Goal: Task Accomplishment & Management: Use online tool/utility

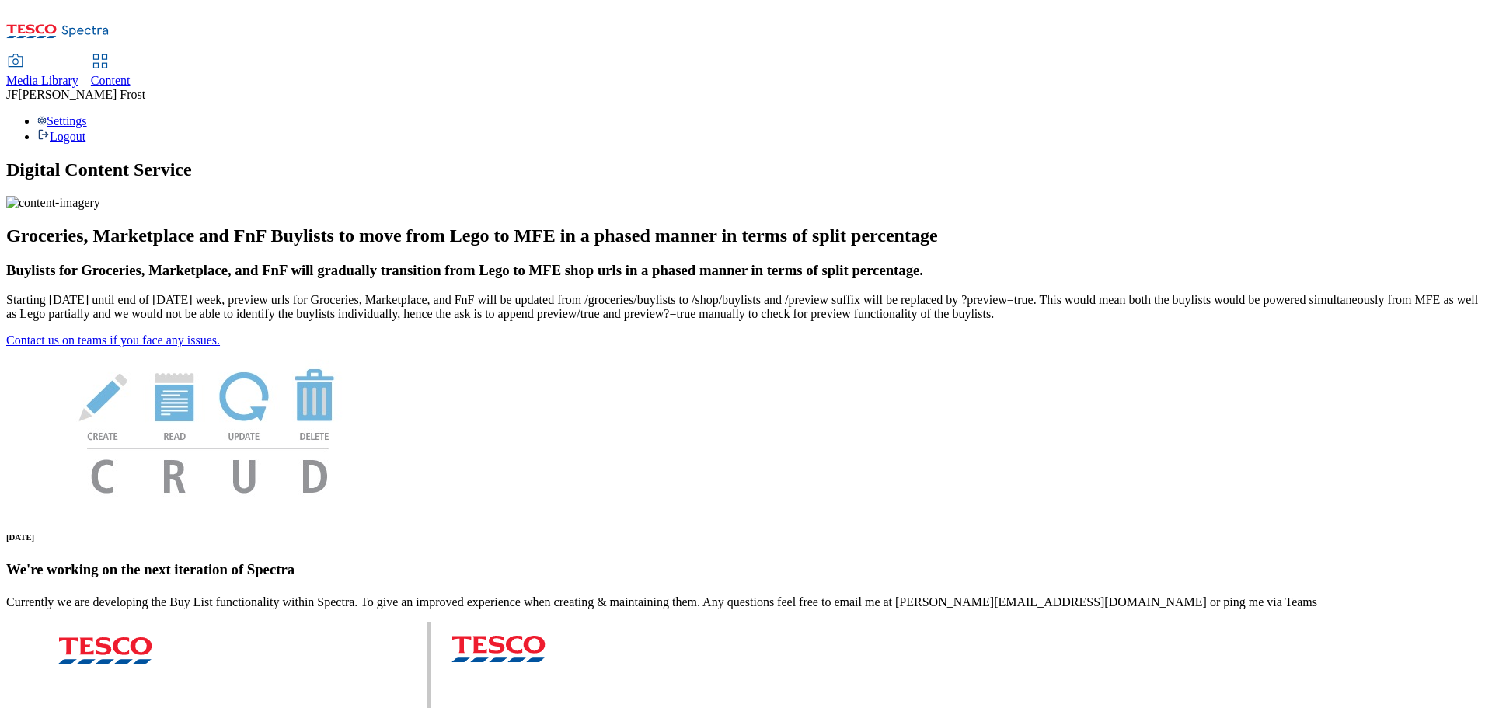
click at [131, 74] on span "Content" at bounding box center [111, 80] width 40 height 13
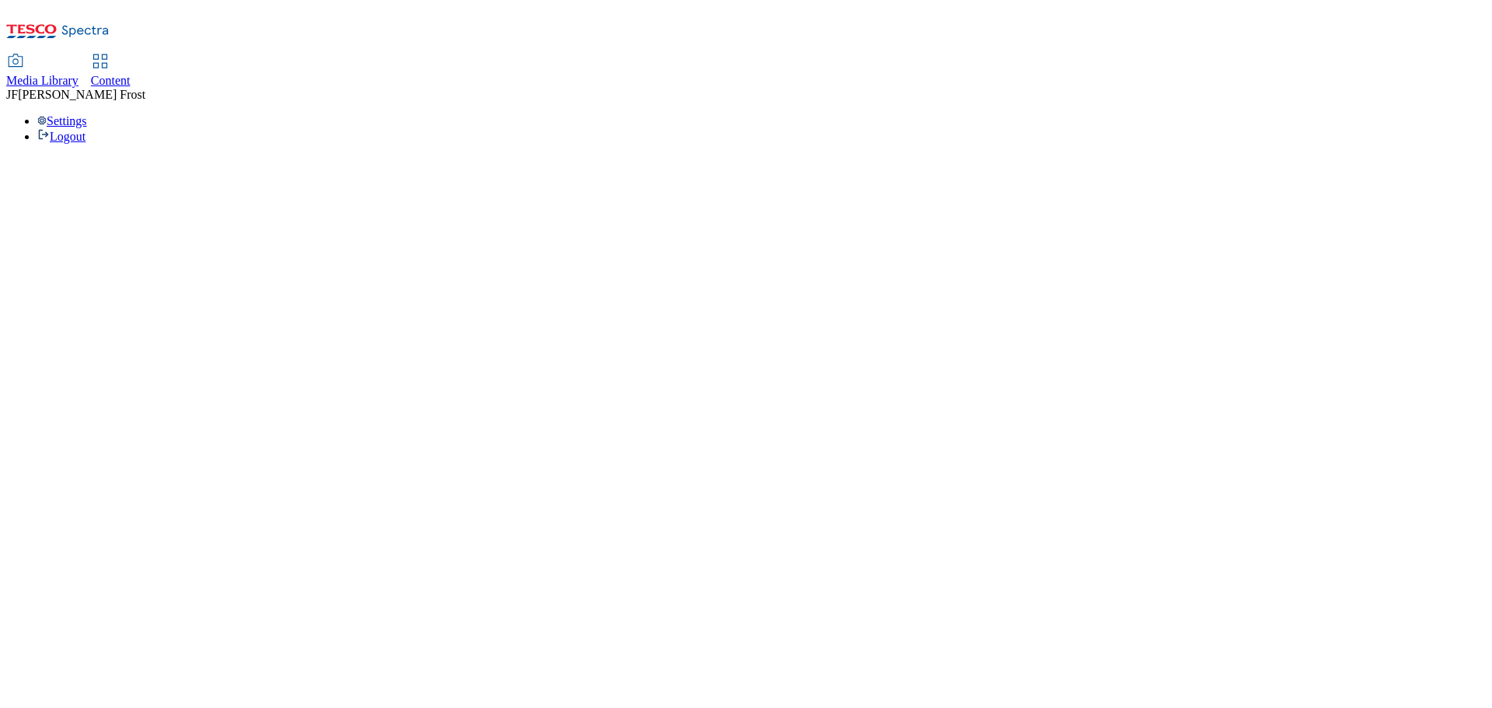
select select "ghs-[GEOGRAPHIC_DATA]"
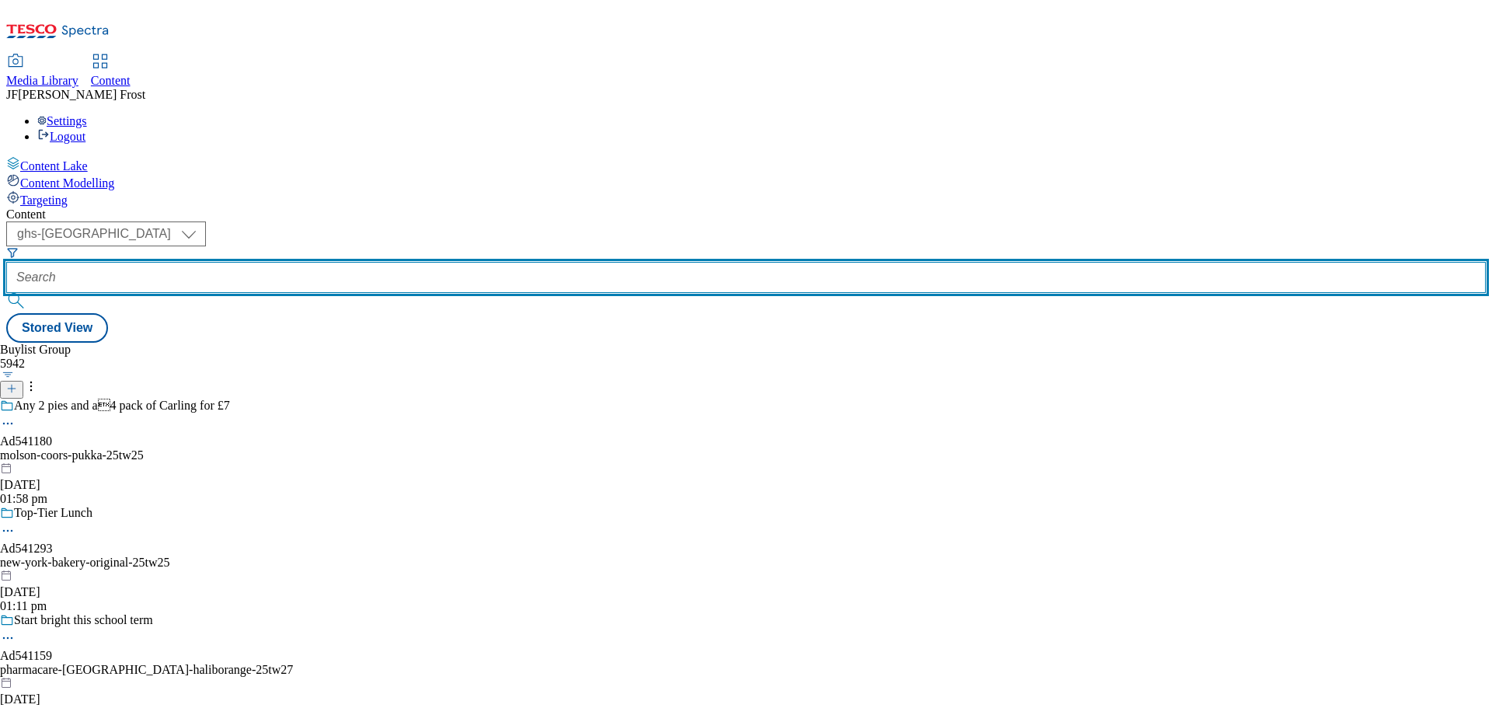
click at [385, 262] on input "text" at bounding box center [745, 277] width 1479 height 31
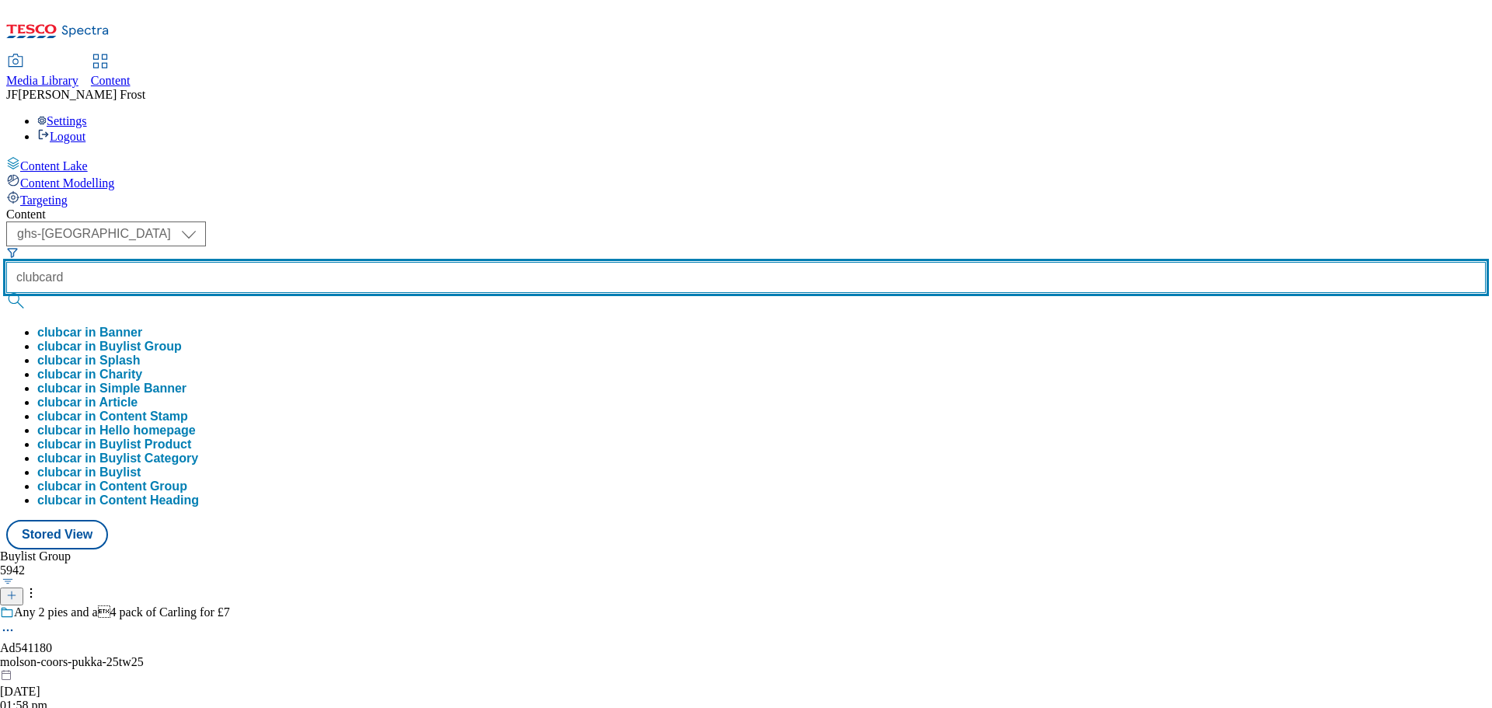
type input "clubcard"
click at [6, 293] on button "submit" at bounding box center [17, 301] width 22 height 16
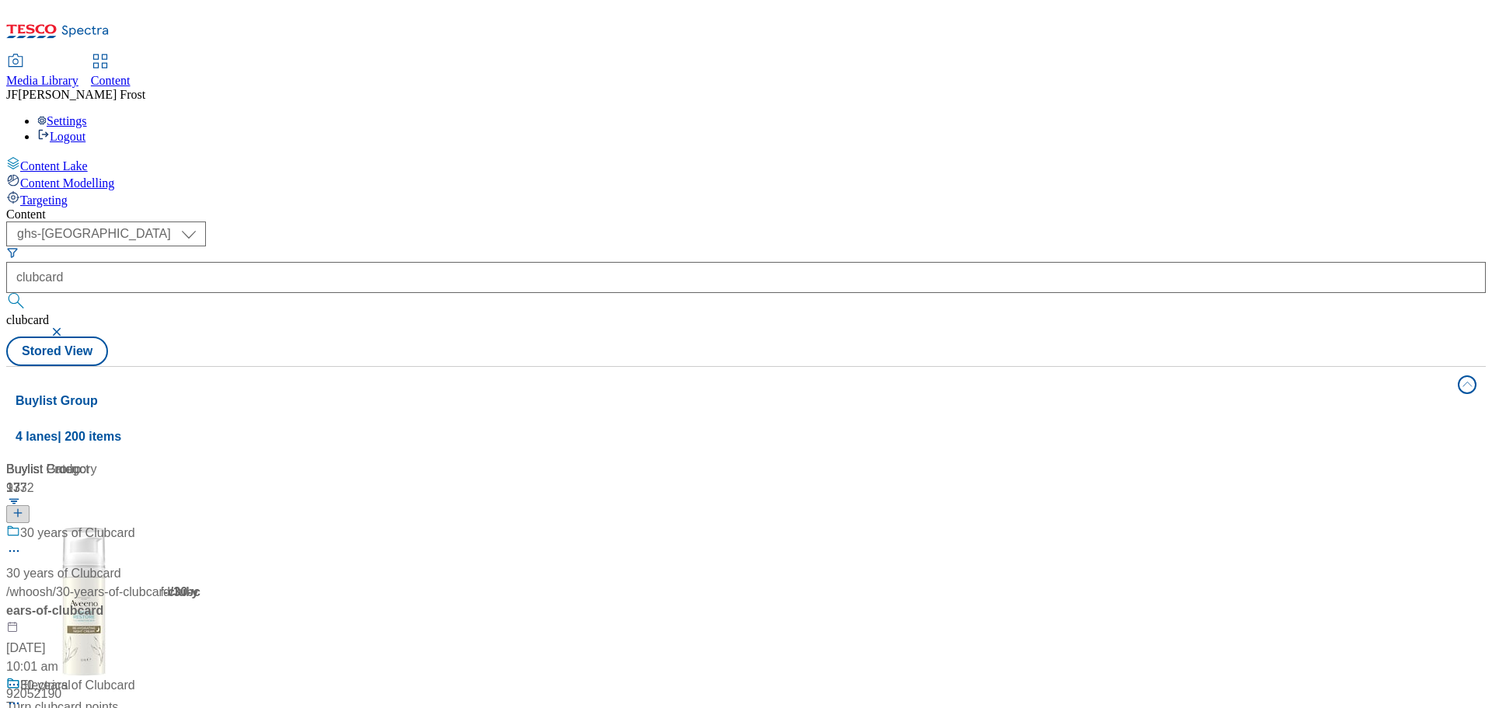
click at [662, 207] on div "Content" at bounding box center [745, 214] width 1479 height 14
click at [108, 524] on div "Clubcard Prices" at bounding box center [64, 533] width 88 height 19
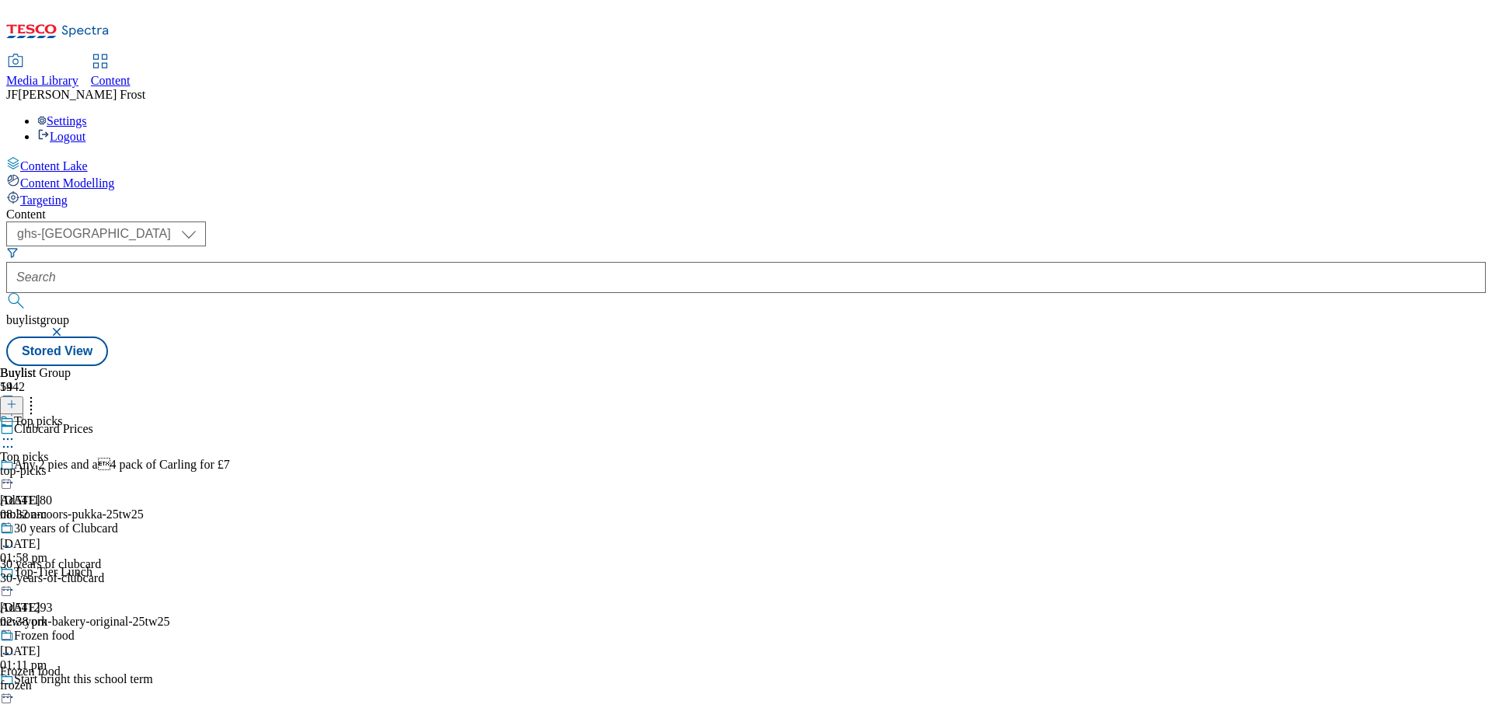
click at [16, 538] on icon at bounding box center [8, 546] width 16 height 16
click at [98, 707] on span "Un-publish" at bounding box center [73, 722] width 50 height 12
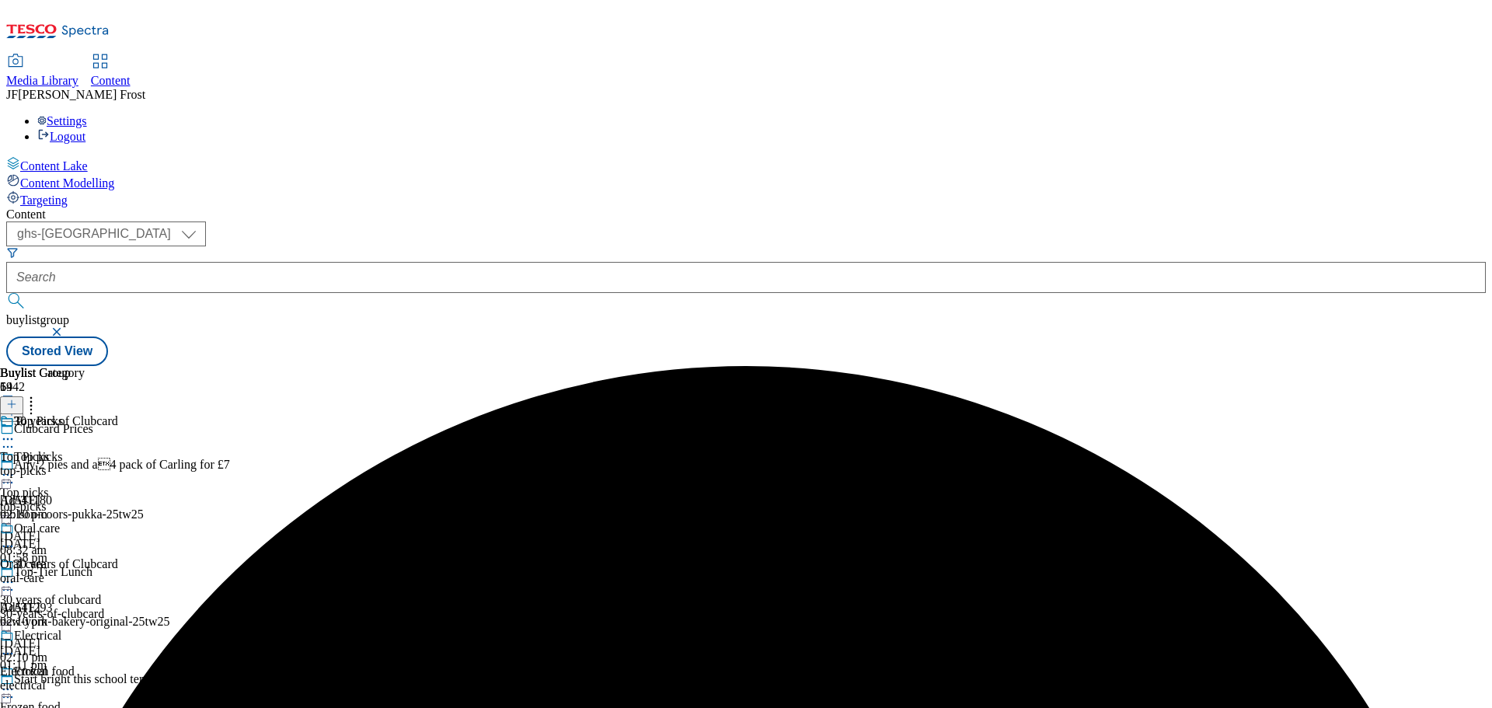
click at [16, 574] on icon at bounding box center [8, 582] width 16 height 16
click at [100, 698] on span "Un-preview" at bounding box center [74, 704] width 52 height 12
click at [62, 450] on div "Top picks" at bounding box center [38, 457] width 48 height 14
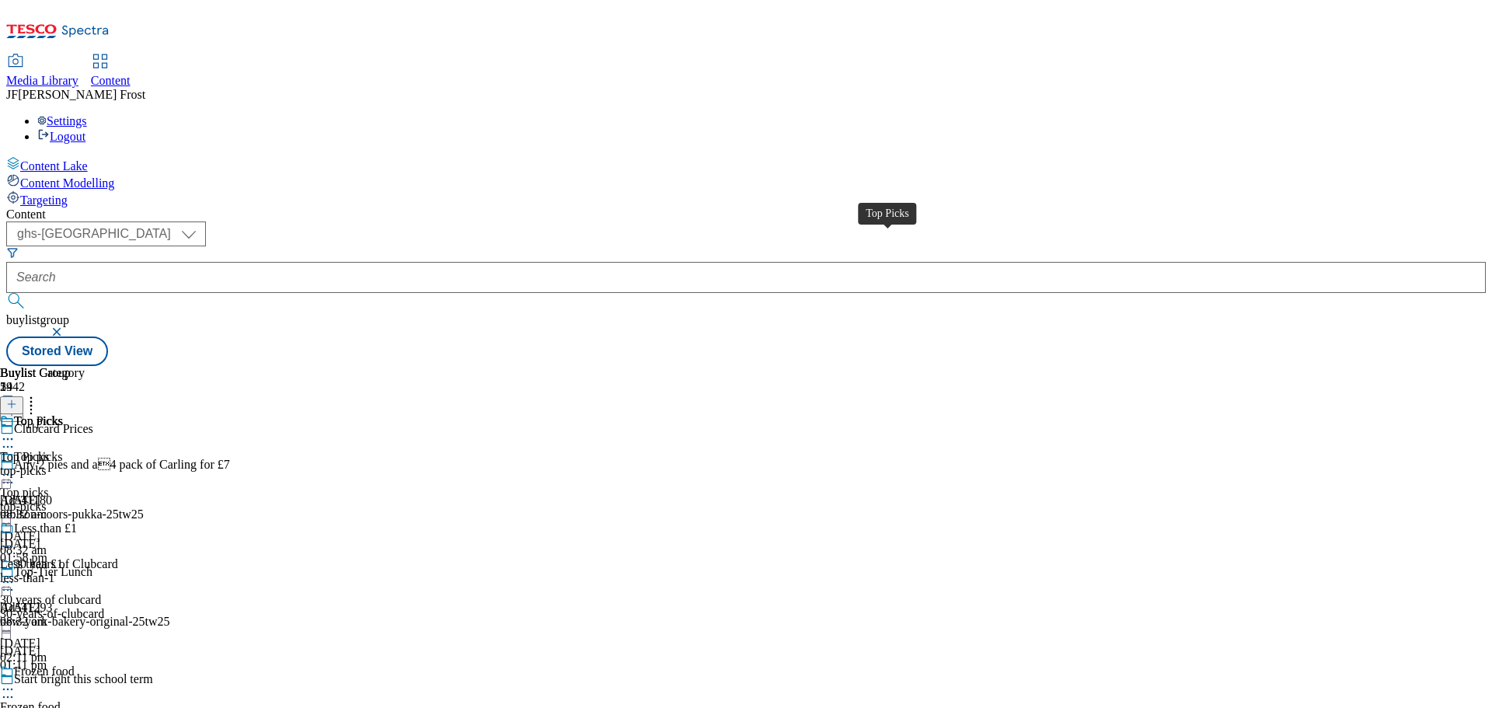
click at [63, 414] on div "Top Picks" at bounding box center [38, 421] width 49 height 14
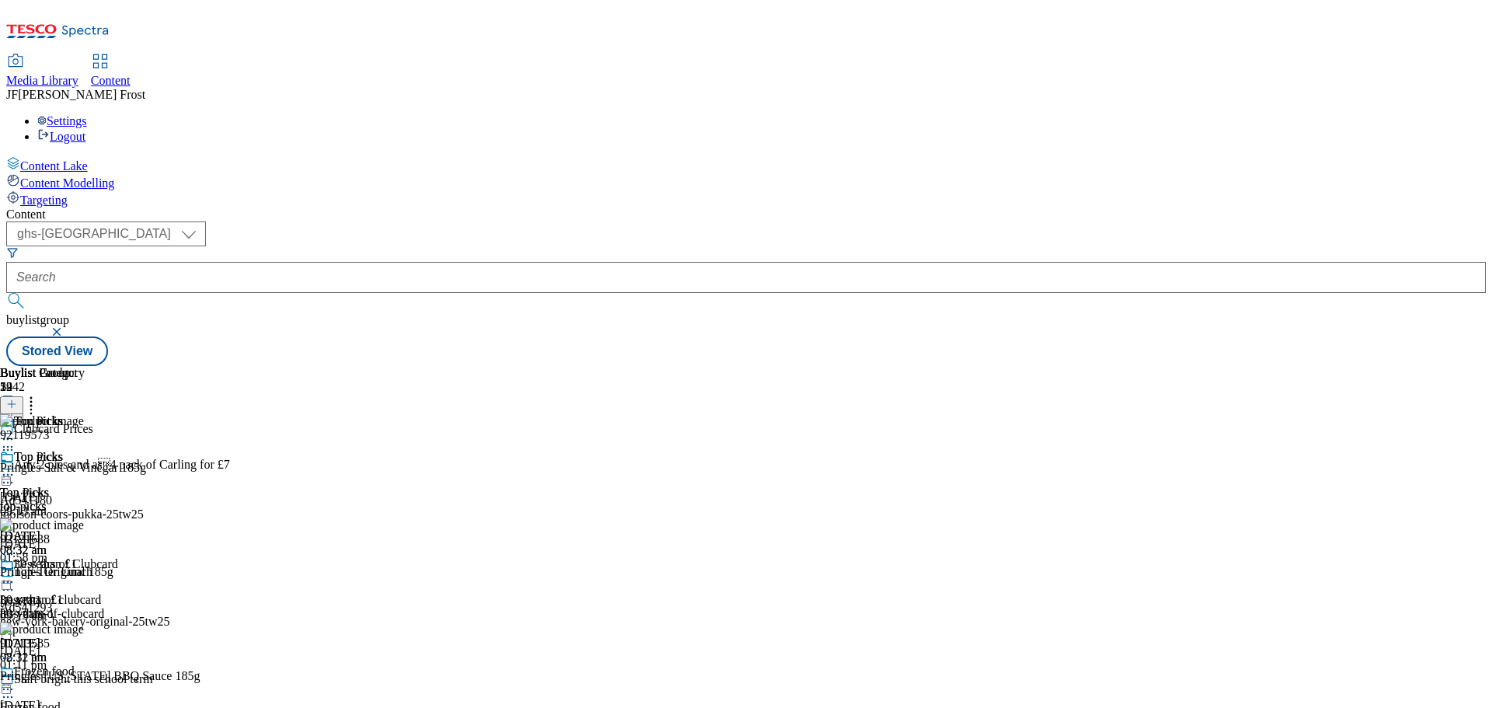
click at [9, 474] on circle at bounding box center [8, 475] width 2 height 2
click at [98, 645] on span "Un-publish" at bounding box center [73, 651] width 50 height 12
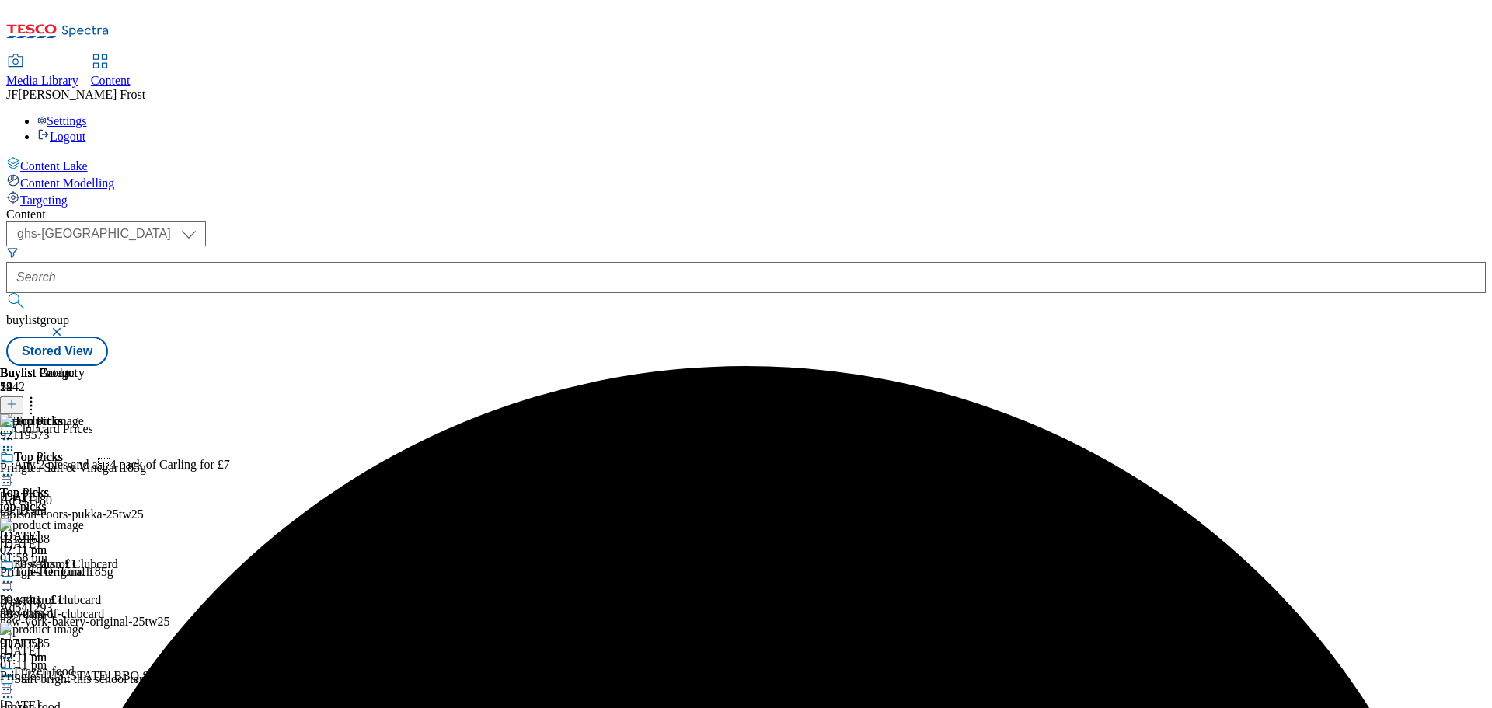
click at [16, 467] on icon at bounding box center [8, 475] width 16 height 16
click at [100, 591] on span "Un-preview" at bounding box center [74, 597] width 52 height 12
click at [39, 394] on icon at bounding box center [31, 402] width 16 height 16
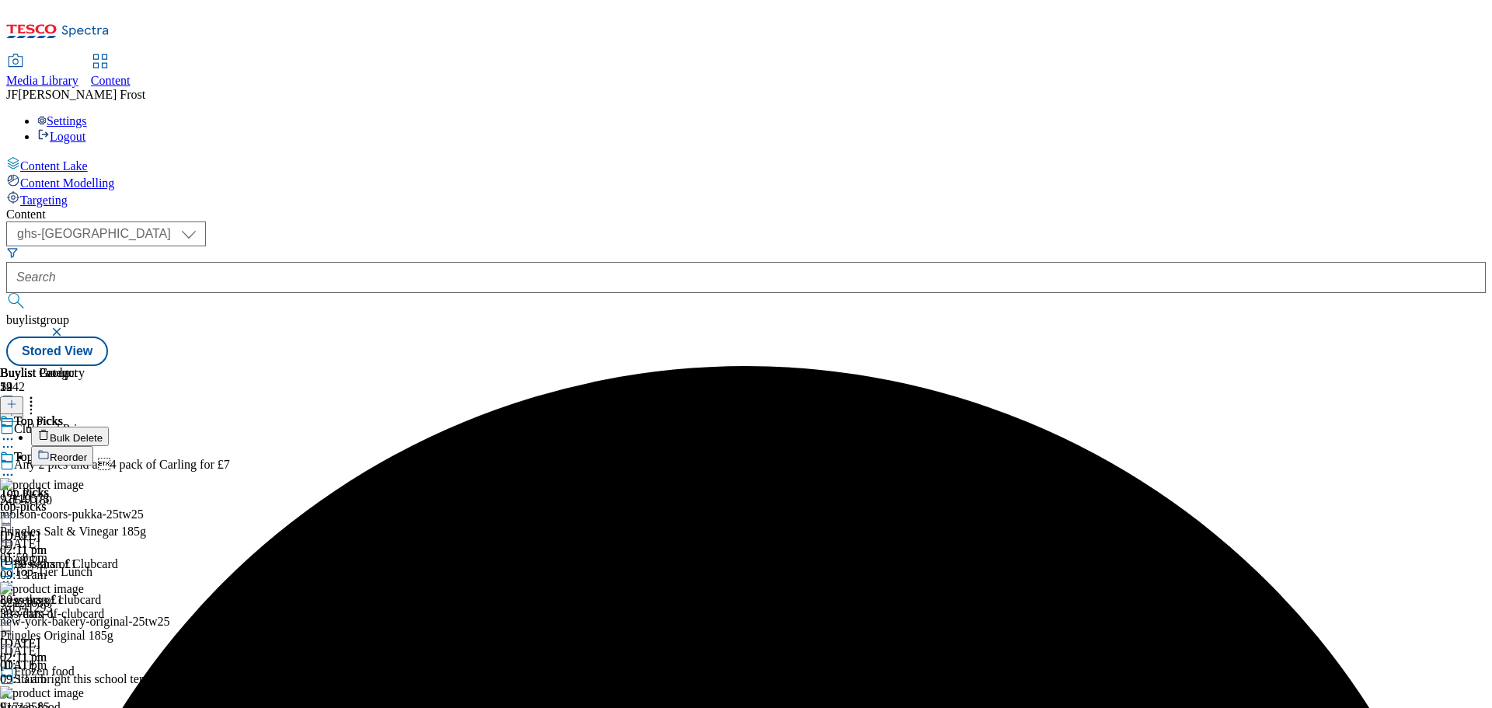
click at [109, 427] on button "Bulk Delete" at bounding box center [70, 436] width 78 height 19
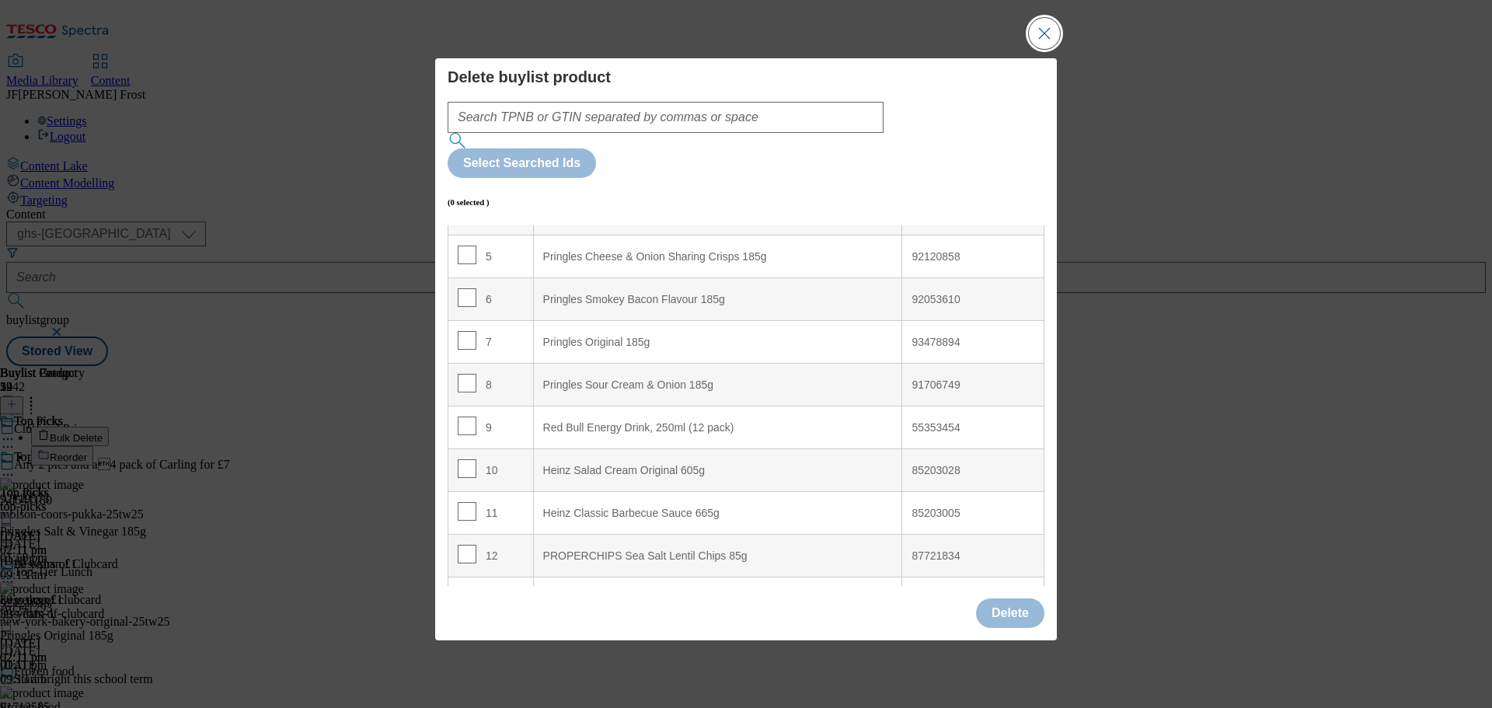
scroll to position [233, 0]
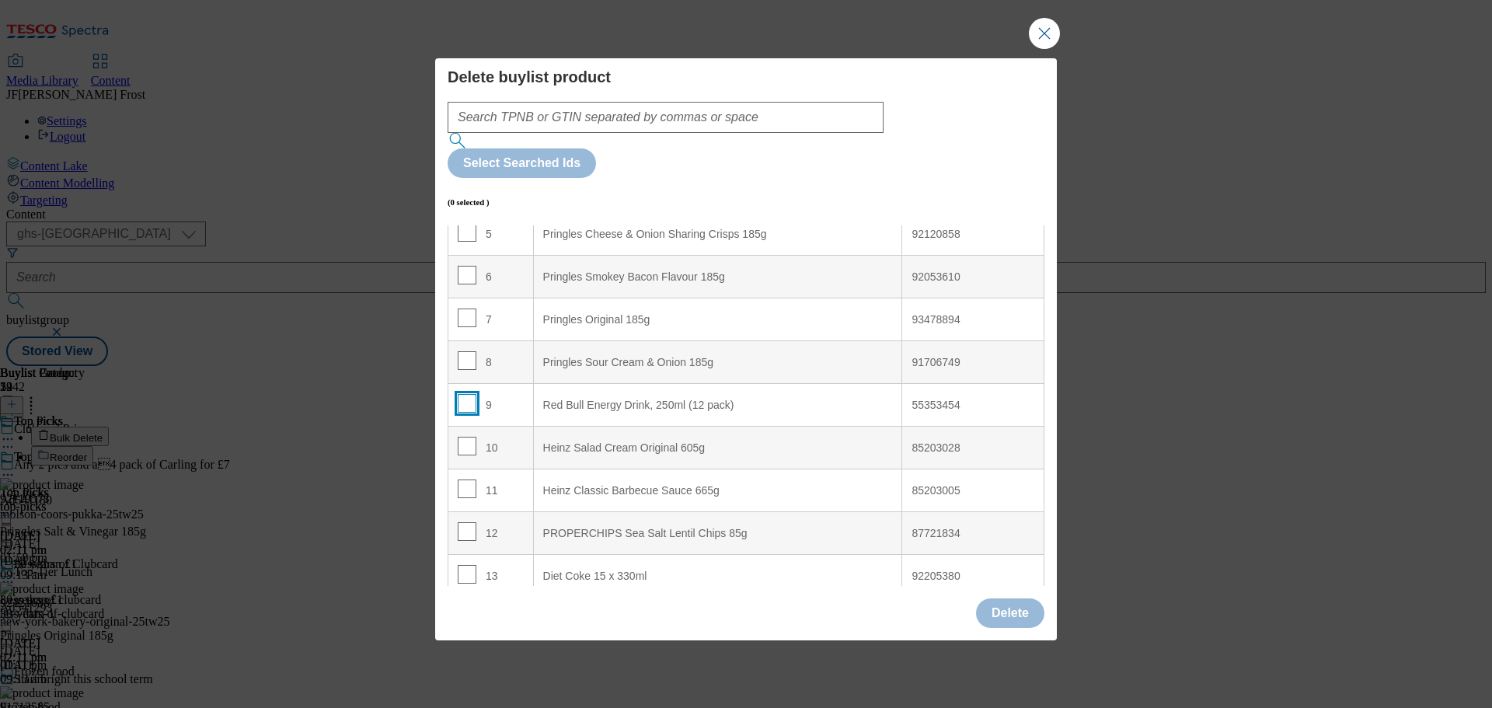
click at [466, 394] on input "Modal" at bounding box center [467, 403] width 19 height 19
checkbox input "true"
click at [470, 522] on input "Modal" at bounding box center [467, 531] width 19 height 19
checkbox input "true"
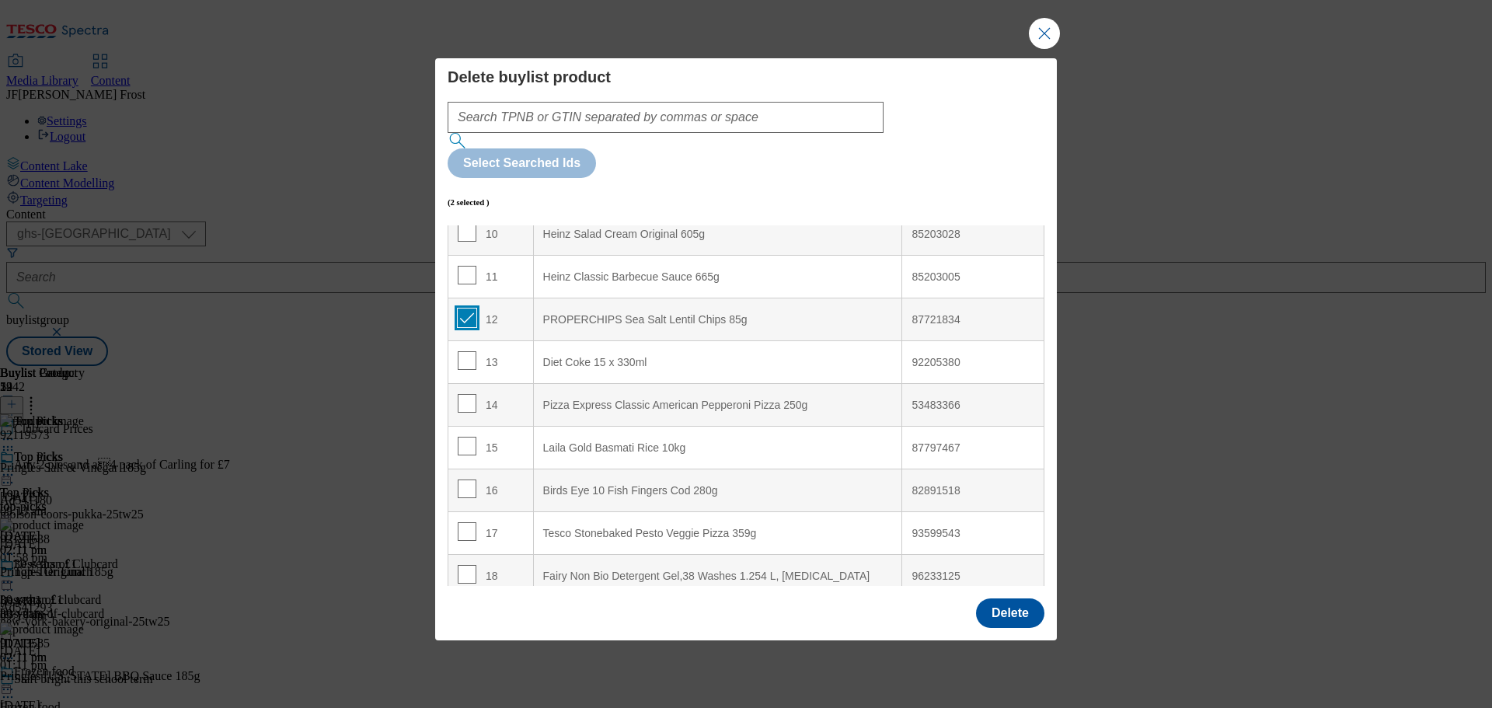
scroll to position [466, 0]
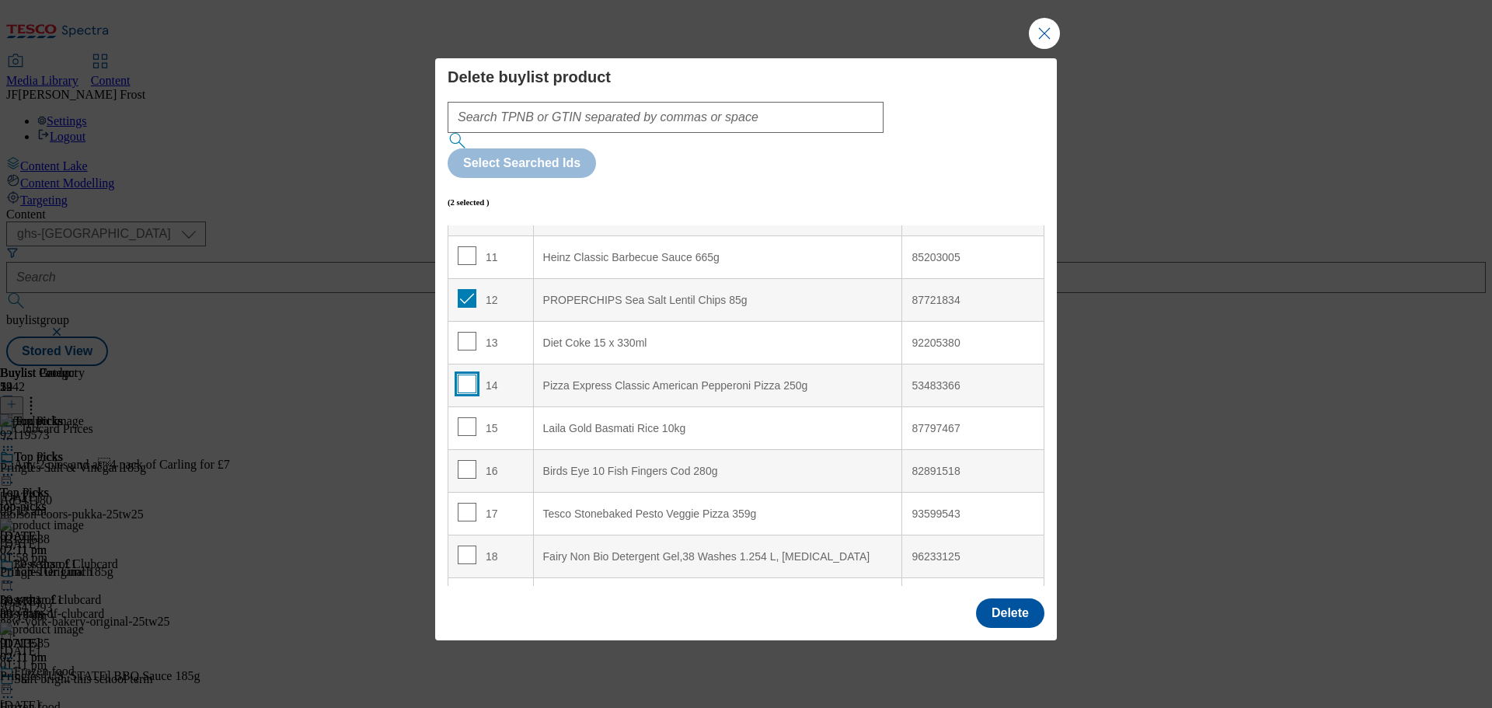
click at [465, 374] on input "Modal" at bounding box center [467, 383] width 19 height 19
checkbox input "true"
click at [464, 417] on input "Modal" at bounding box center [467, 426] width 19 height 19
checkbox input "true"
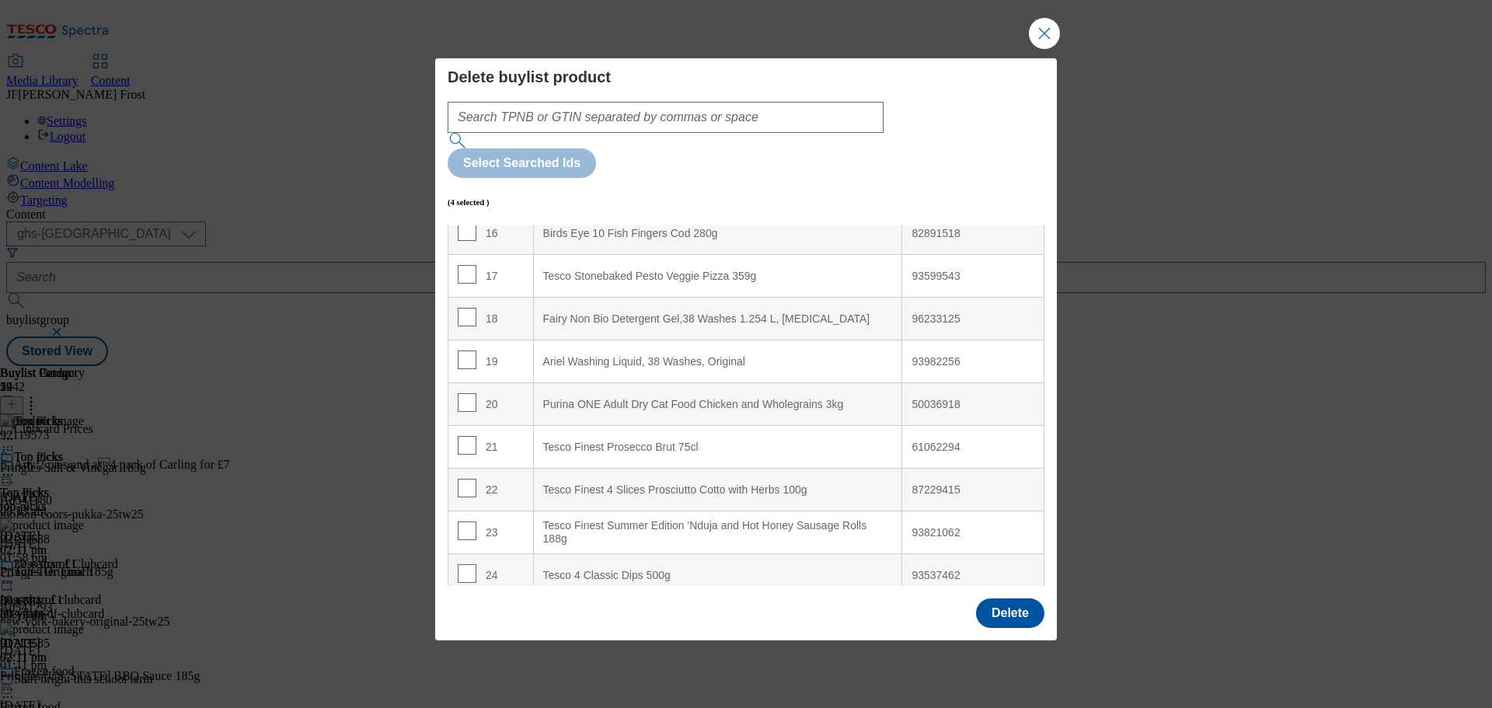
scroll to position [777, 0]
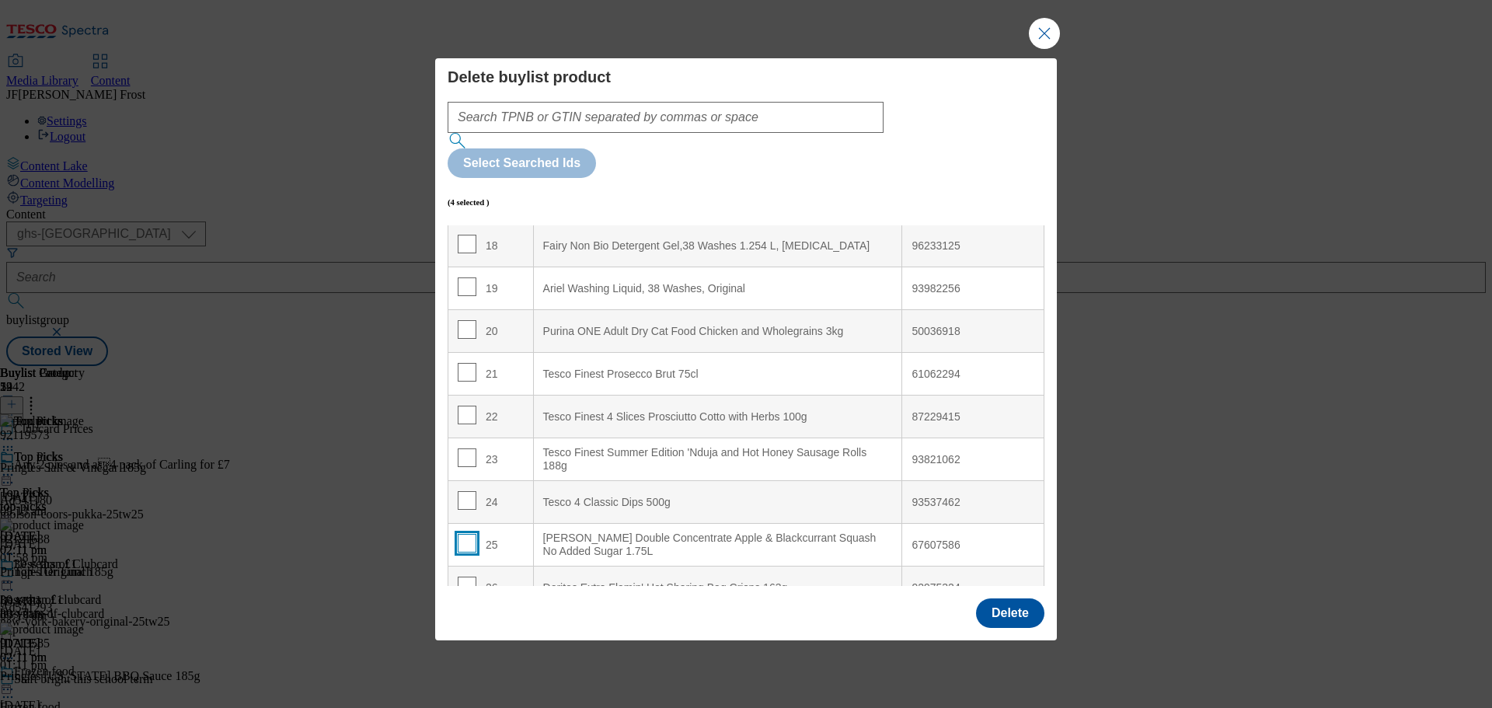
click at [463, 534] on input "Modal" at bounding box center [467, 543] width 19 height 19
checkbox input "true"
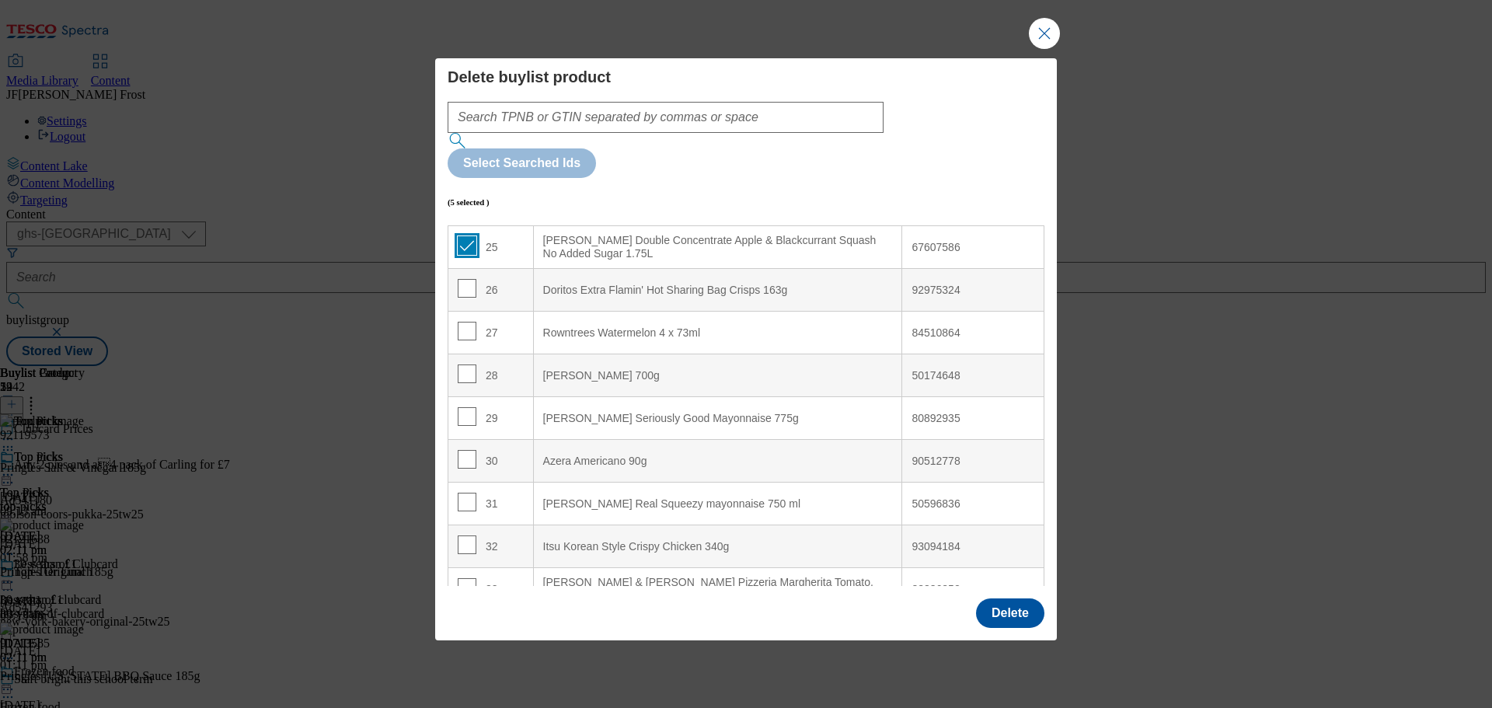
scroll to position [1088, 0]
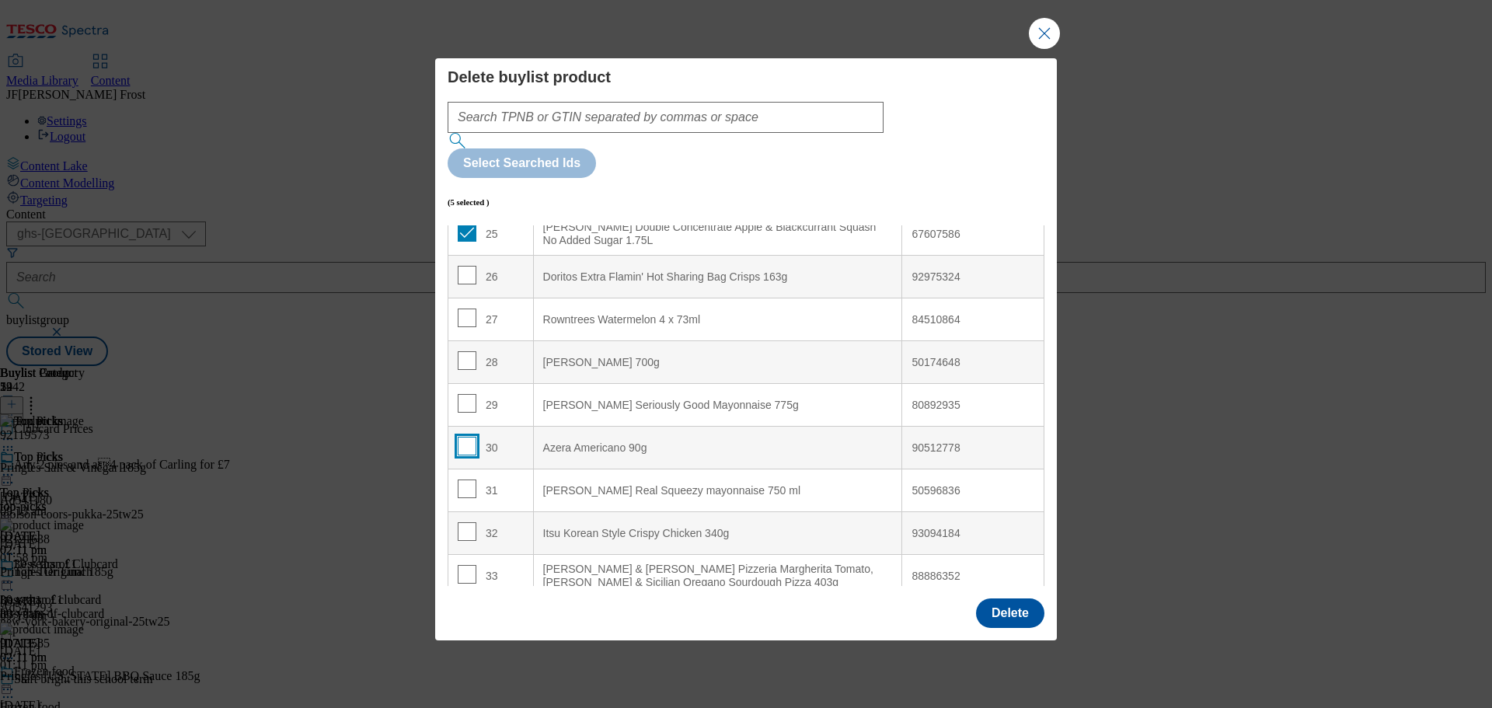
click at [462, 437] on input "Modal" at bounding box center [467, 446] width 19 height 19
checkbox input "true"
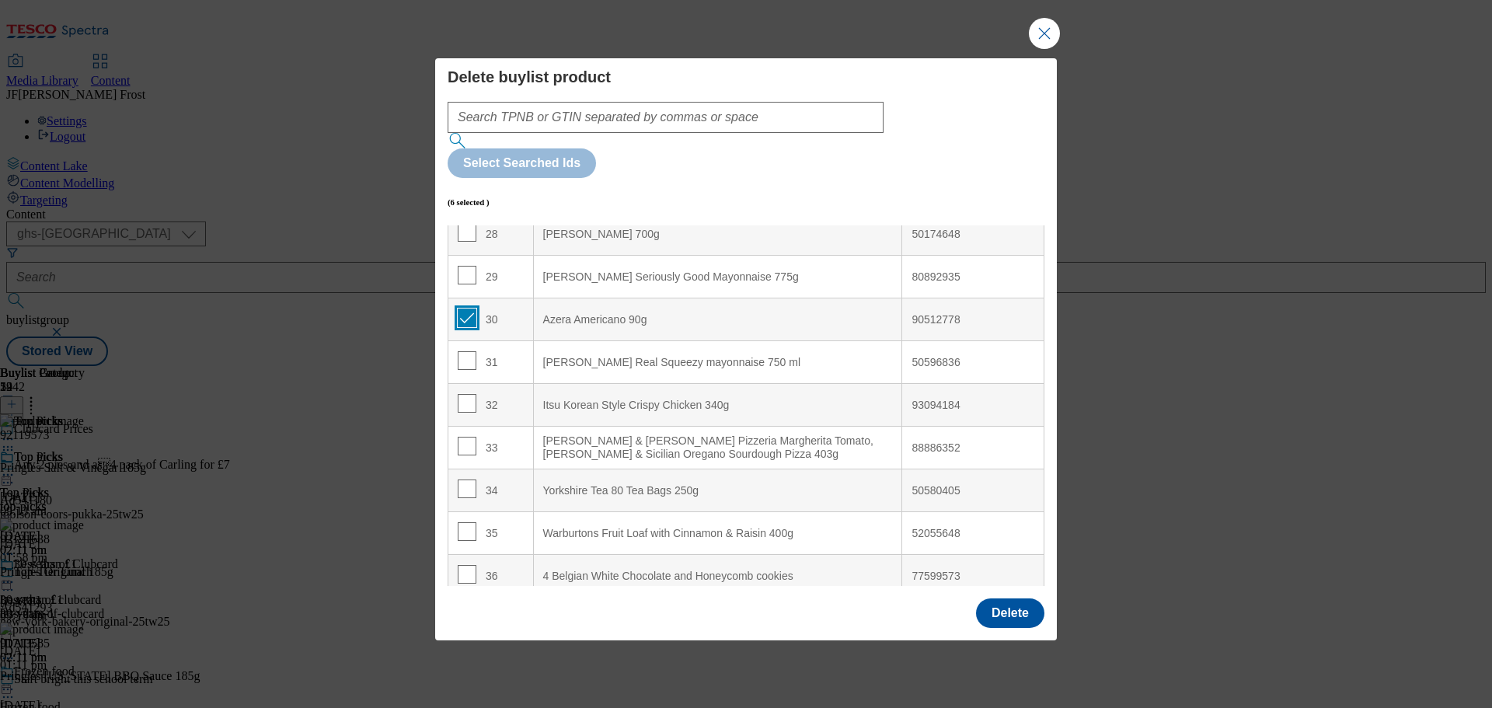
scroll to position [1243, 0]
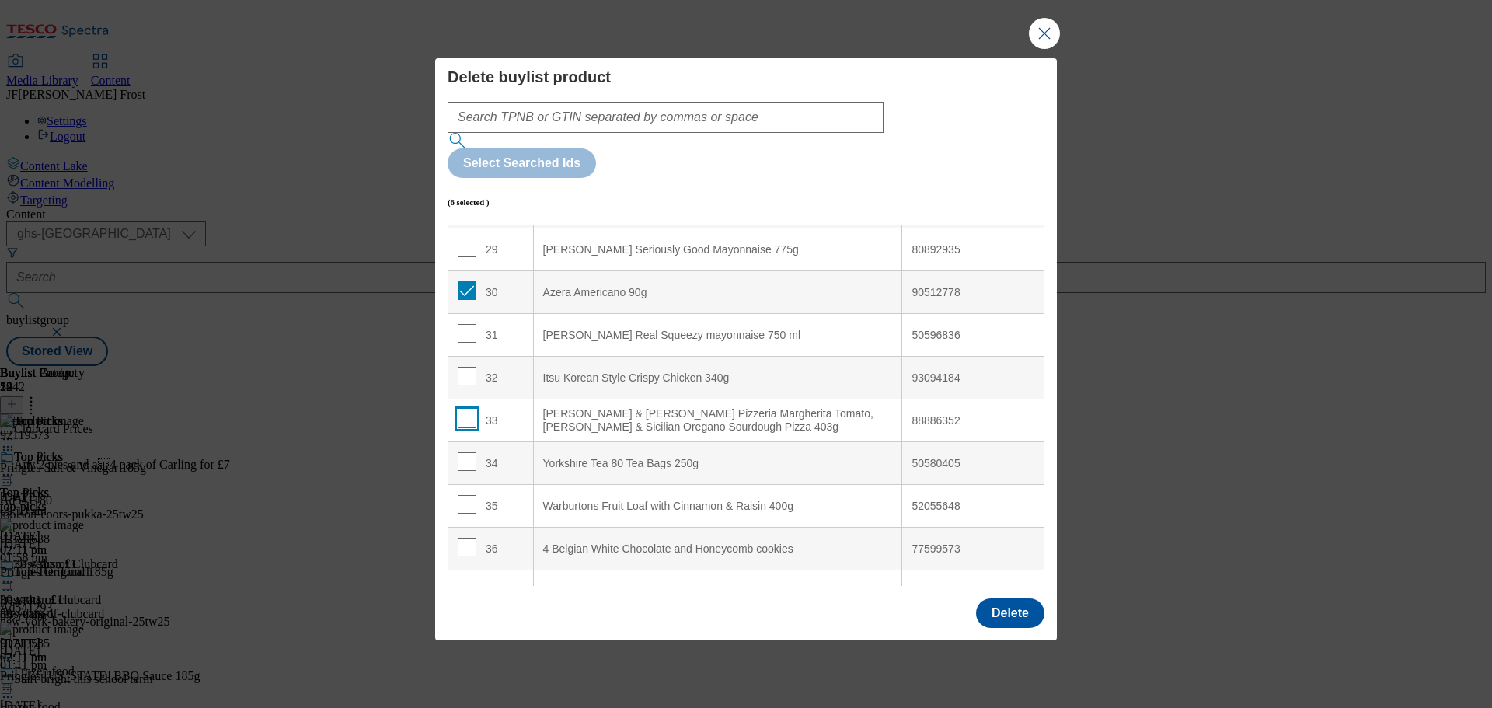
click at [464, 409] on input "Modal" at bounding box center [467, 418] width 19 height 19
checkbox input "true"
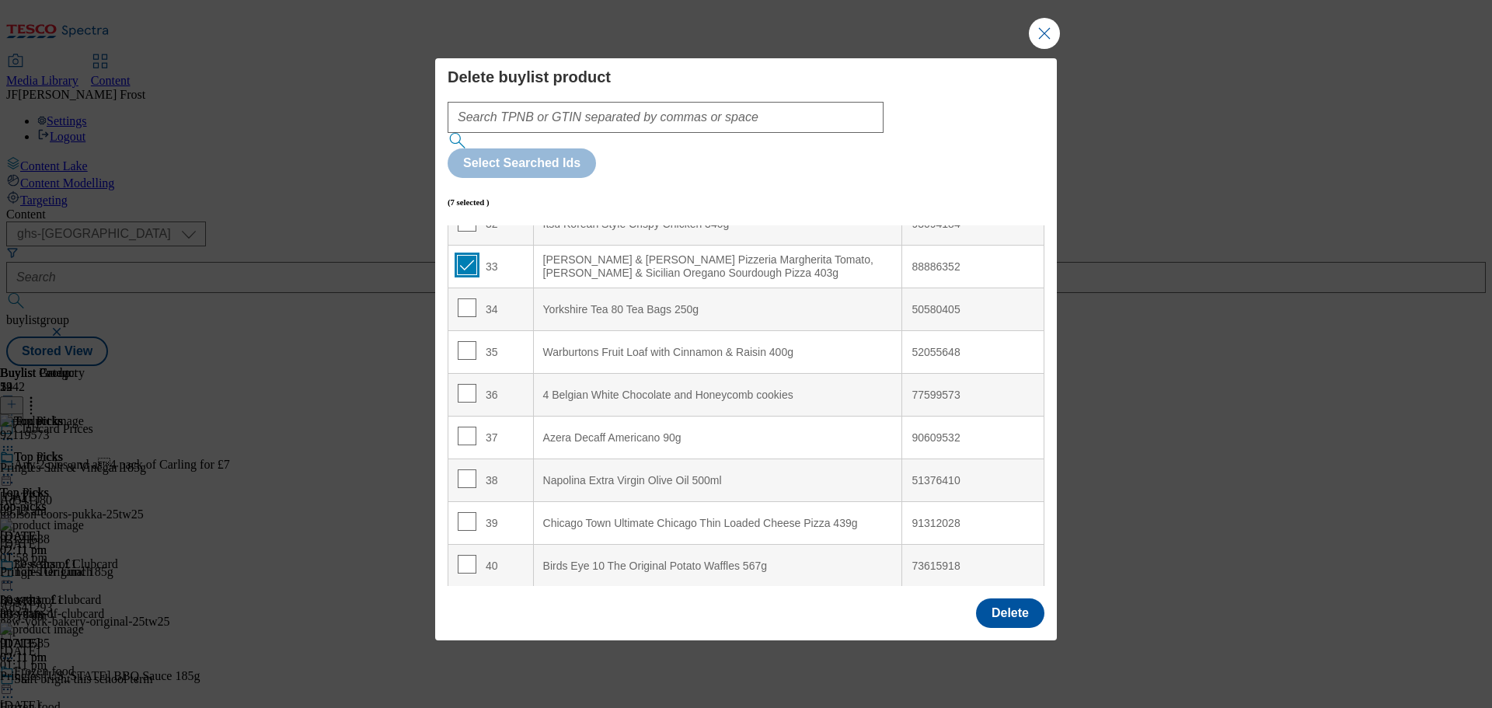
scroll to position [1398, 0]
click at [463, 297] on input "Modal" at bounding box center [467, 306] width 19 height 19
checkbox input "true"
click at [465, 340] on input "Modal" at bounding box center [467, 349] width 19 height 19
checkbox input "true"
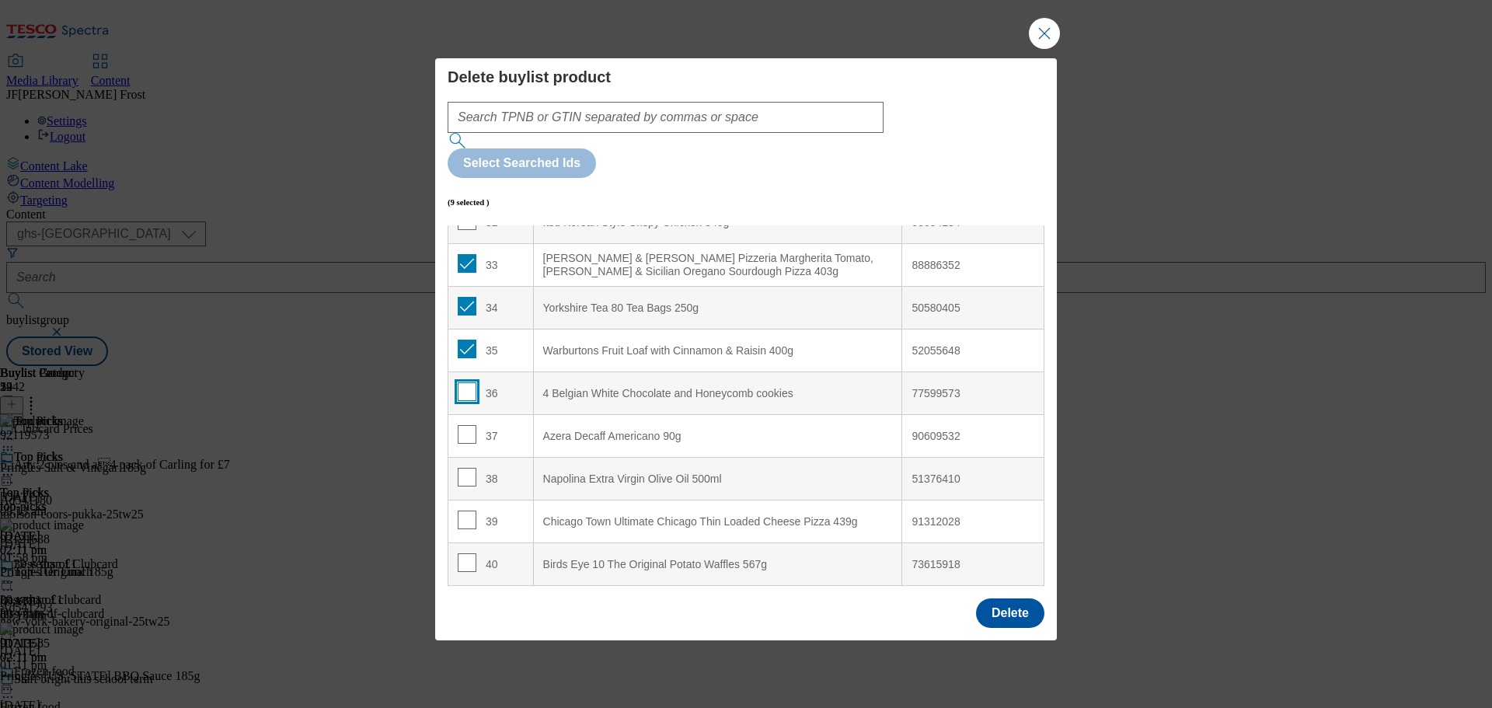
click at [462, 382] on input "Modal" at bounding box center [467, 391] width 19 height 19
checkbox input "true"
click at [464, 425] on input "Modal" at bounding box center [467, 434] width 19 height 19
checkbox input "true"
click at [471, 468] on input "Modal" at bounding box center [467, 477] width 19 height 19
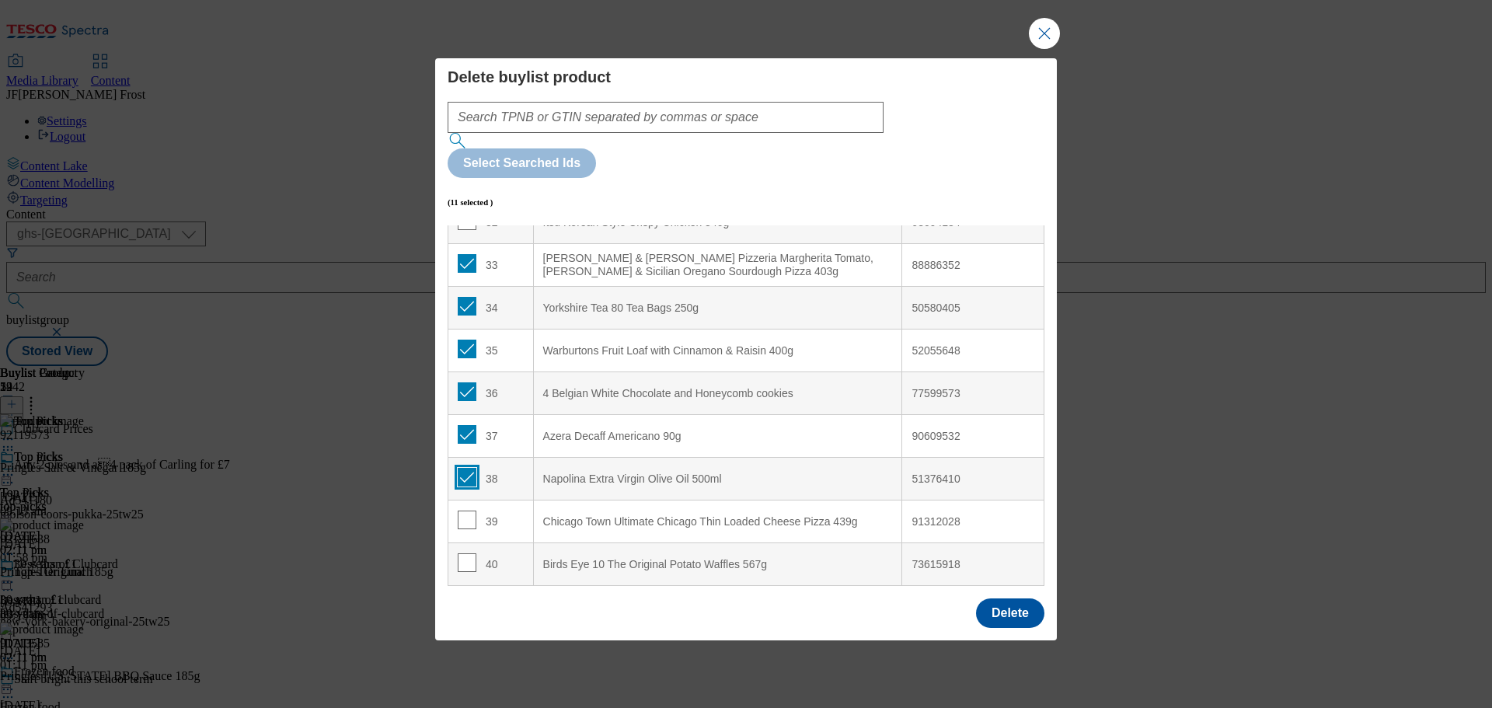
checkbox input "true"
click at [465, 510] on input "Modal" at bounding box center [467, 519] width 19 height 19
checkbox input "true"
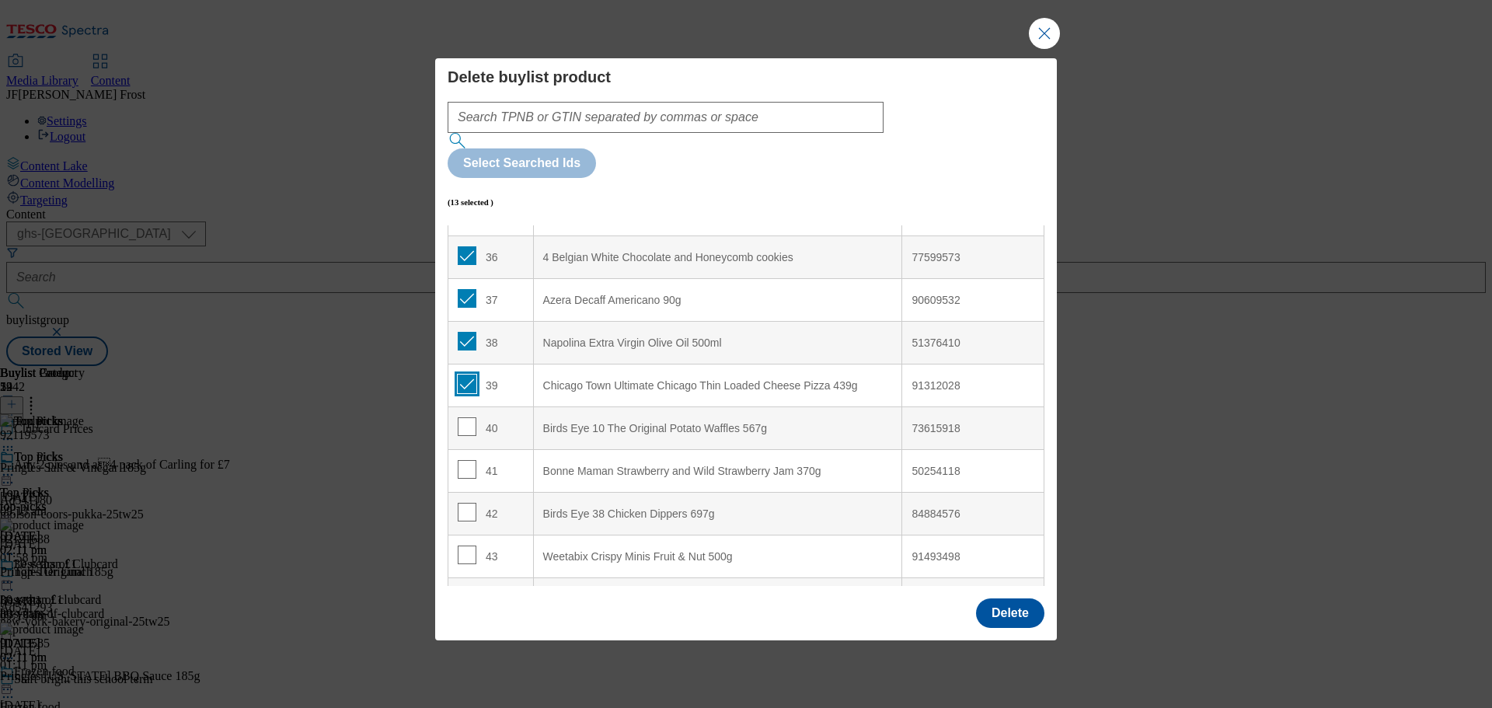
scroll to position [1554, 0]
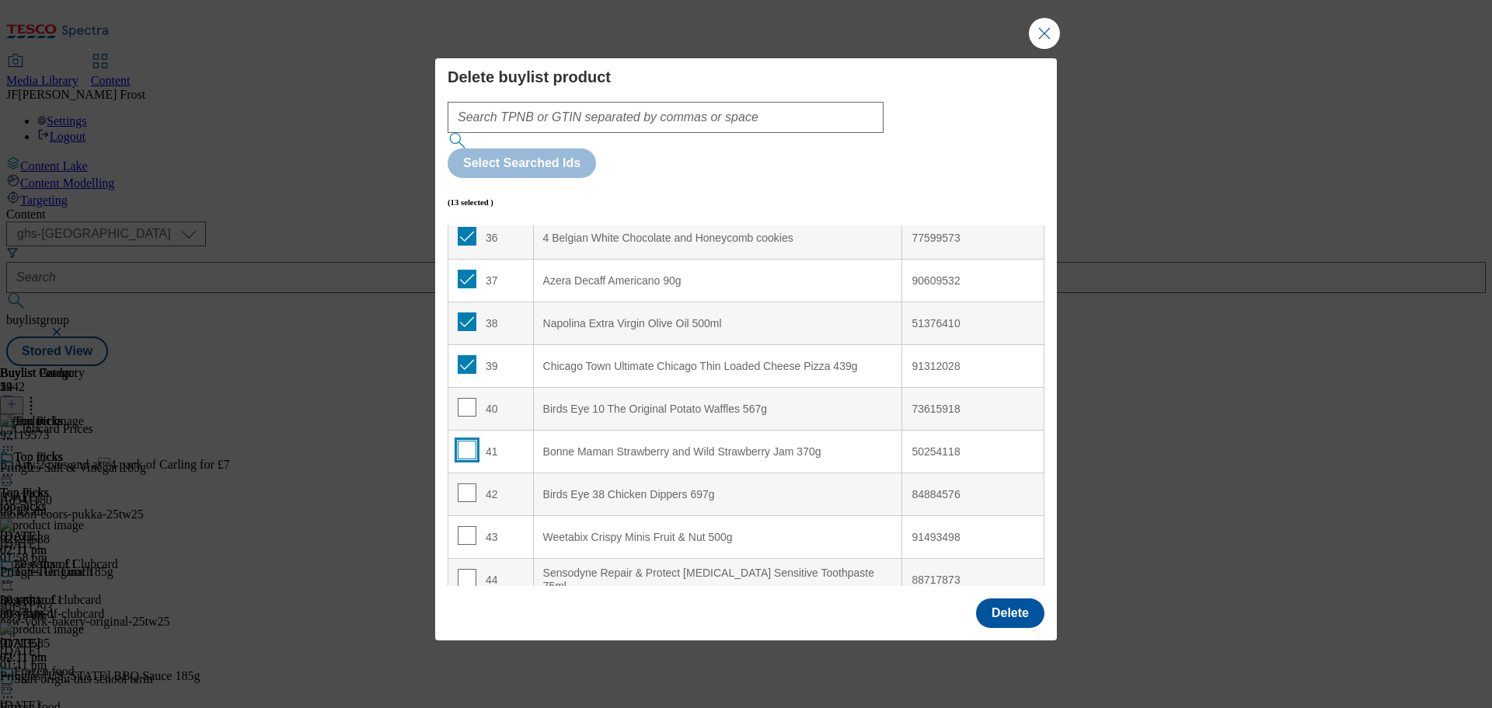
click at [463, 441] on input "Modal" at bounding box center [467, 450] width 19 height 19
checkbox input "true"
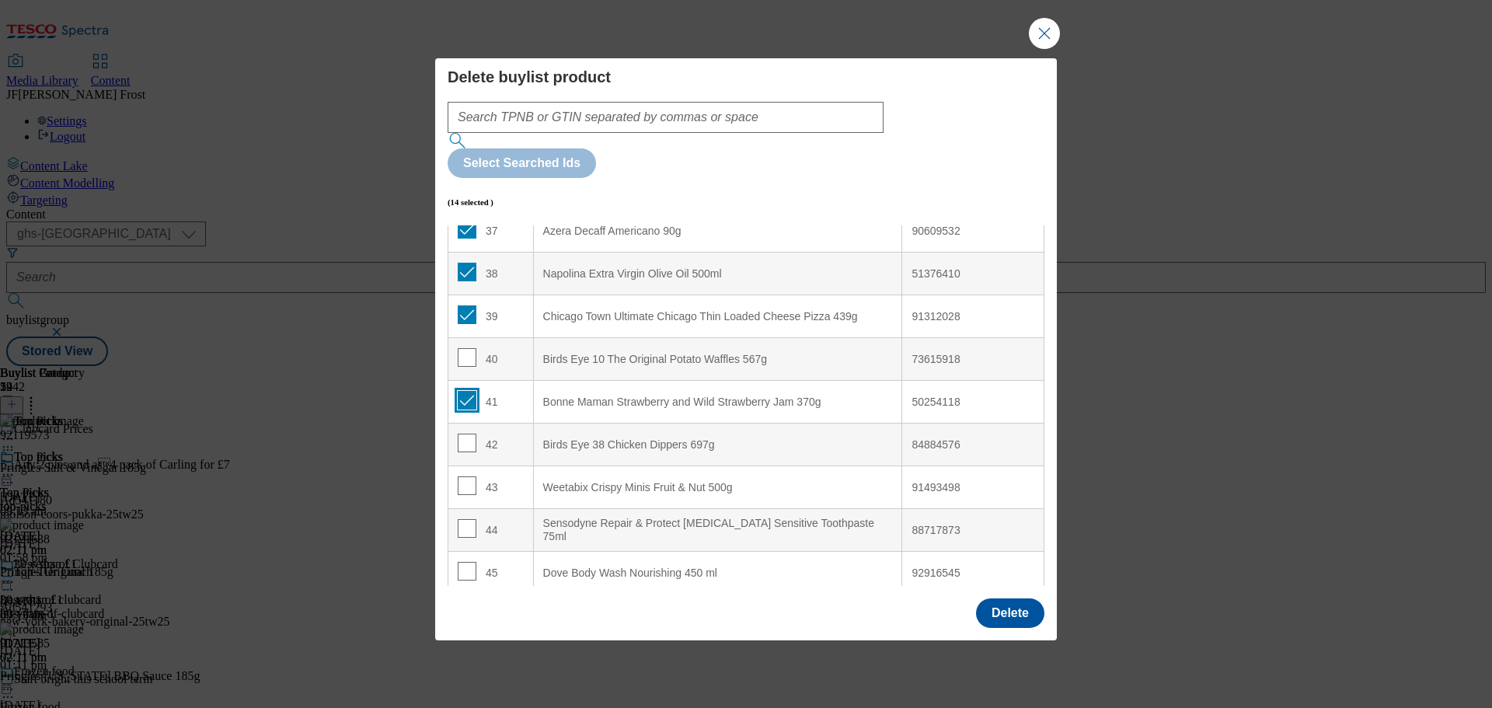
scroll to position [1632, 0]
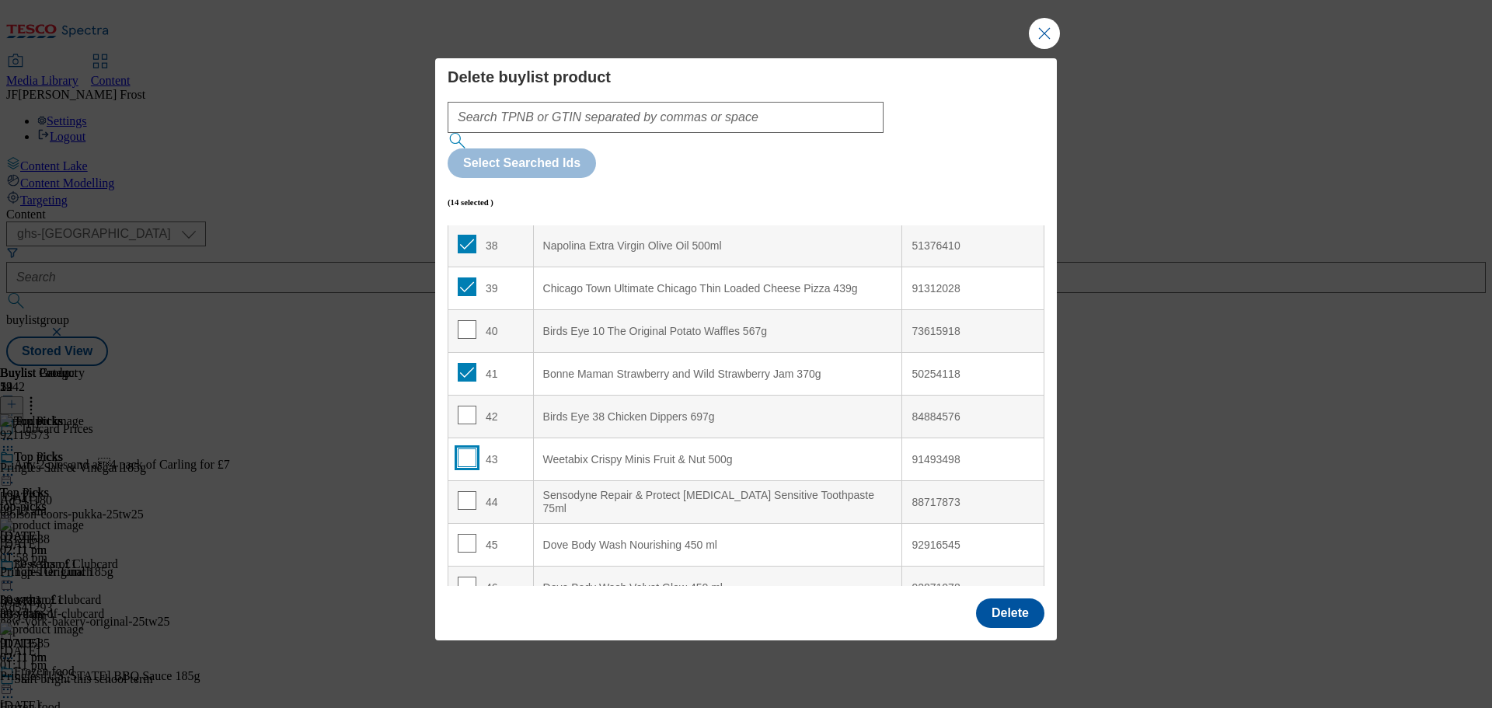
click at [469, 448] on input "Modal" at bounding box center [467, 457] width 19 height 19
checkbox input "true"
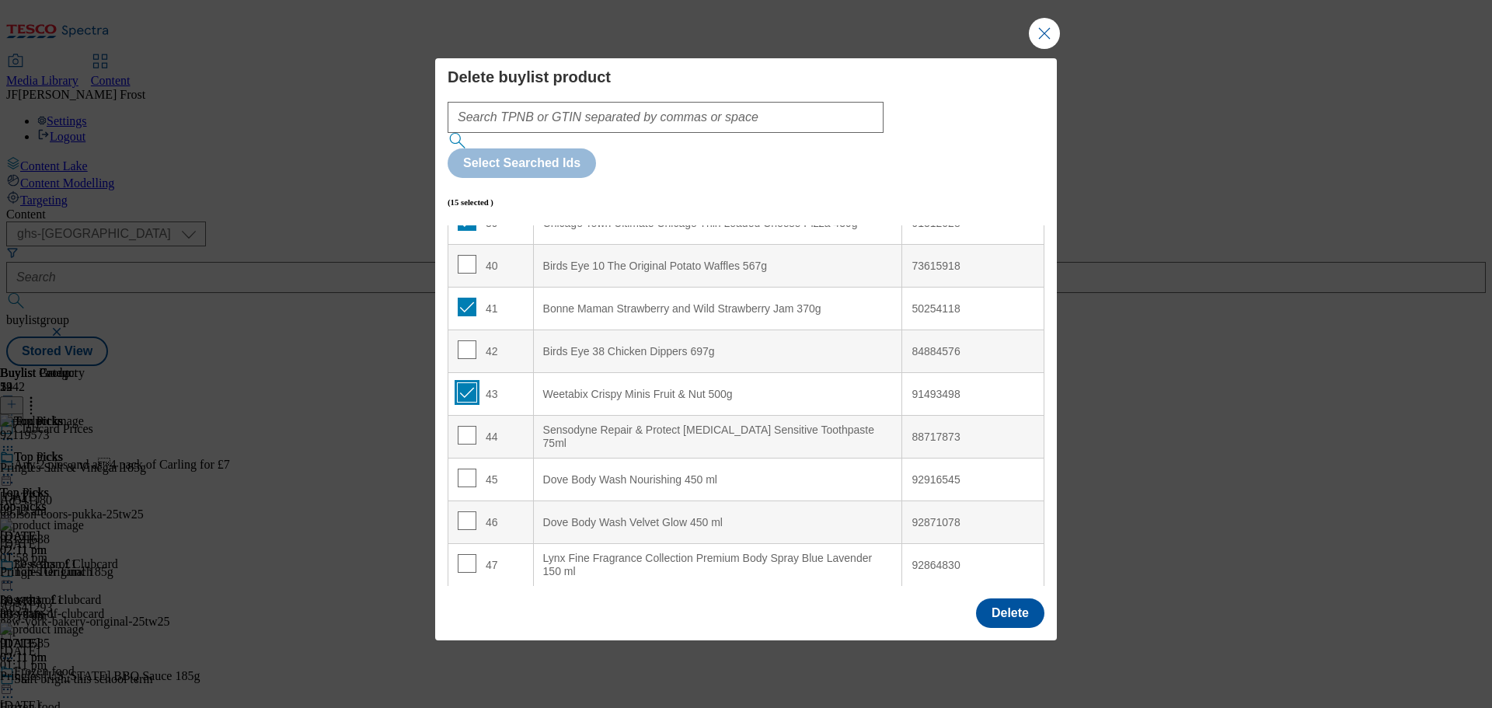
scroll to position [1787, 0]
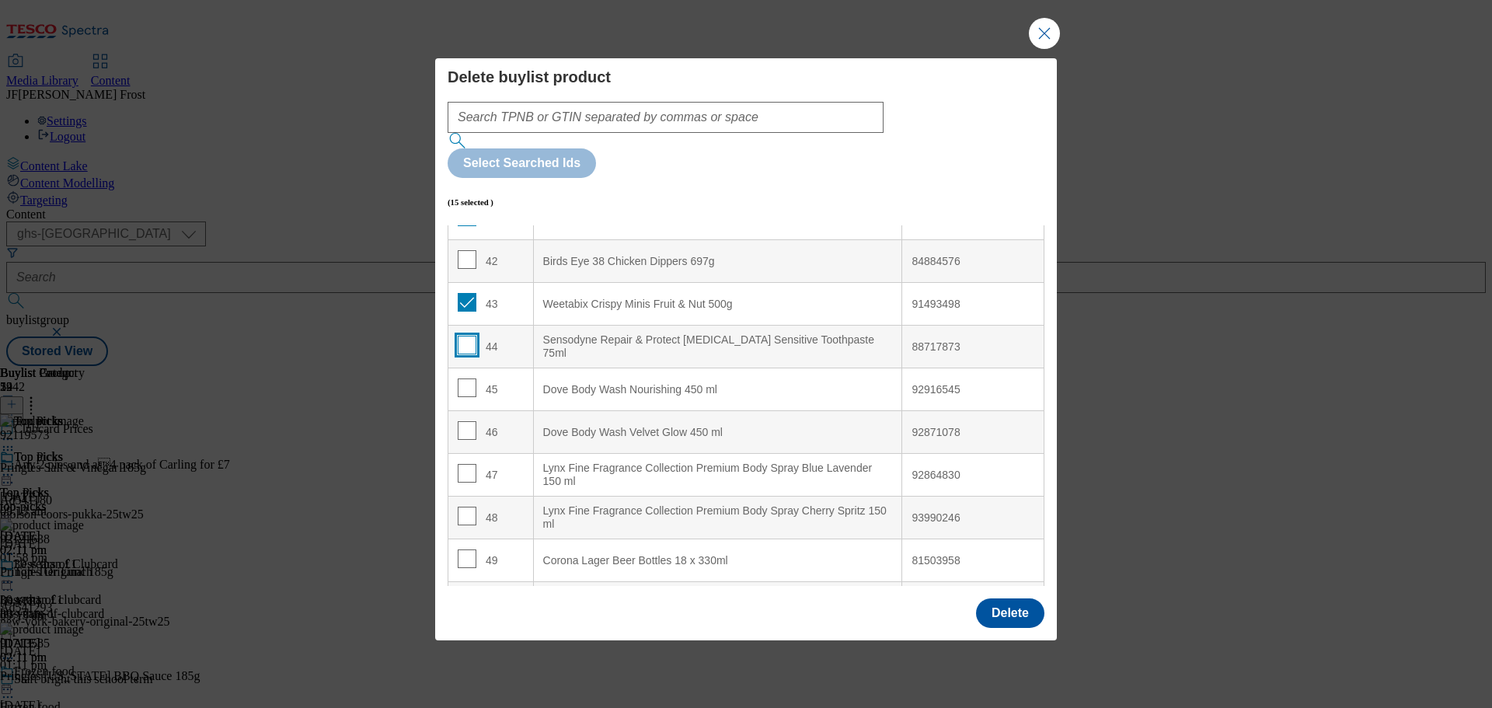
click at [462, 336] on input "Modal" at bounding box center [467, 345] width 19 height 19
checkbox input "true"
click at [464, 464] on input "Modal" at bounding box center [467, 473] width 19 height 19
checkbox input "true"
click at [465, 507] on input "Modal" at bounding box center [467, 516] width 19 height 19
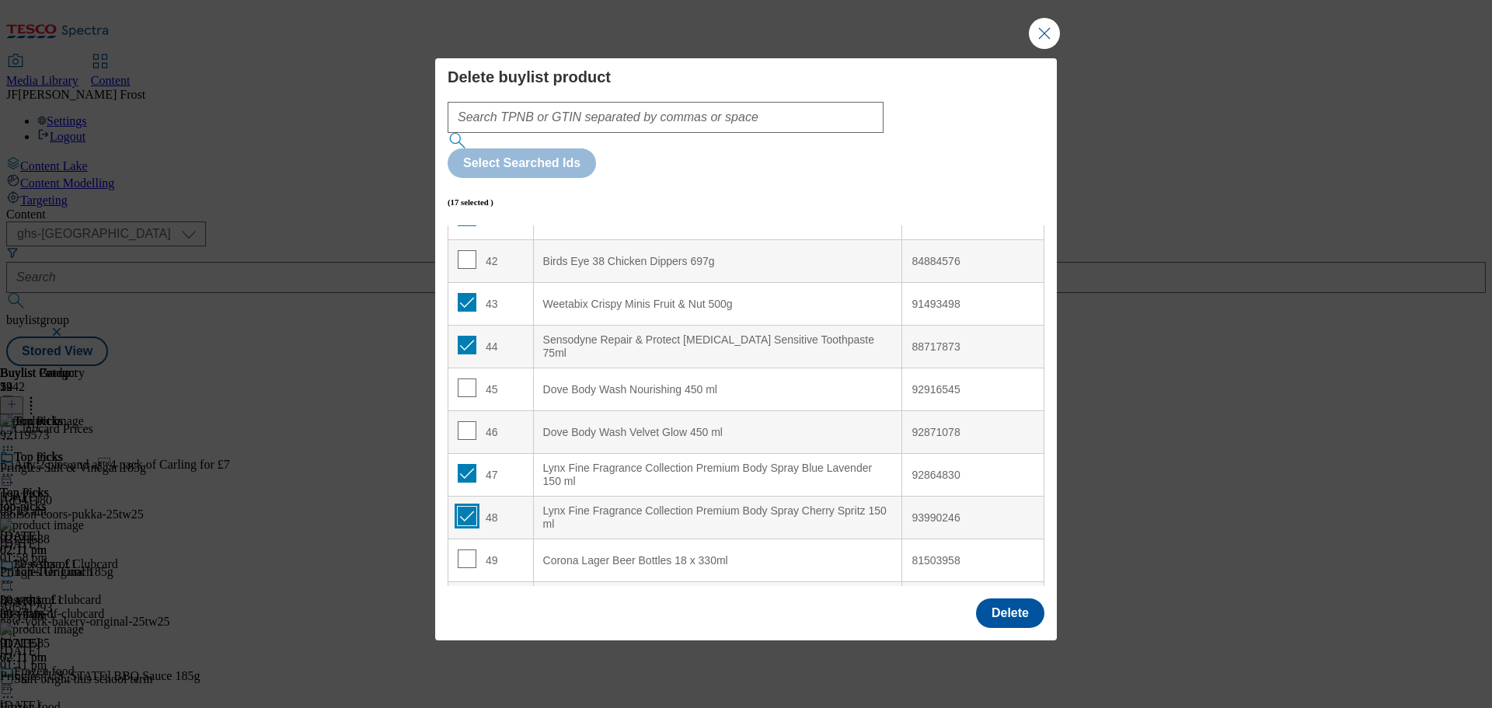
checkbox input "true"
click at [465, 549] on input "Modal" at bounding box center [467, 558] width 19 height 19
checkbox input "true"
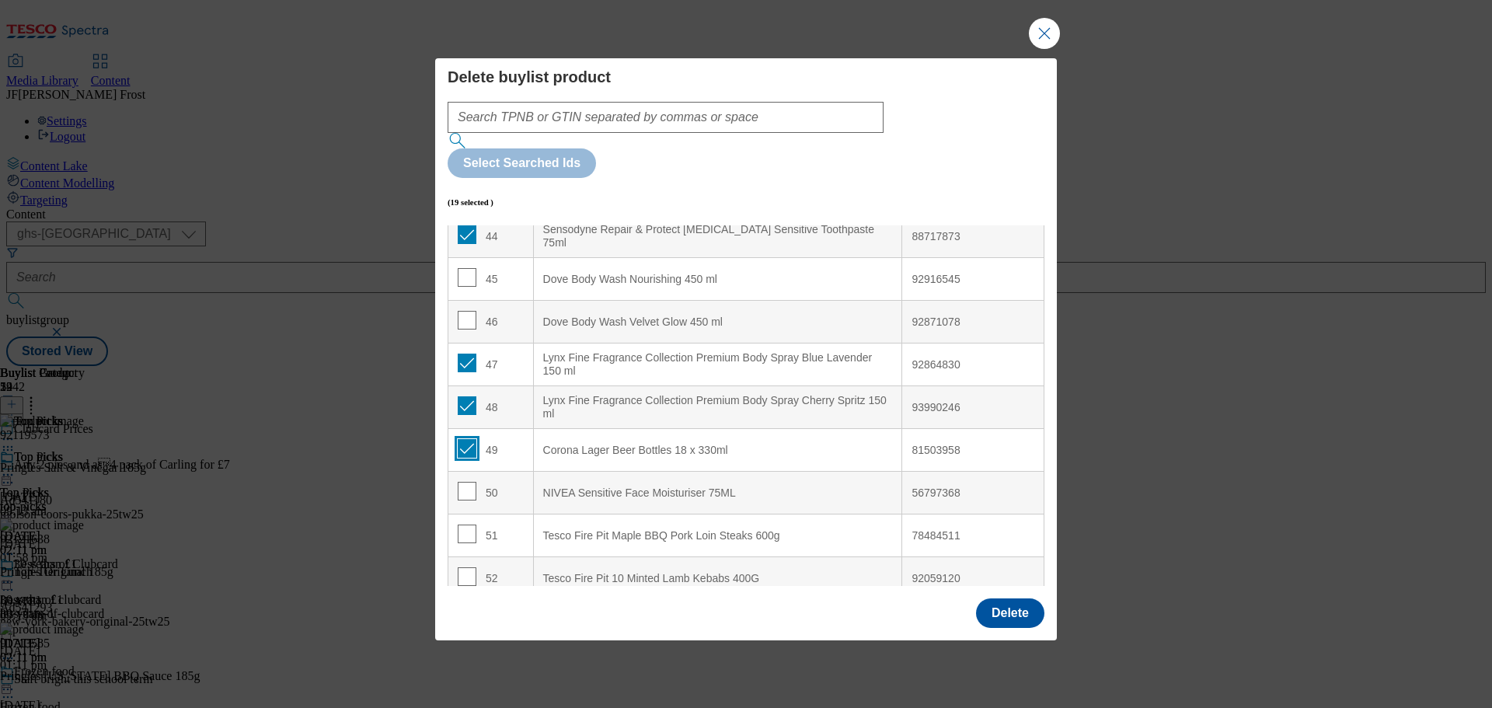
scroll to position [1905, 0]
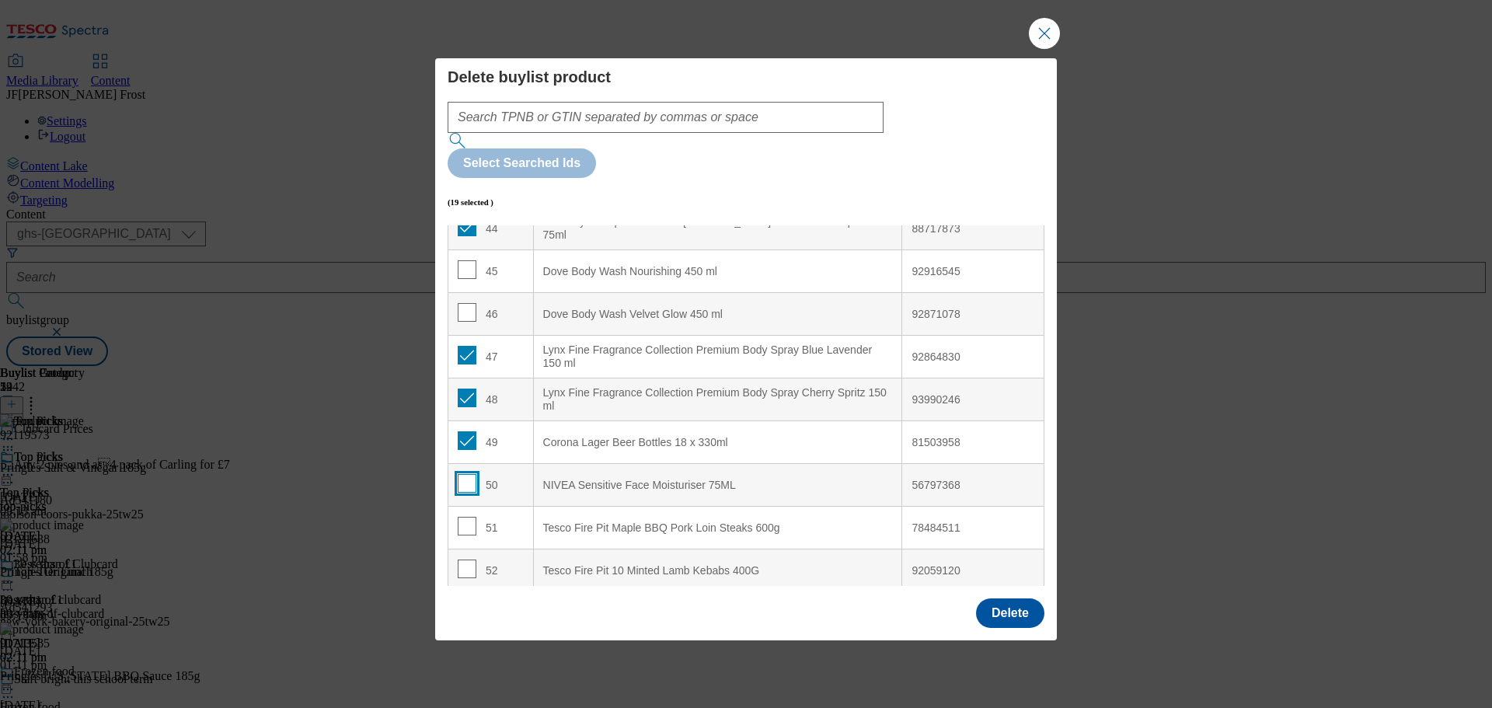
click at [467, 474] on input "Modal" at bounding box center [467, 483] width 19 height 19
checkbox input "true"
click at [1024, 598] on button "Delete" at bounding box center [1010, 613] width 68 height 30
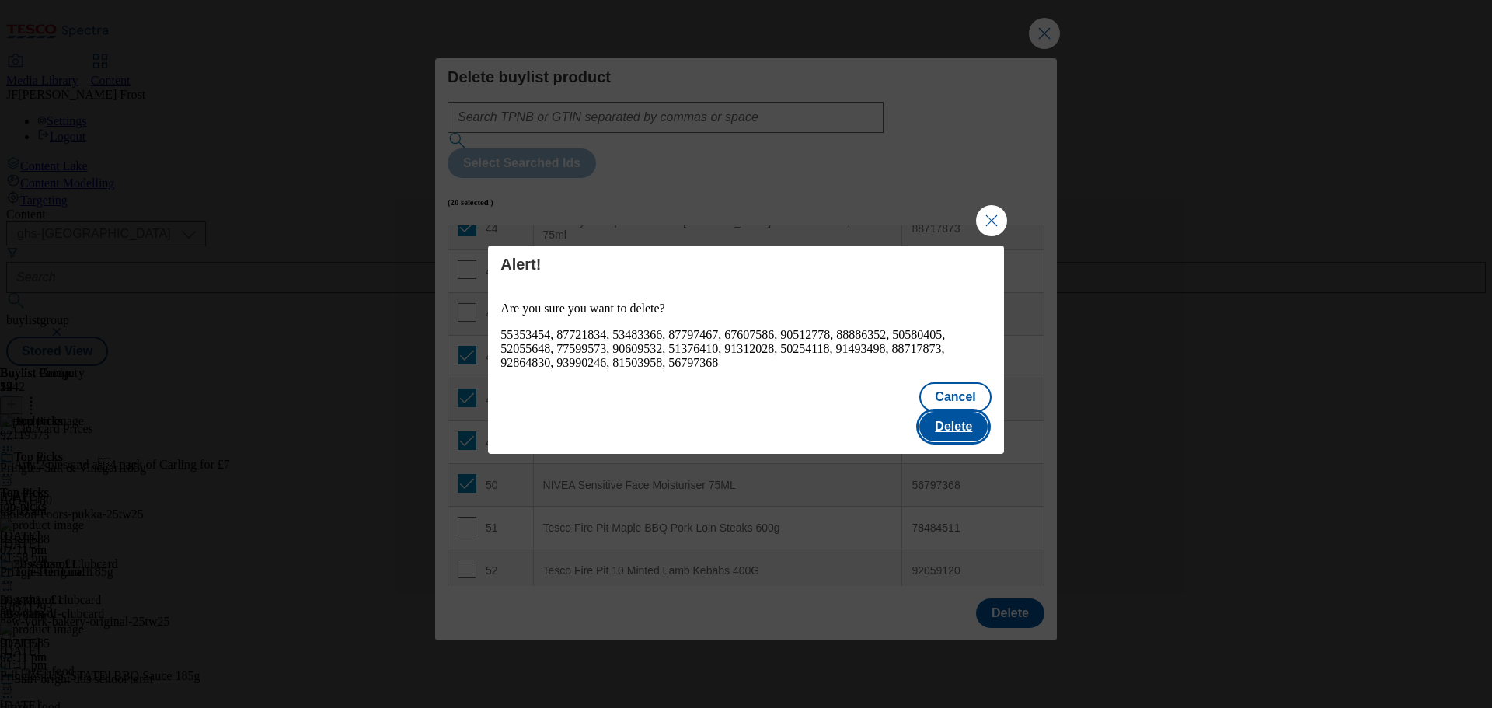
click at [956, 412] on button "Delete" at bounding box center [953, 427] width 68 height 30
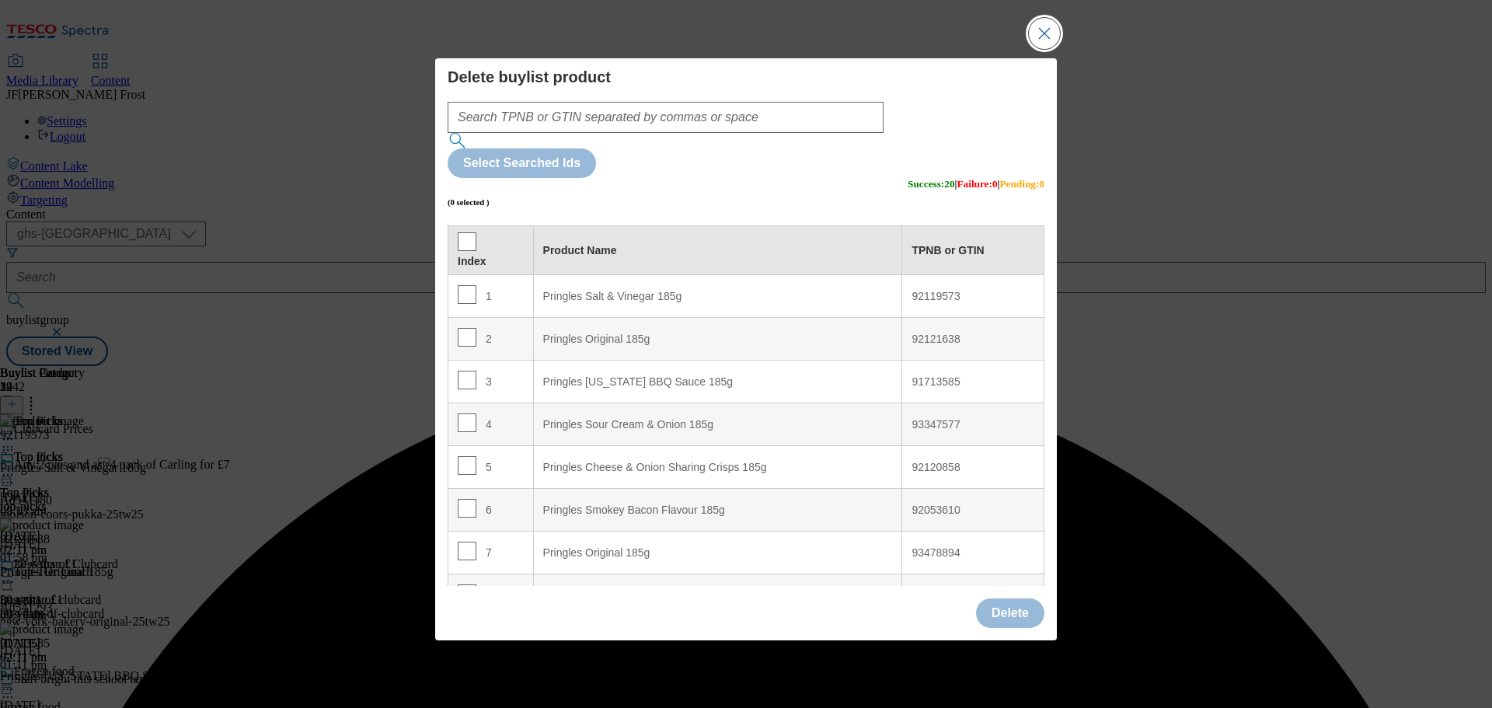
click at [1048, 49] on button "Close Modal" at bounding box center [1044, 33] width 31 height 31
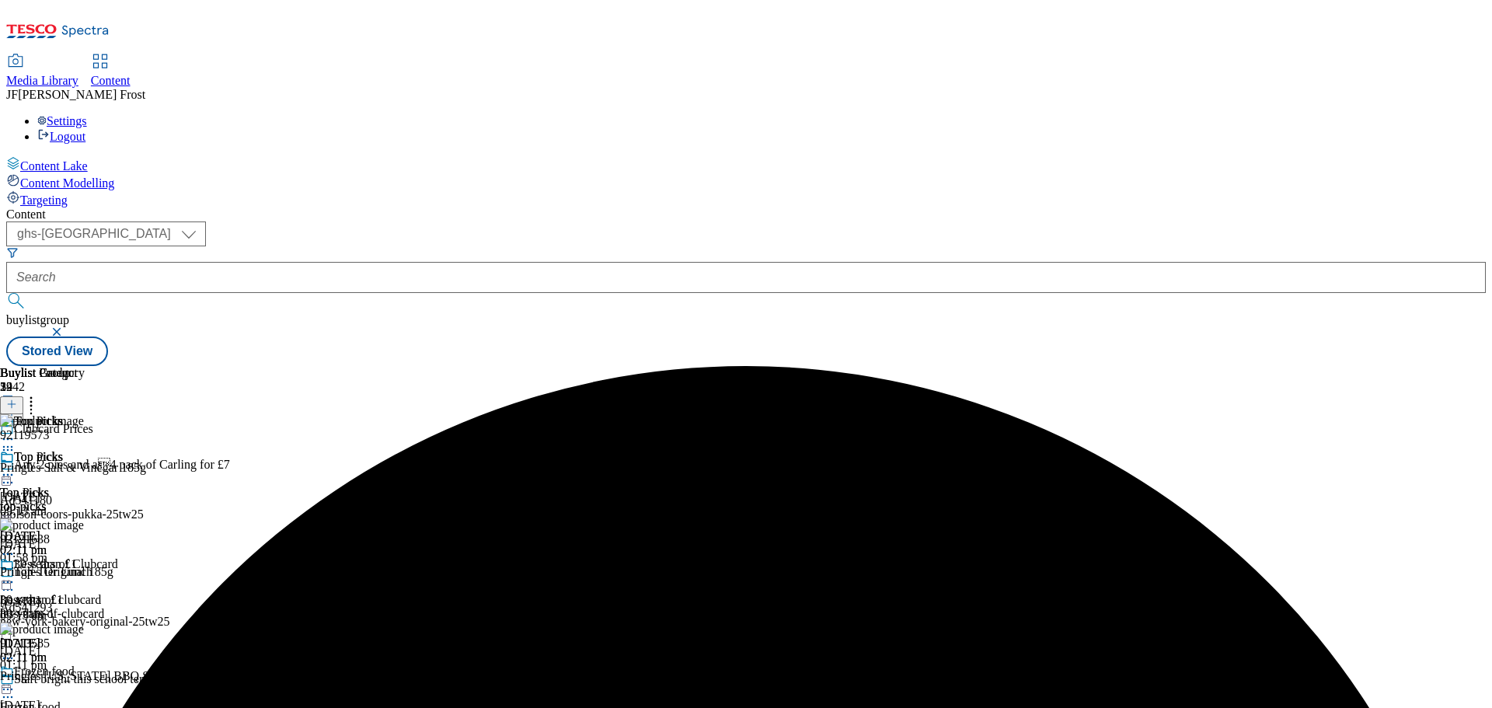
click at [16, 467] on icon at bounding box center [8, 475] width 16 height 16
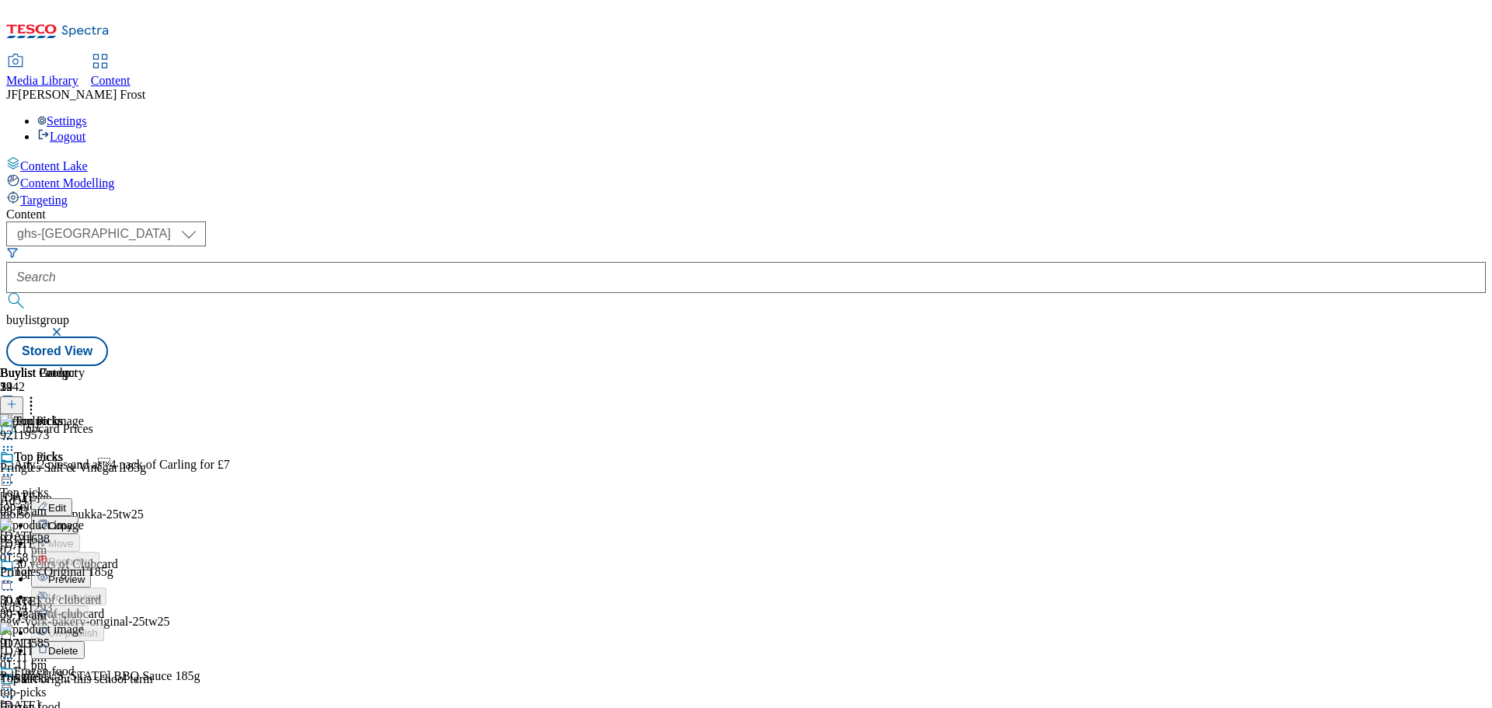
click at [85, 573] on span "Preview" at bounding box center [66, 579] width 37 height 12
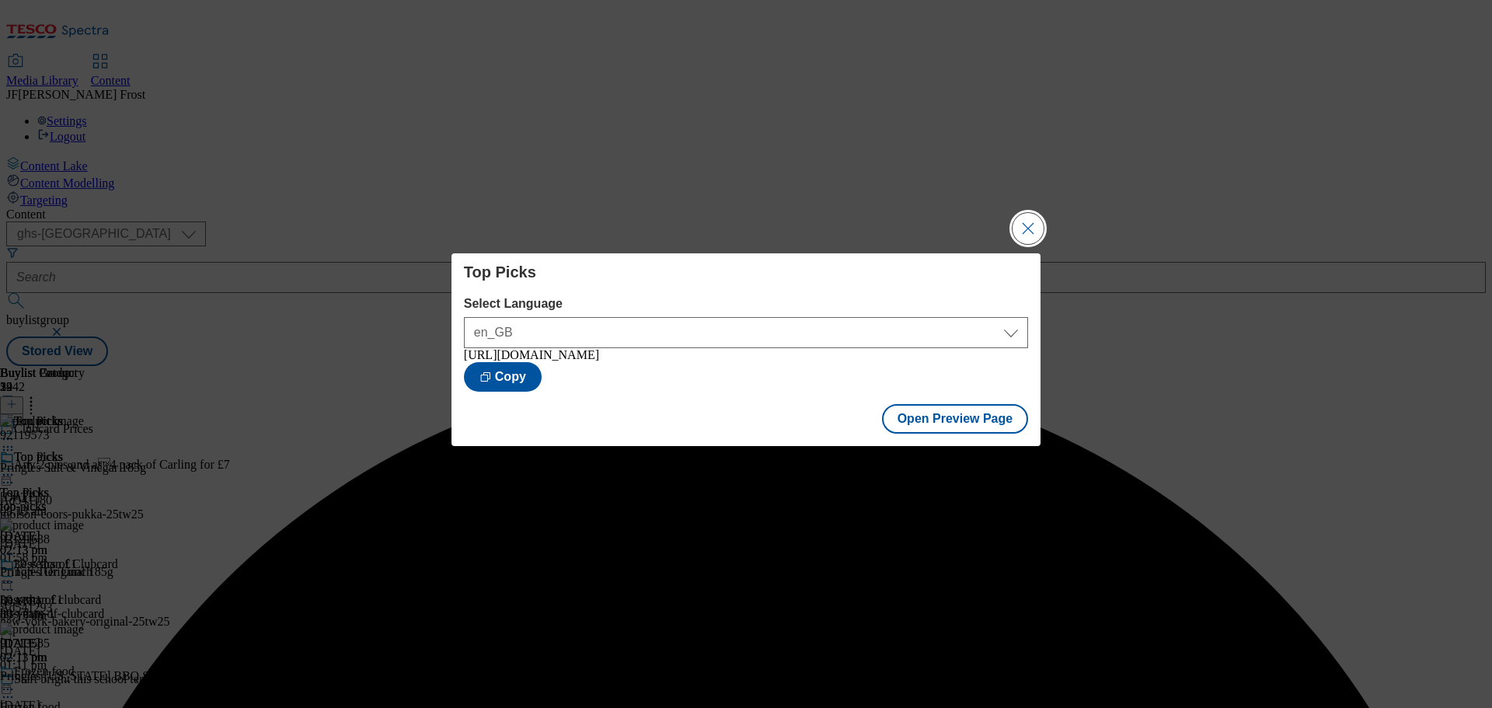
click at [1025, 228] on button "Close Modal" at bounding box center [1027, 228] width 31 height 31
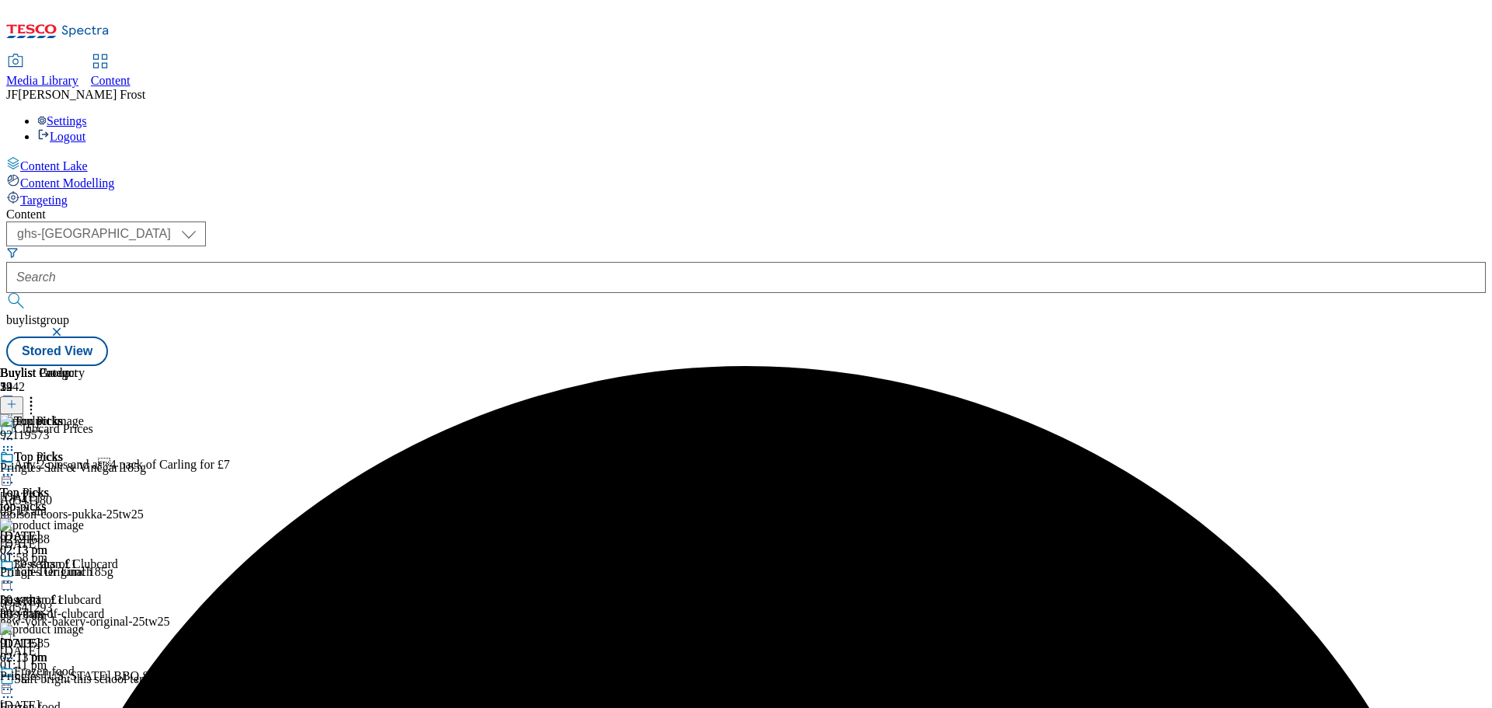
click at [16, 467] on icon at bounding box center [8, 475] width 16 height 16
click at [82, 627] on span "Publish" at bounding box center [65, 633] width 34 height 12
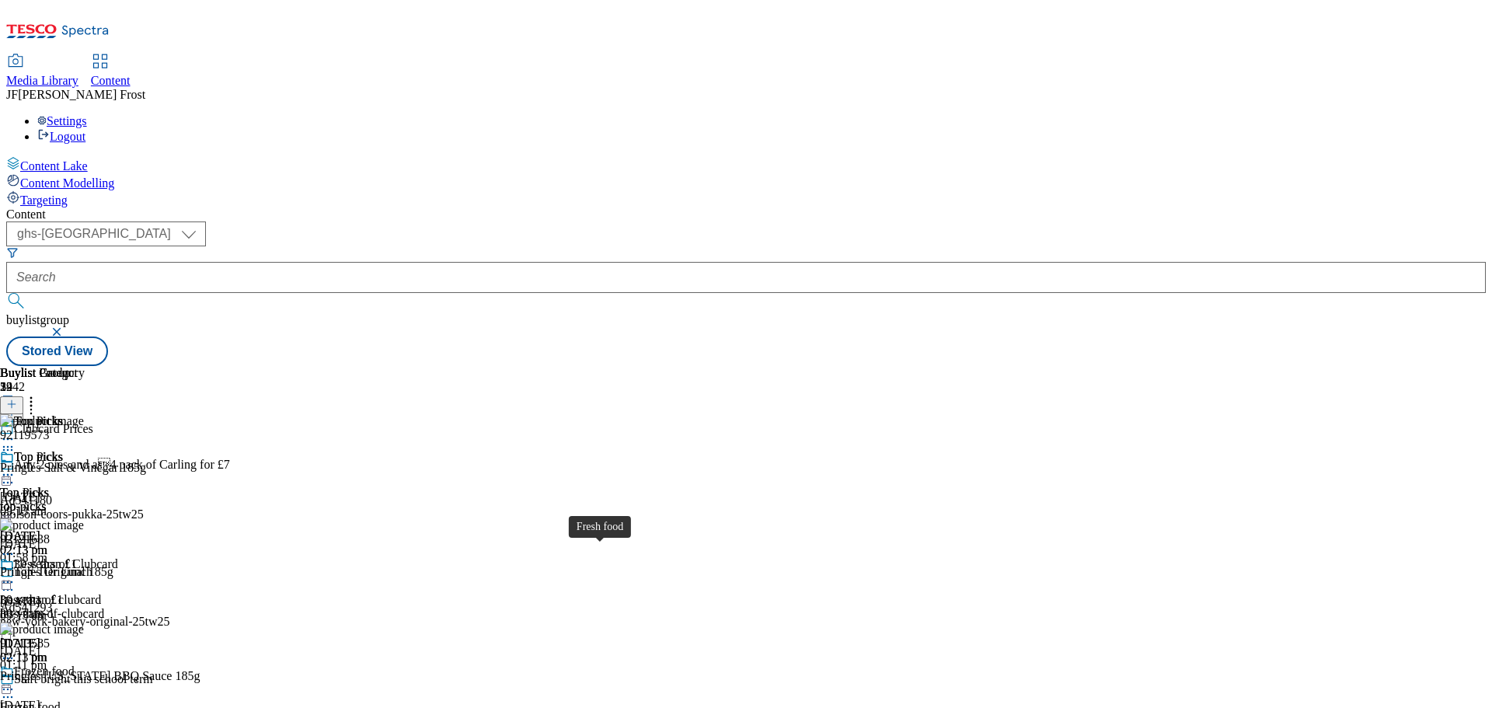
scroll to position [388, 0]
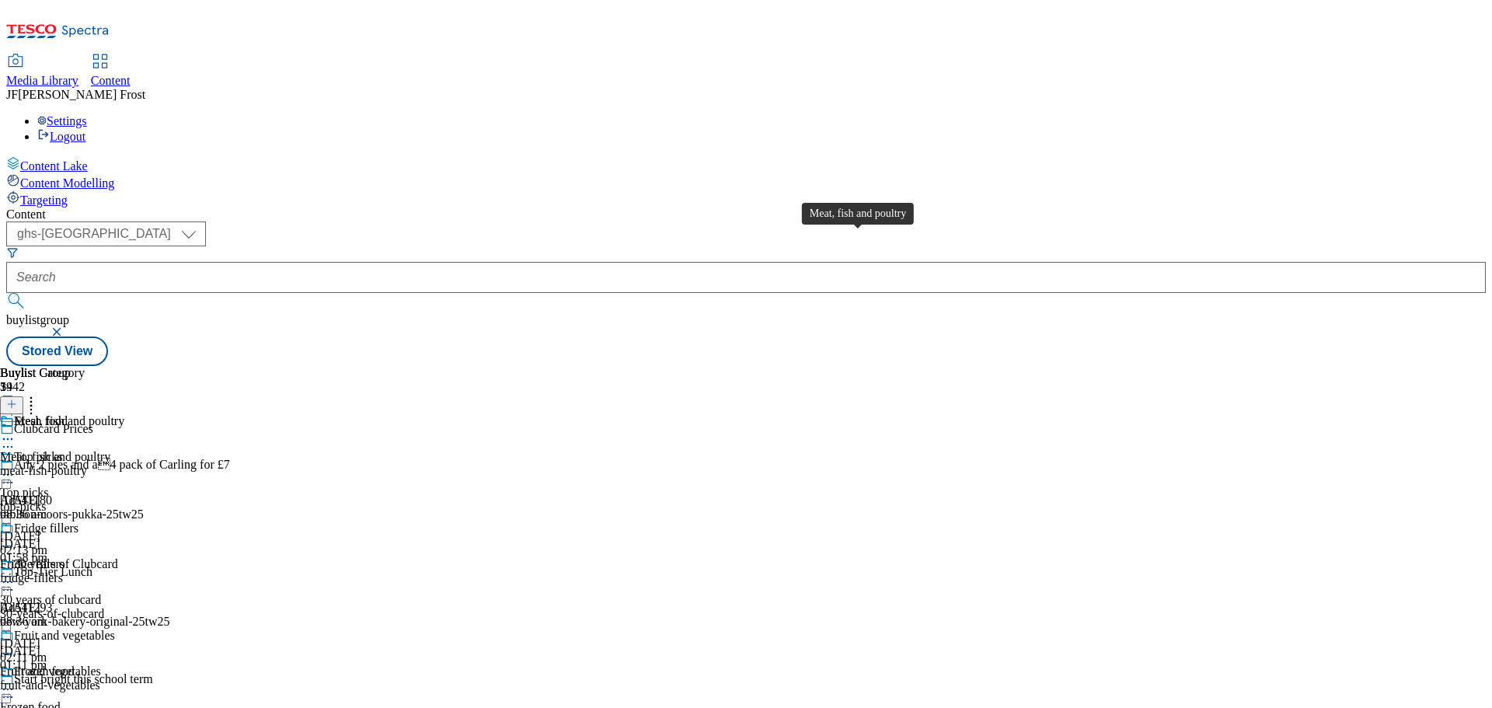
click at [124, 414] on div "Meat, fish and poultry" at bounding box center [69, 421] width 110 height 14
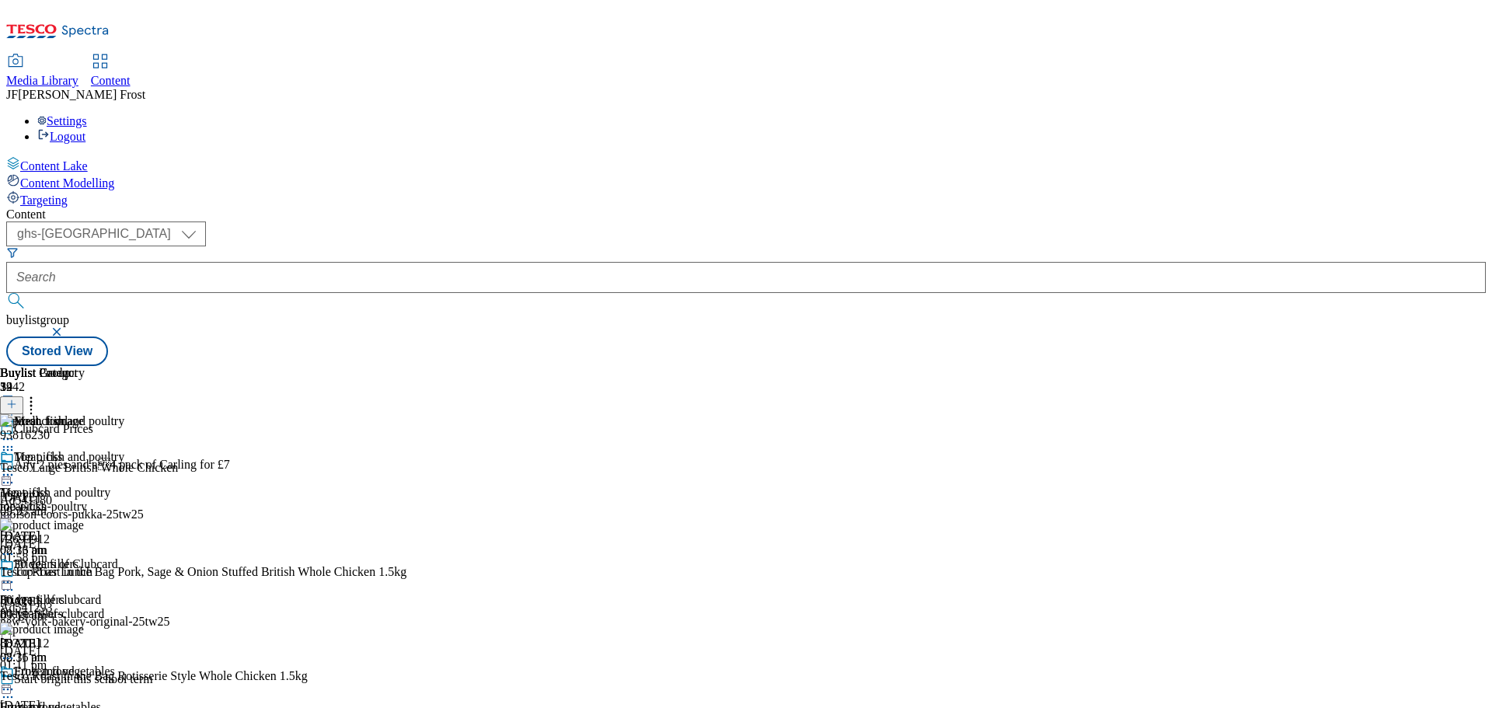
click at [16, 467] on icon at bounding box center [8, 475] width 16 height 16
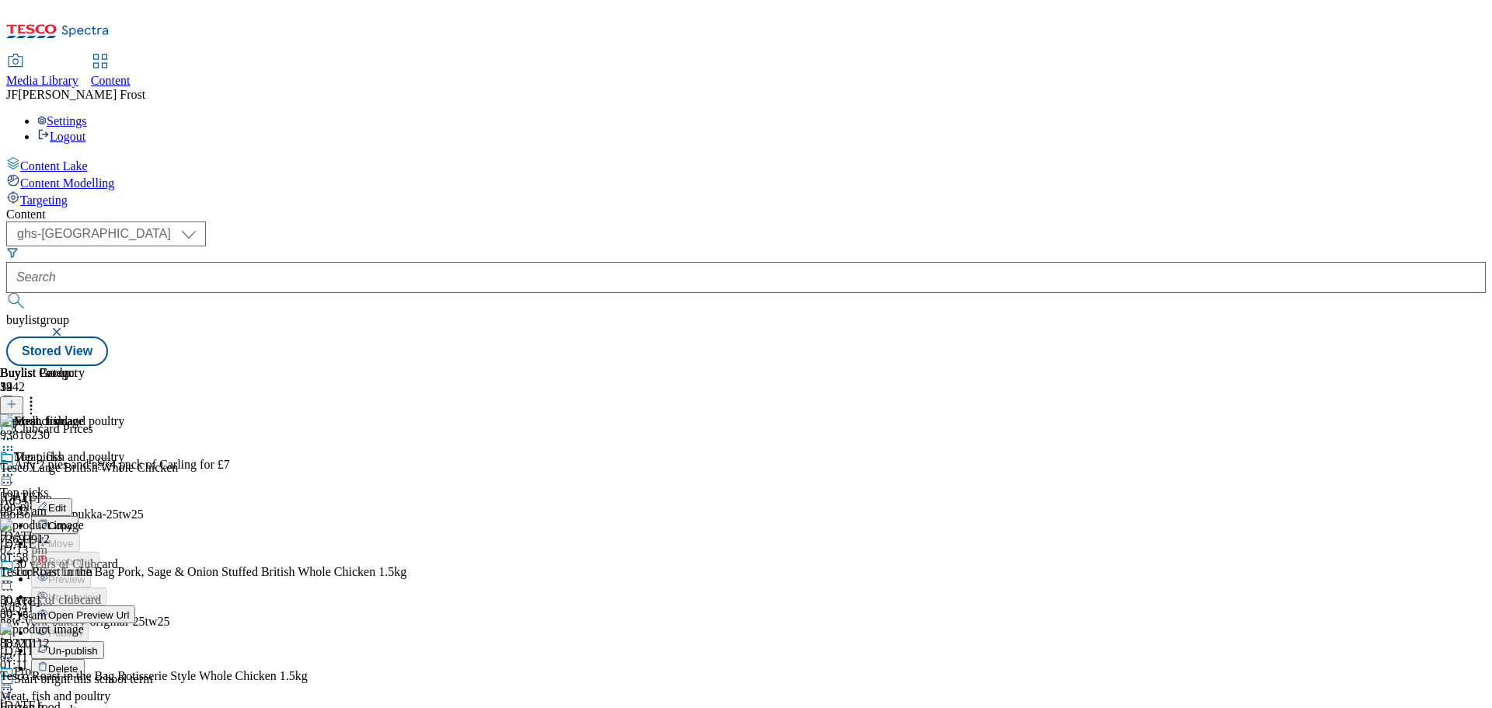
click at [98, 645] on span "Un-publish" at bounding box center [73, 651] width 50 height 12
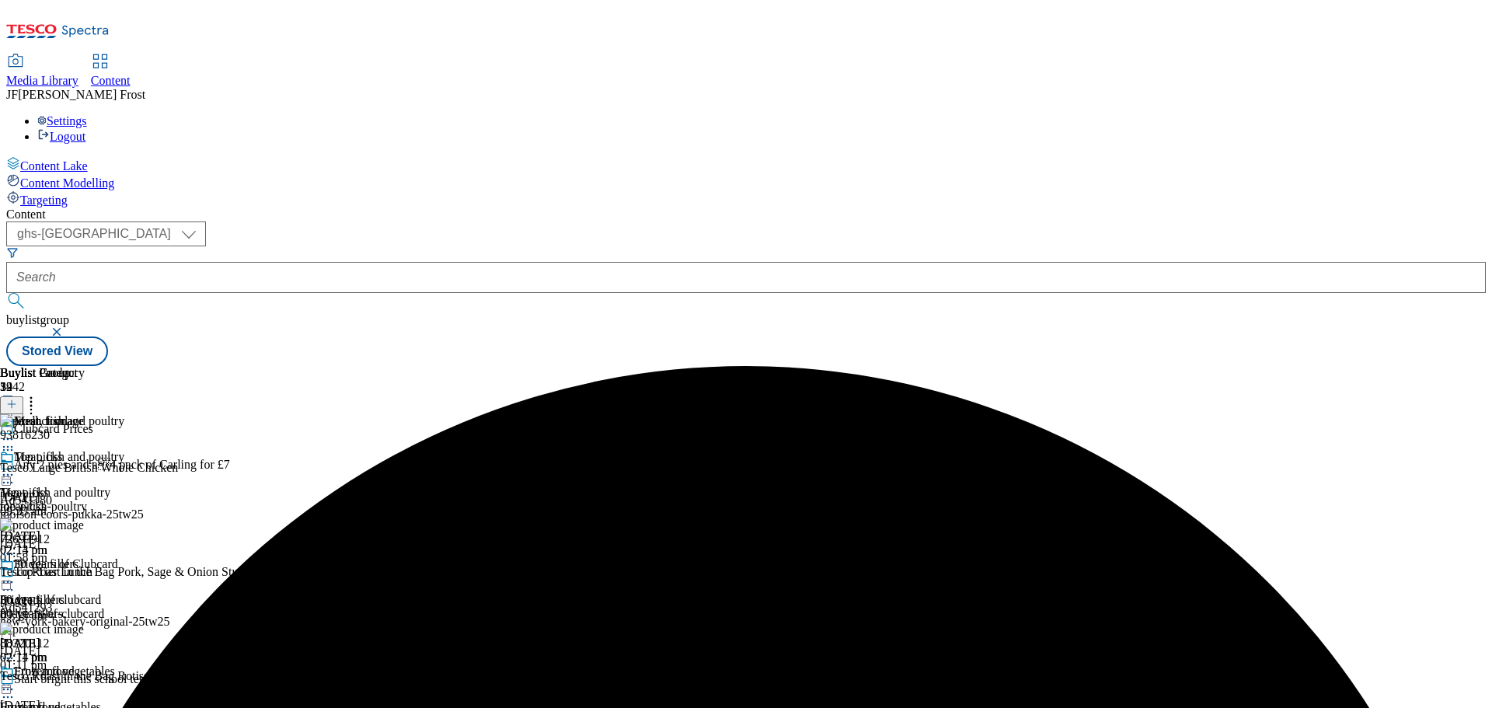
click at [16, 467] on icon at bounding box center [8, 475] width 16 height 16
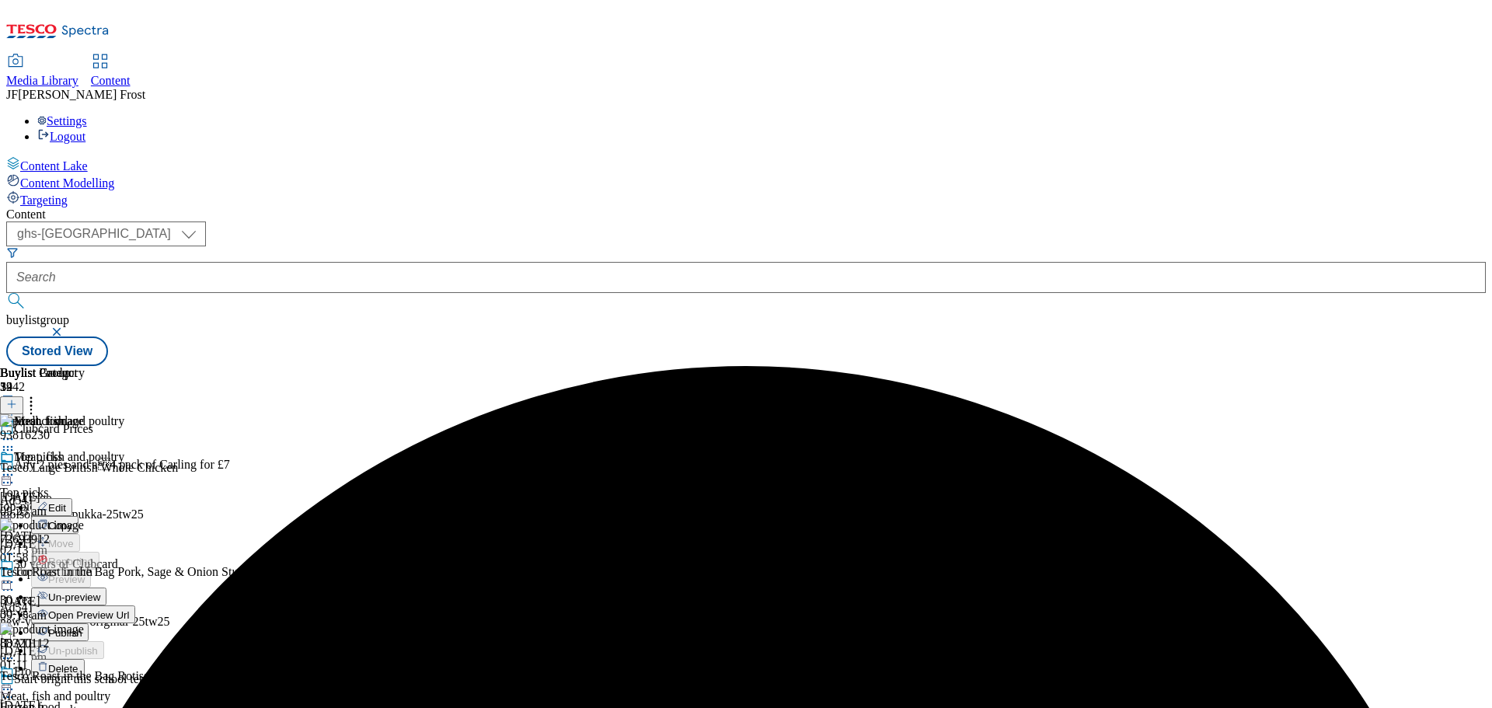
click at [100, 591] on span "Un-preview" at bounding box center [74, 597] width 52 height 12
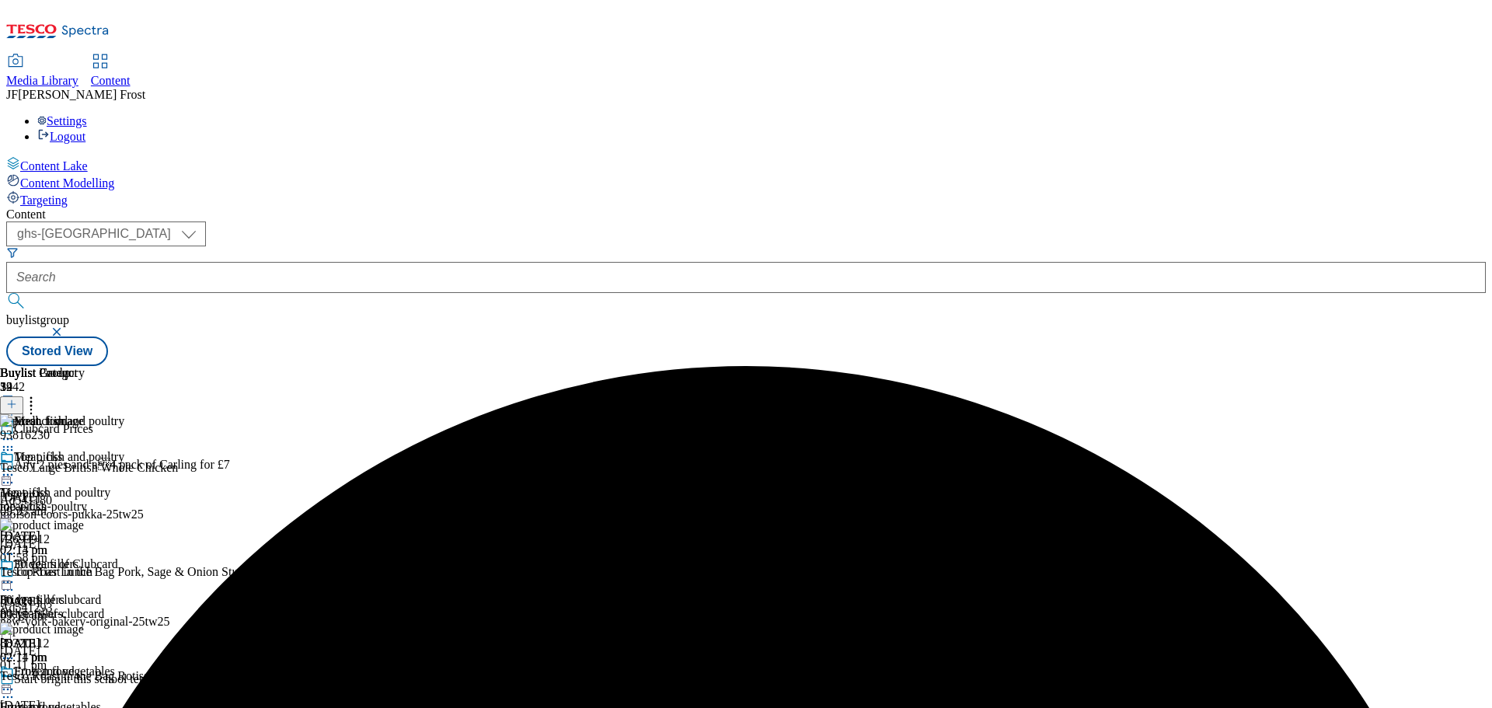
click at [39, 394] on icon at bounding box center [31, 402] width 16 height 16
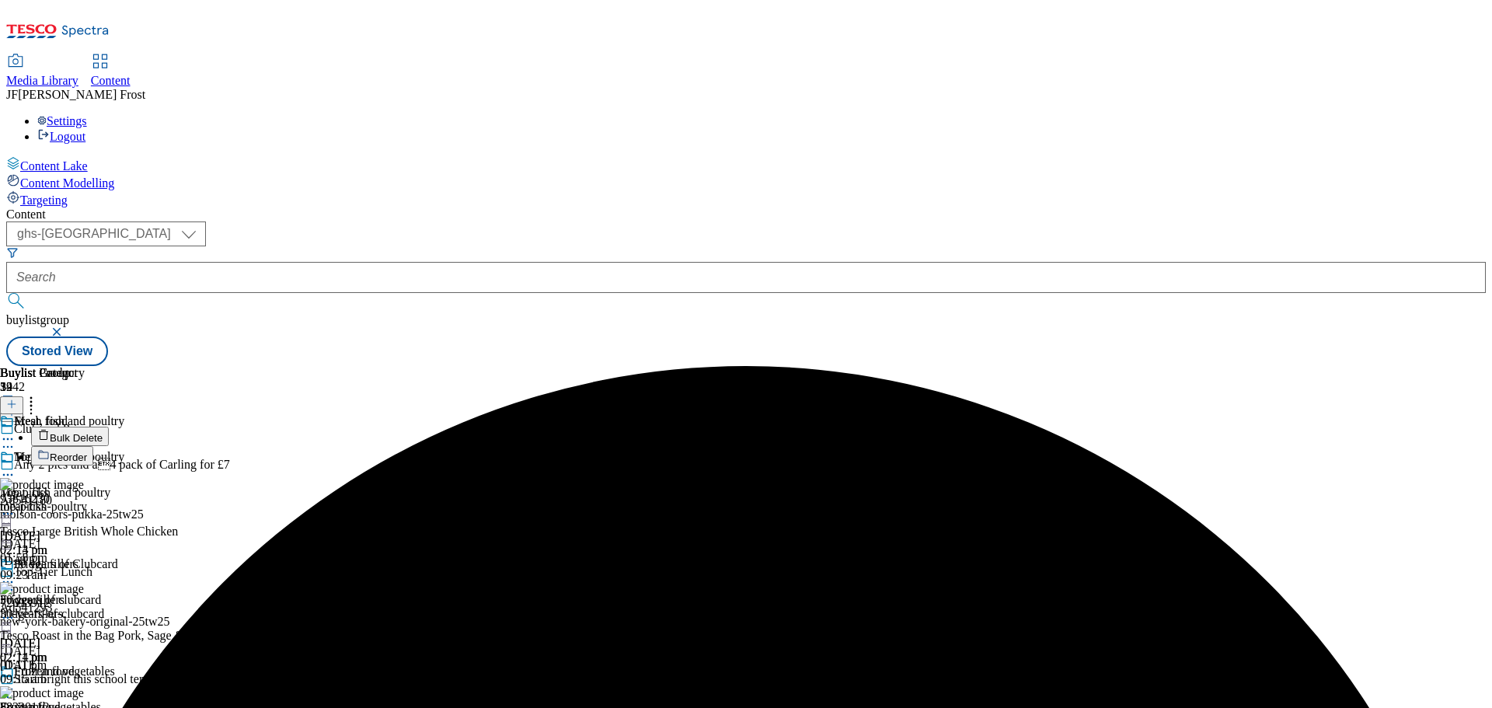
click at [109, 427] on button "Bulk Delete" at bounding box center [70, 436] width 78 height 19
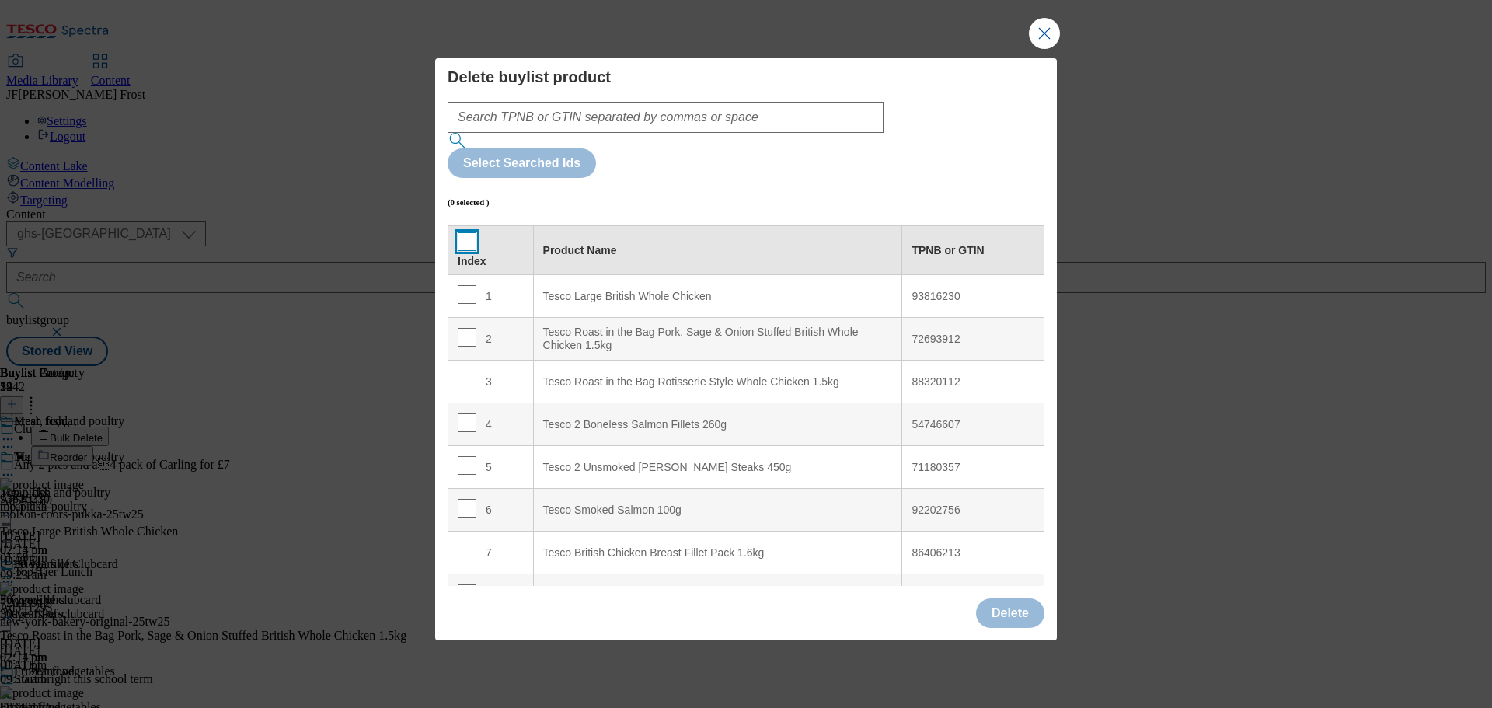
click at [468, 232] on input "Modal" at bounding box center [467, 241] width 19 height 19
checkbox input "true"
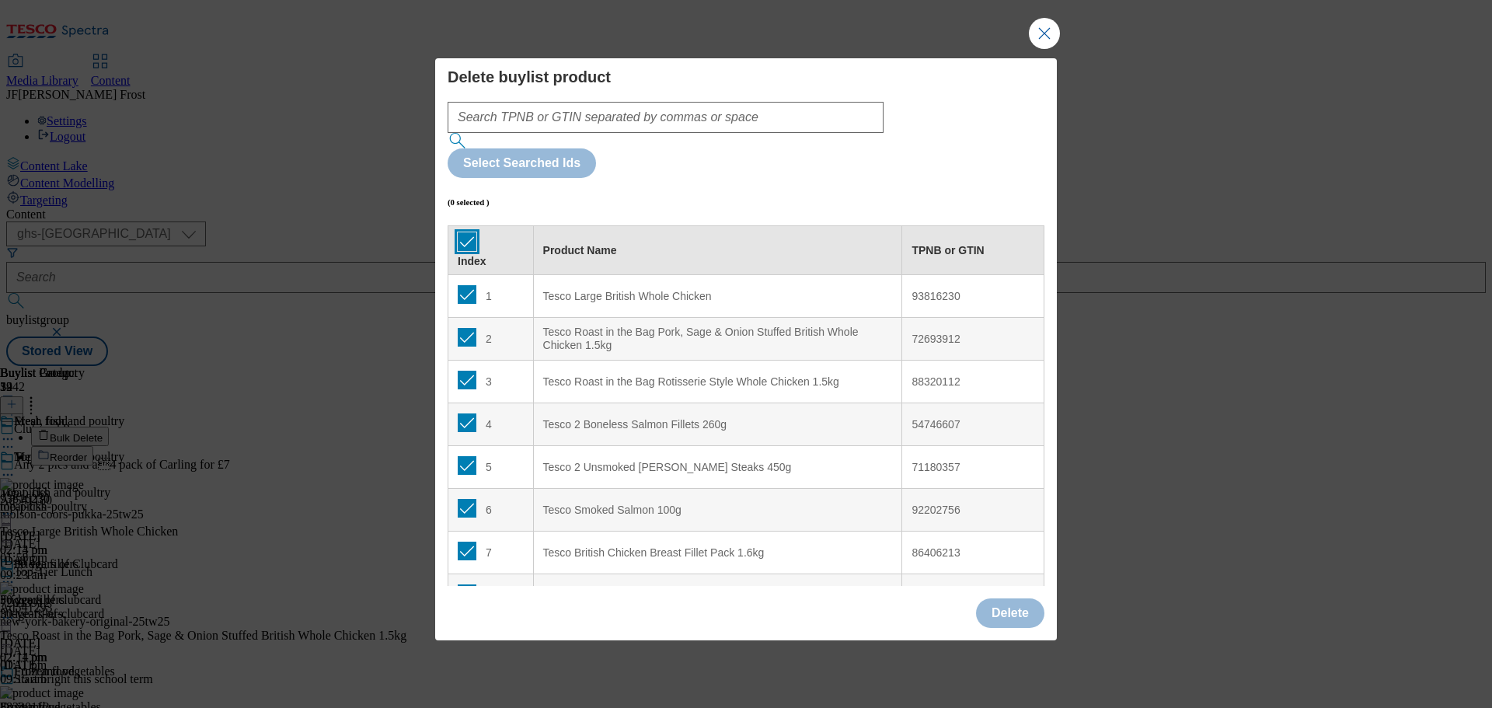
checkbox input "true"
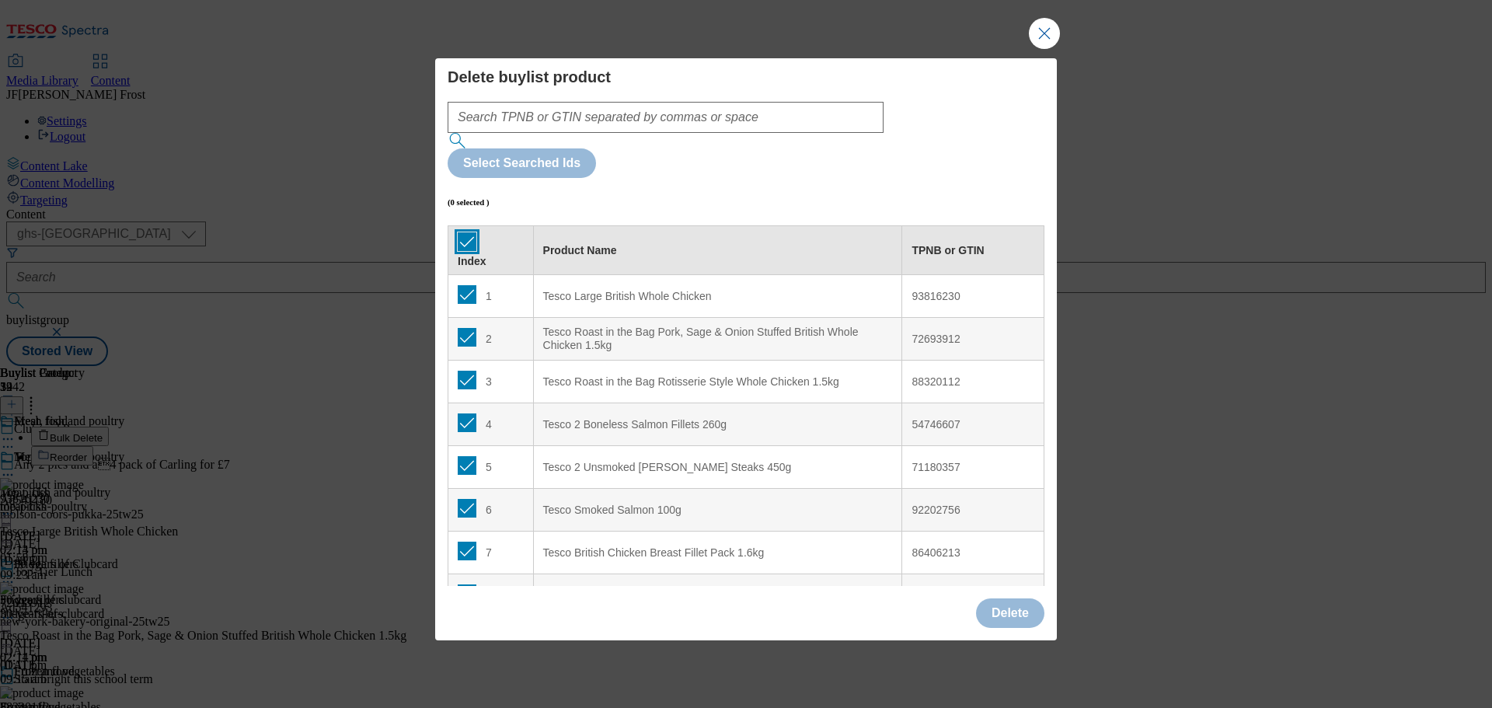
checkbox input "true"
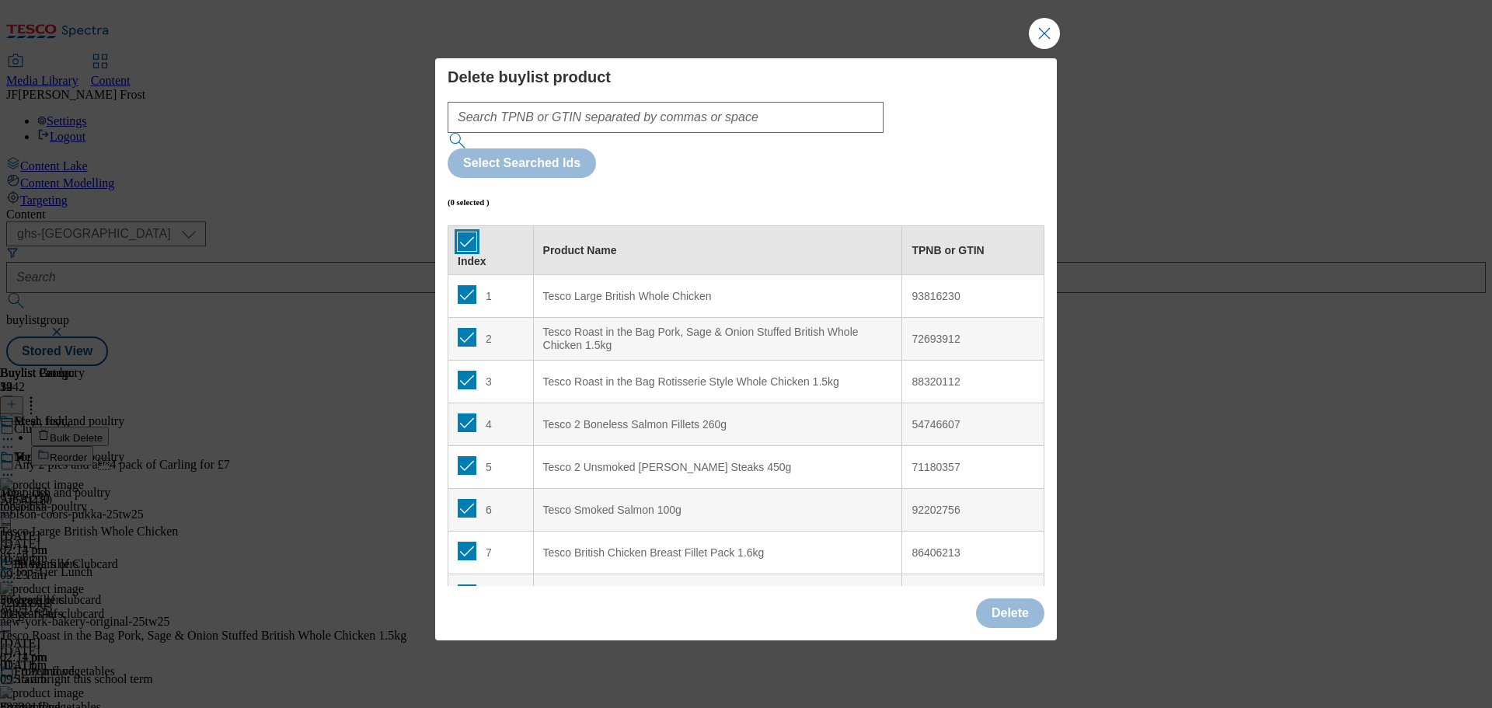
checkbox input "true"
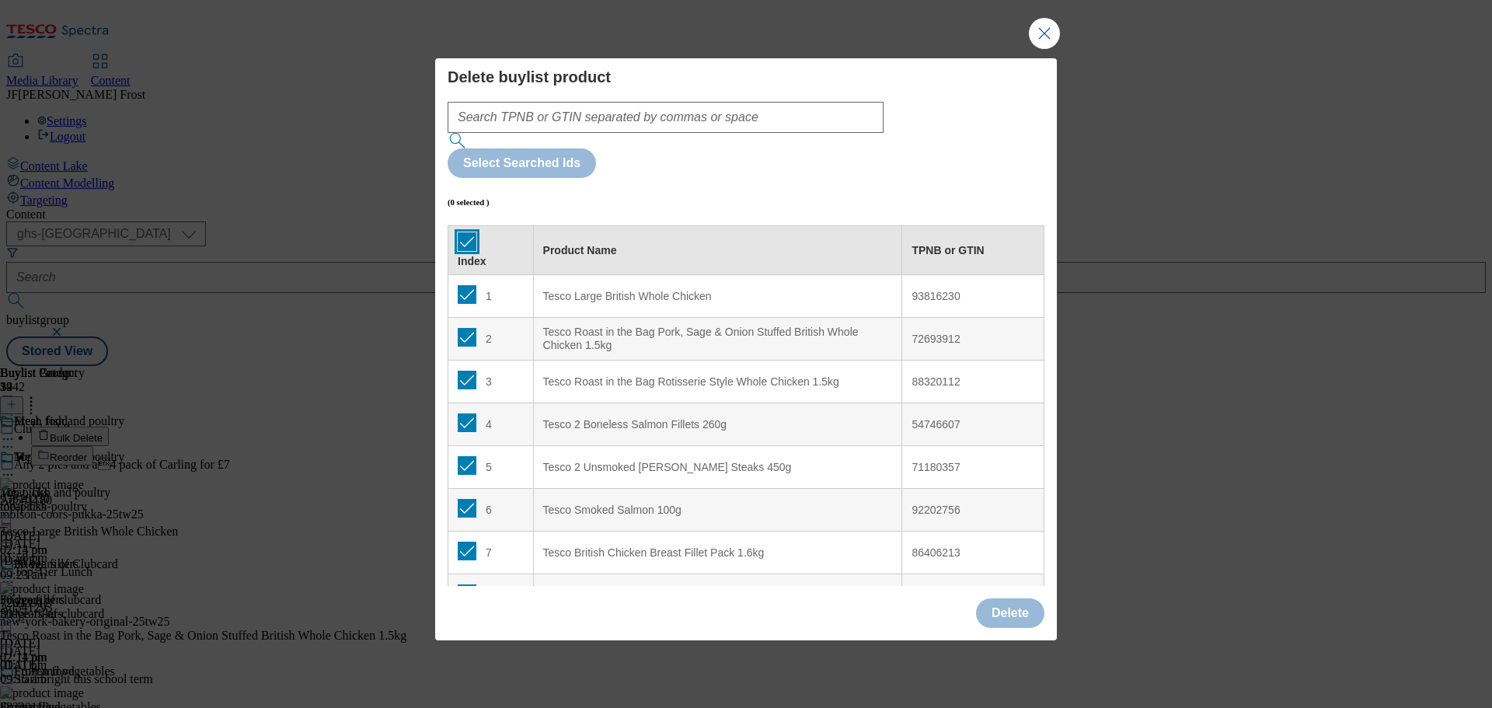
checkbox input "true"
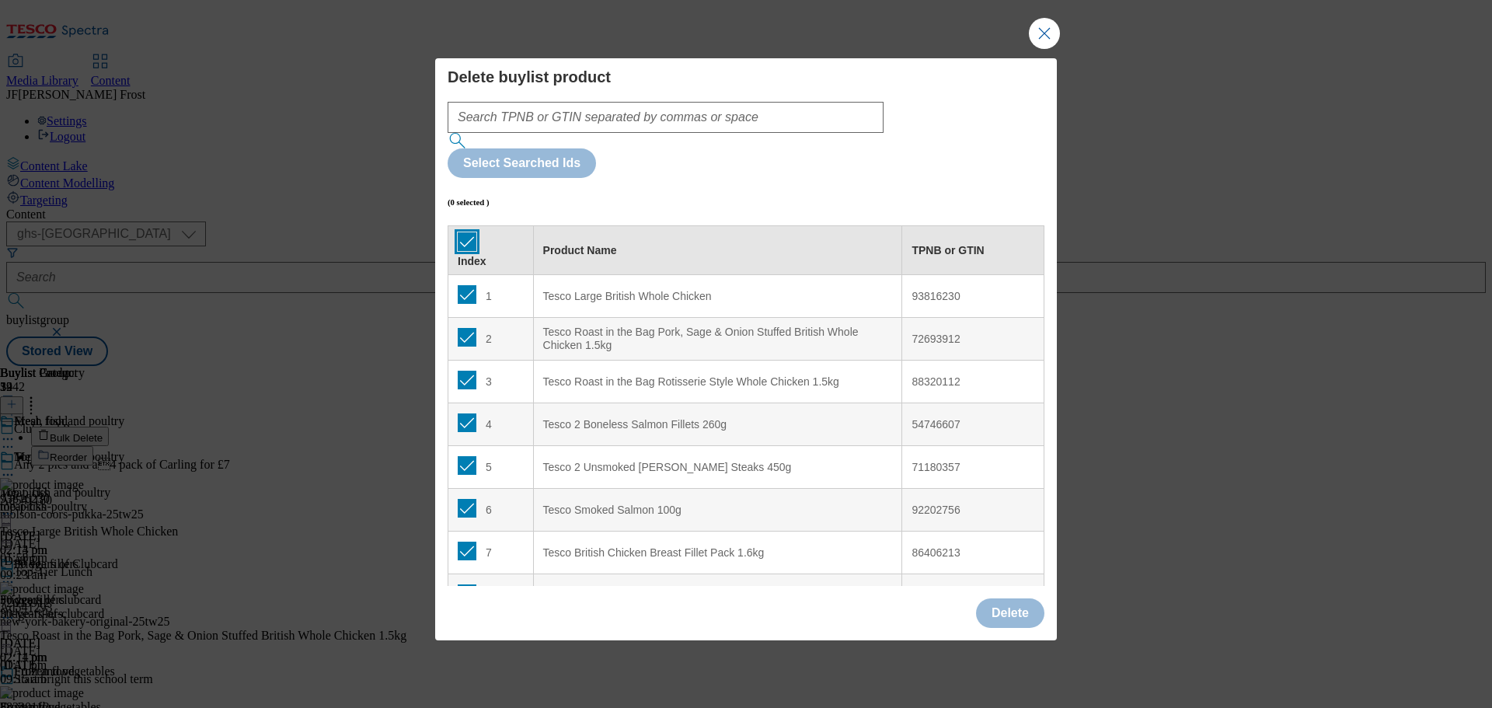
checkbox input "true"
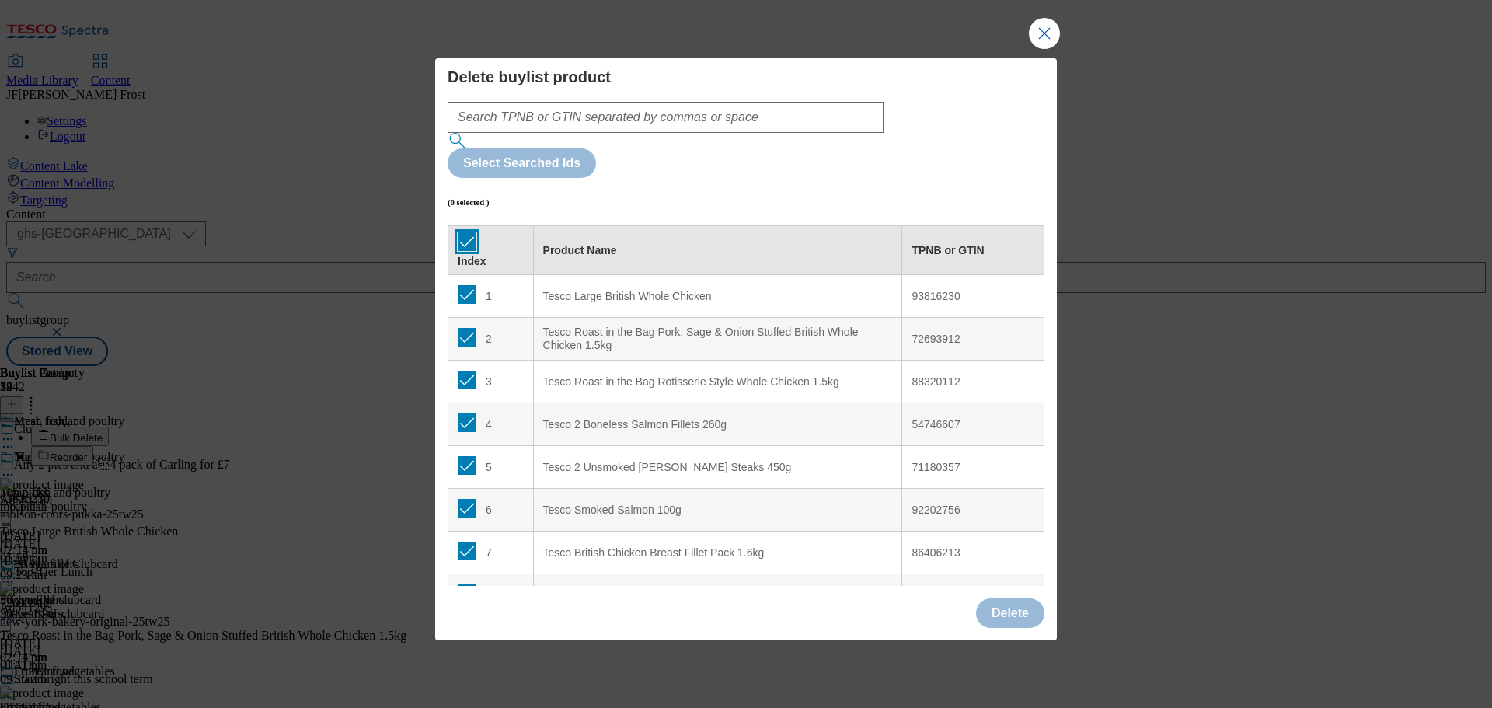
checkbox input "true"
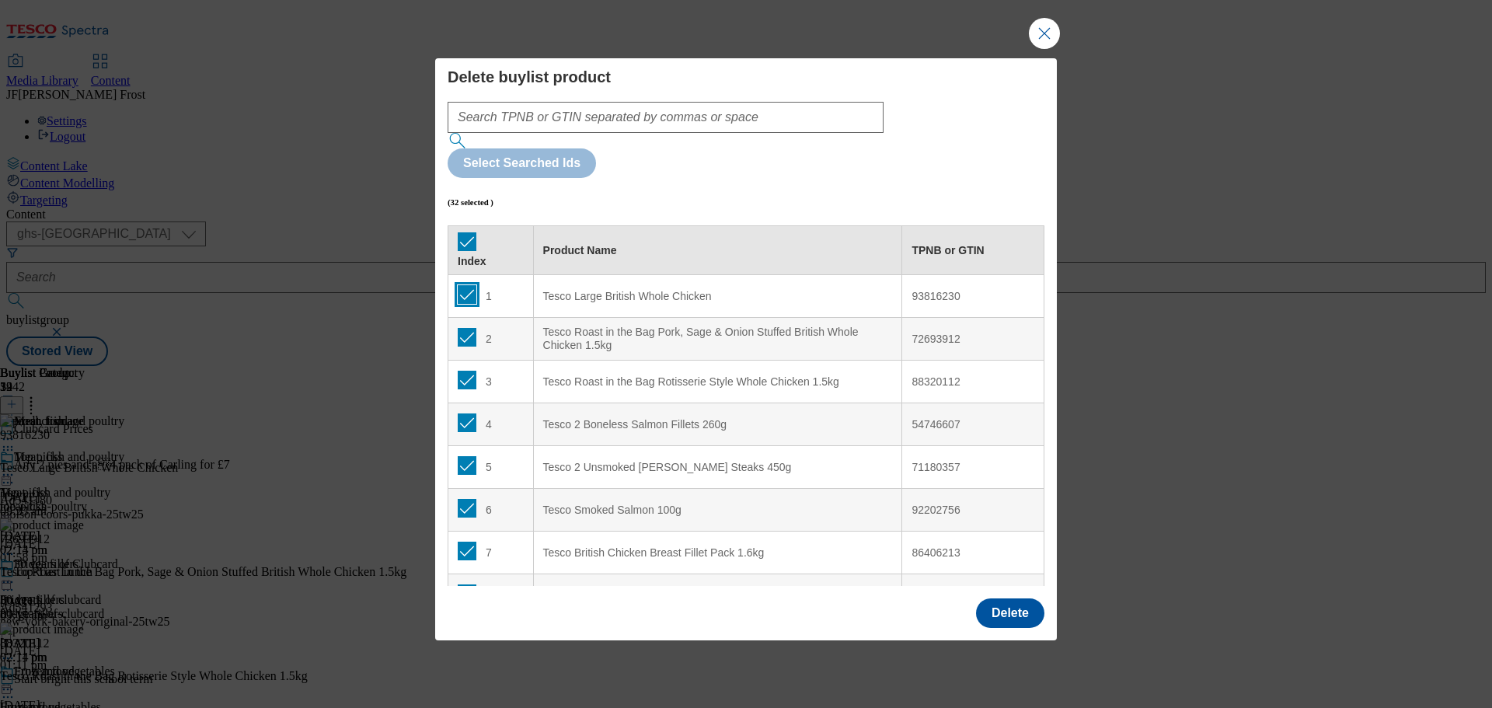
click at [466, 285] on input "Modal" at bounding box center [467, 294] width 19 height 19
checkbox input "false"
click at [468, 371] on input "Modal" at bounding box center [467, 380] width 19 height 19
checkbox input "false"
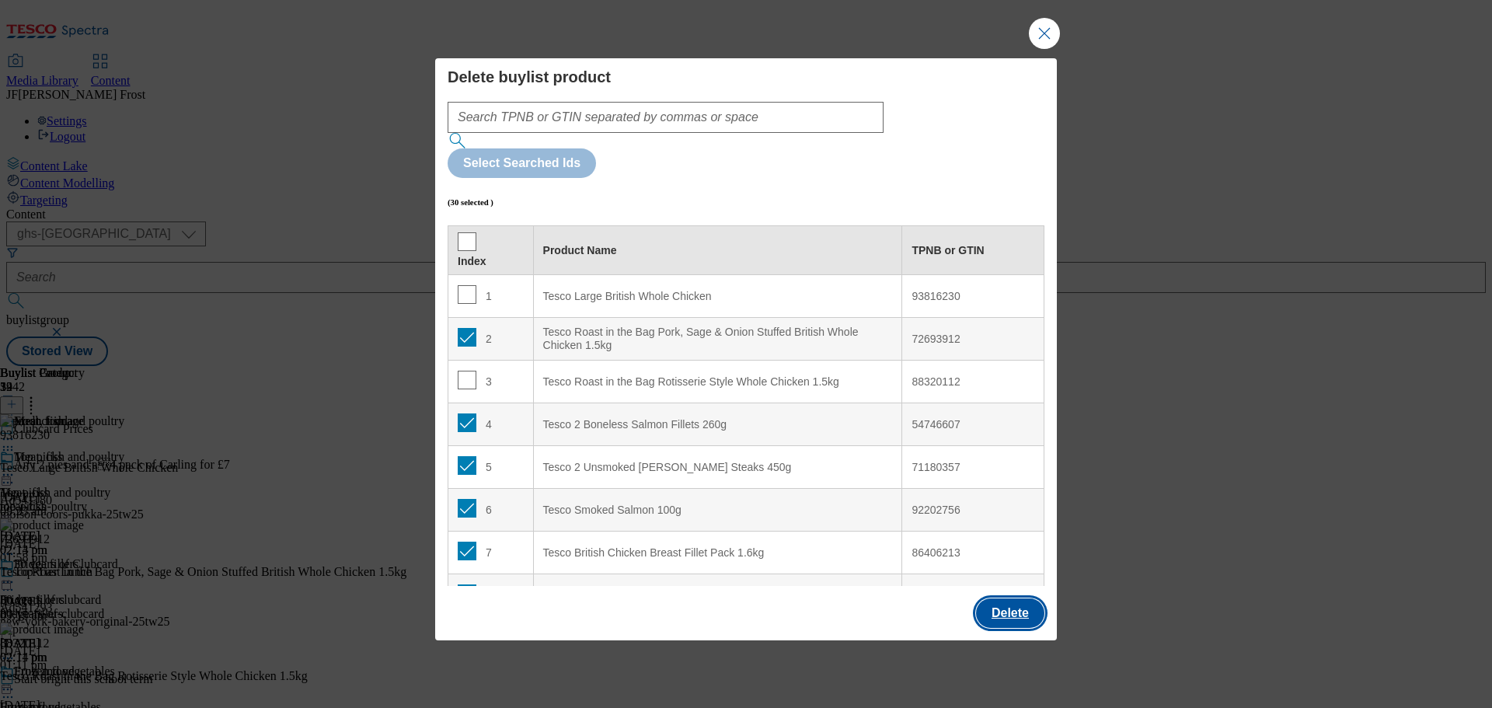
click at [1028, 598] on button "Delete" at bounding box center [1010, 613] width 68 height 30
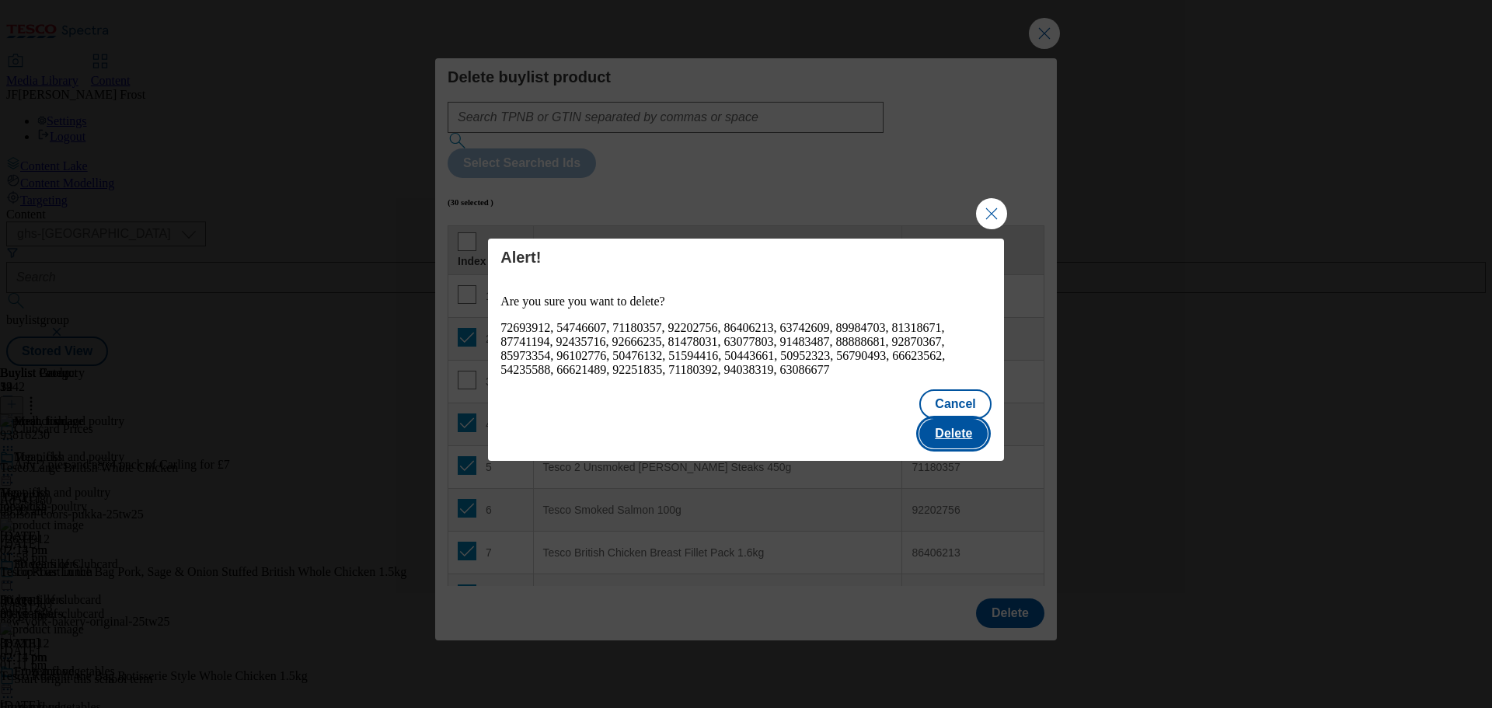
click at [943, 419] on button "Delete" at bounding box center [953, 434] width 68 height 30
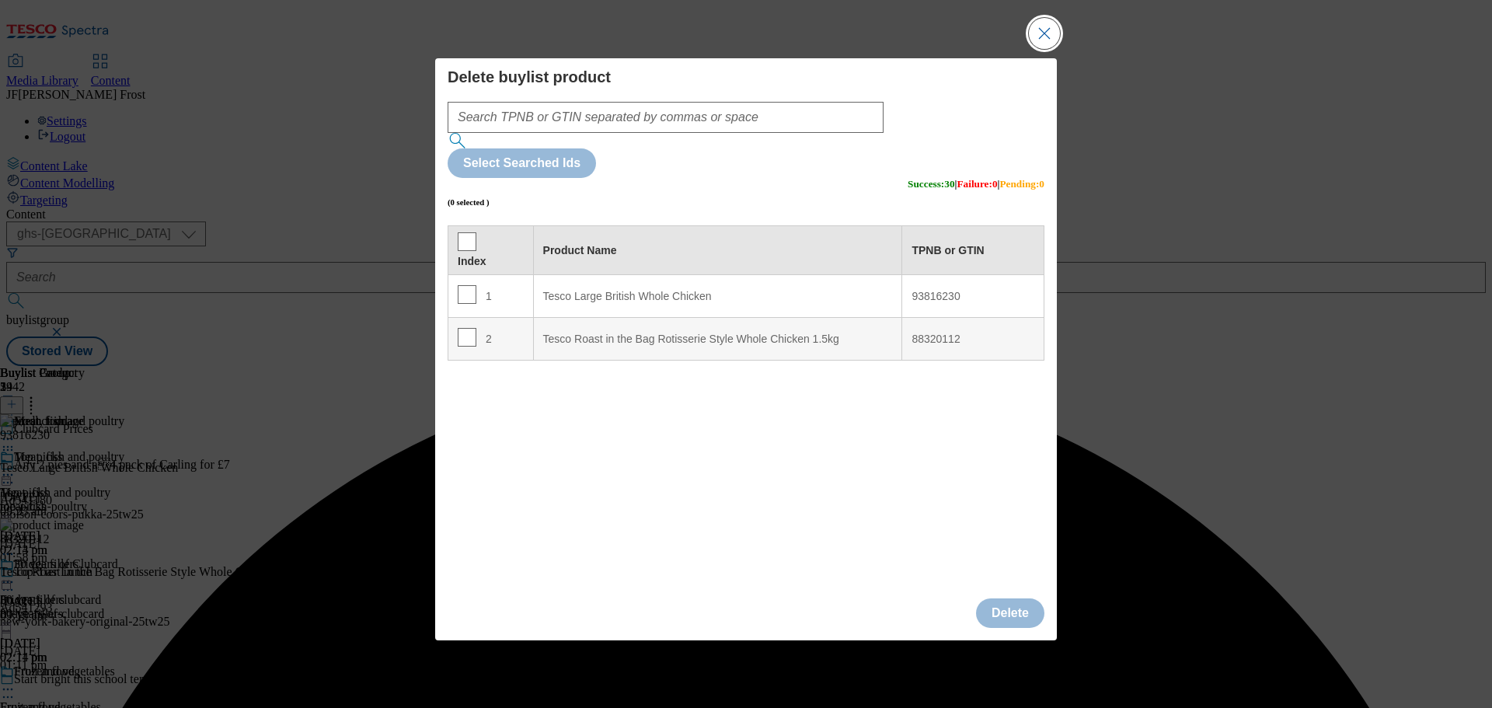
click at [1043, 49] on button "Close Modal" at bounding box center [1044, 33] width 31 height 31
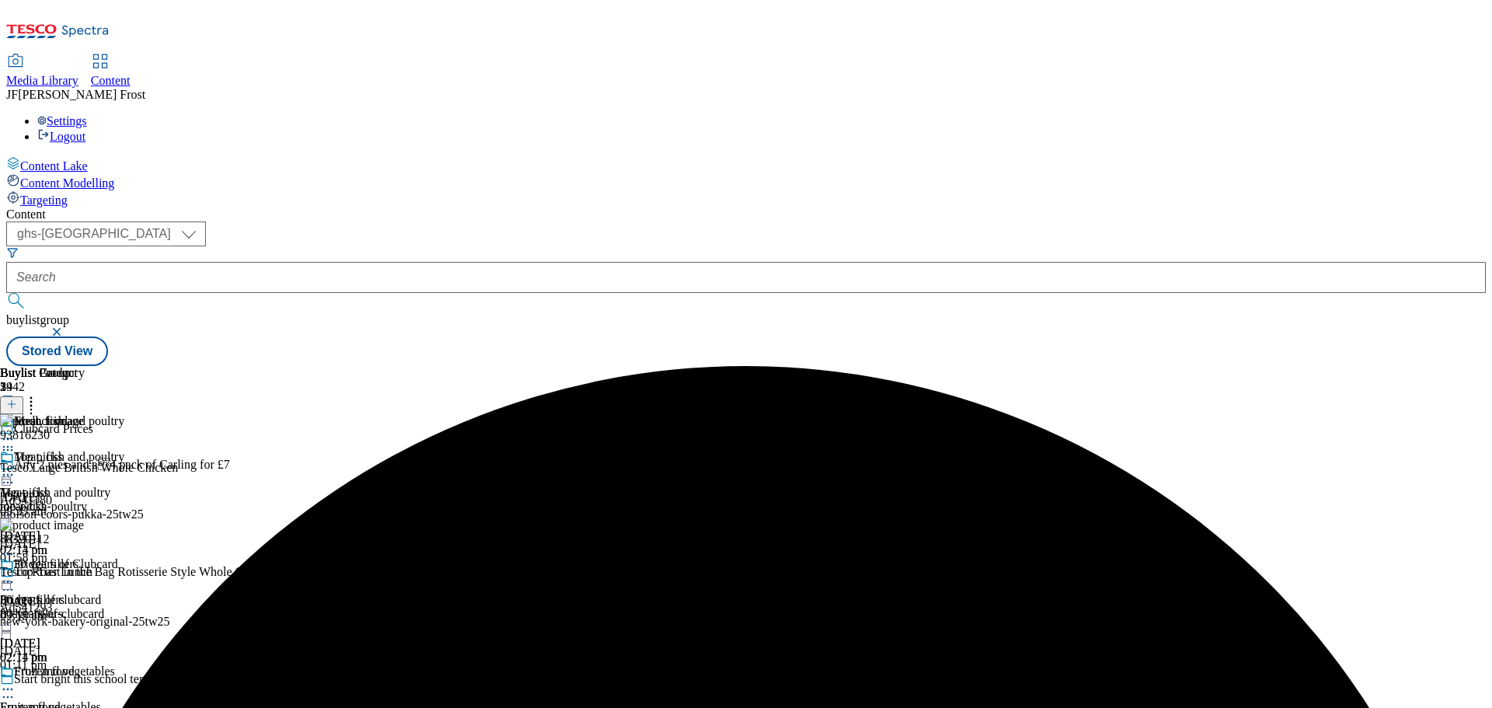
click at [17, 399] on icon at bounding box center [11, 404] width 11 height 11
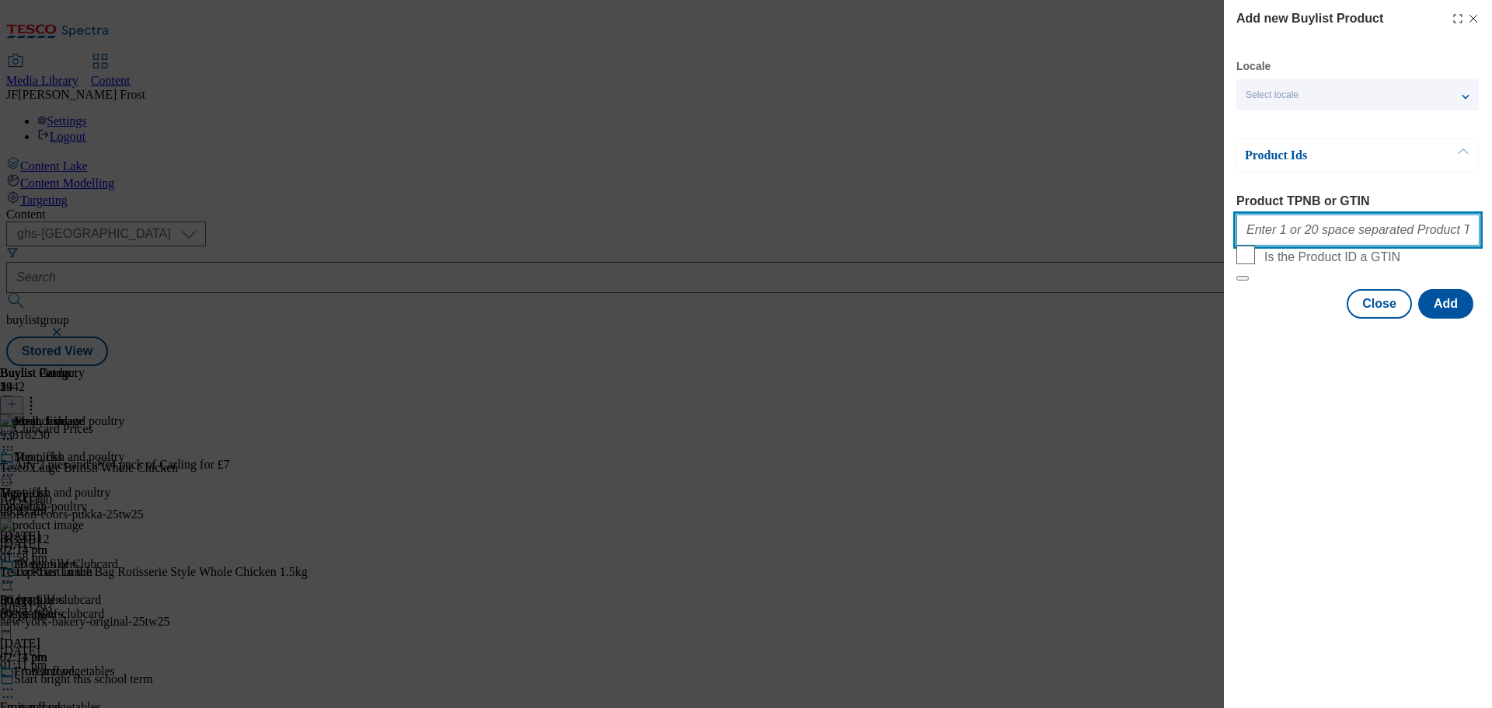
drag, startPoint x: 1289, startPoint y: 235, endPoint x: 1283, endPoint y: 263, distance: 28.7
click at [1289, 235] on input "Product TPNB or GTIN" at bounding box center [1357, 229] width 243 height 31
paste input "63742886 54926314 90008022 92202756 84744161 87177994 91886892 92124382 9171343…"
type input "63742886 54926314 90008022 92202756 84744161 87177994 91886892 92124382 9171343…"
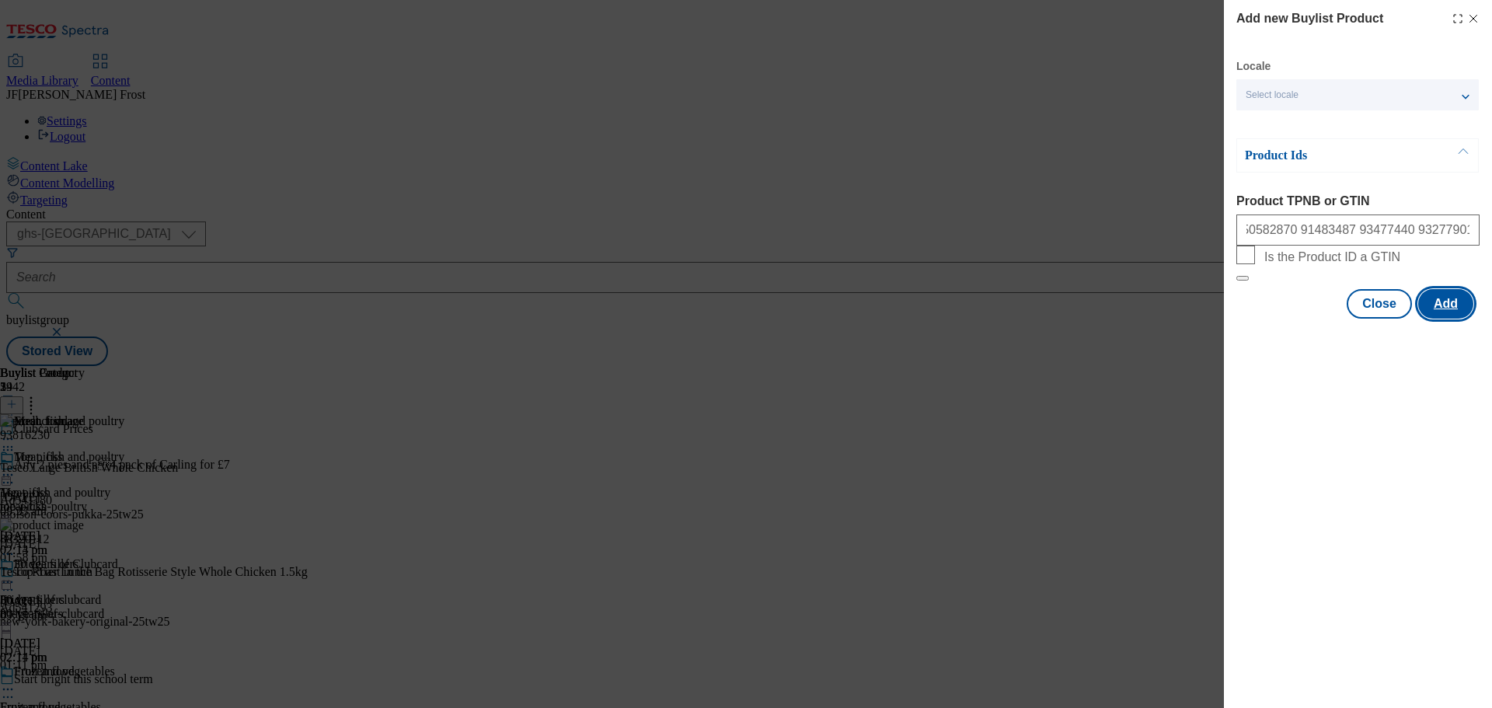
click at [1444, 319] on button "Add" at bounding box center [1445, 304] width 55 height 30
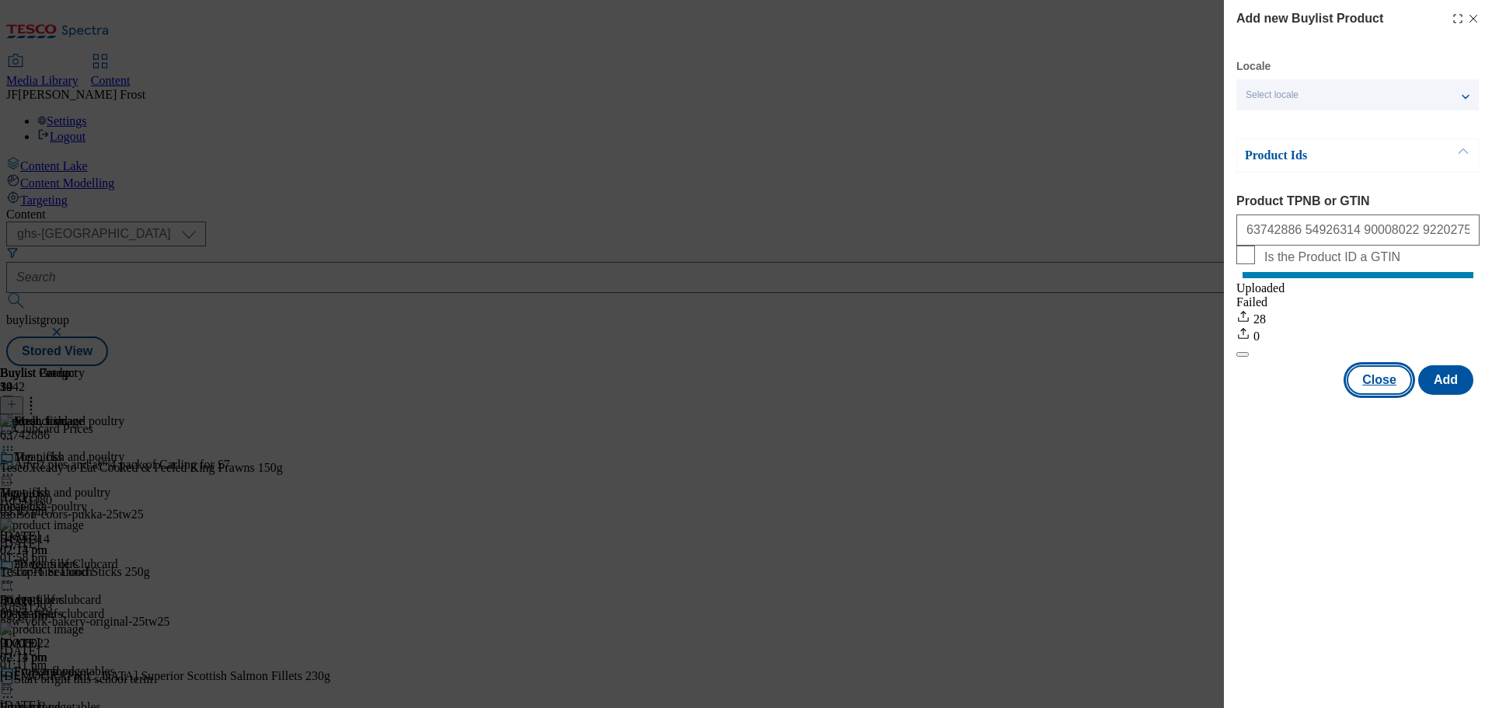
click at [1380, 395] on button "Close" at bounding box center [1378, 380] width 65 height 30
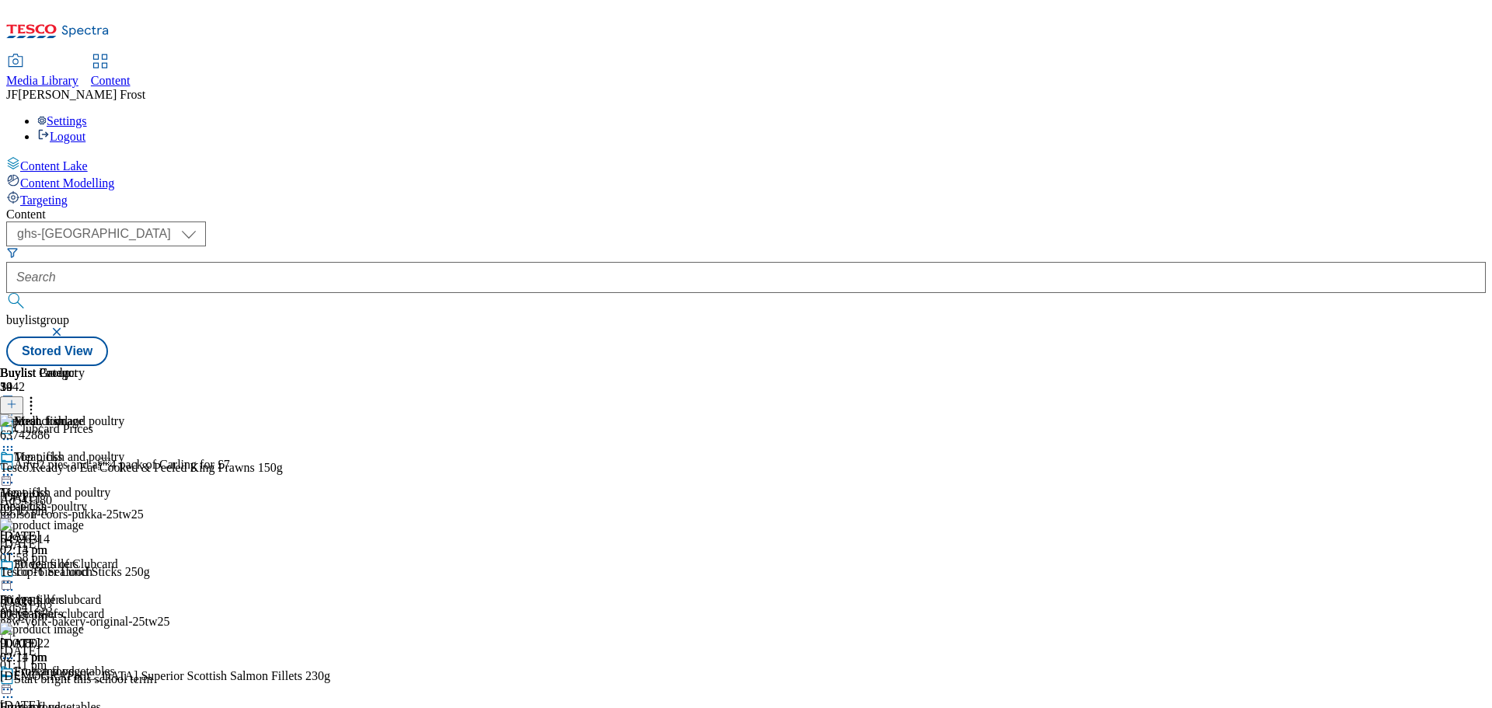
click at [39, 394] on icon at bounding box center [31, 402] width 16 height 16
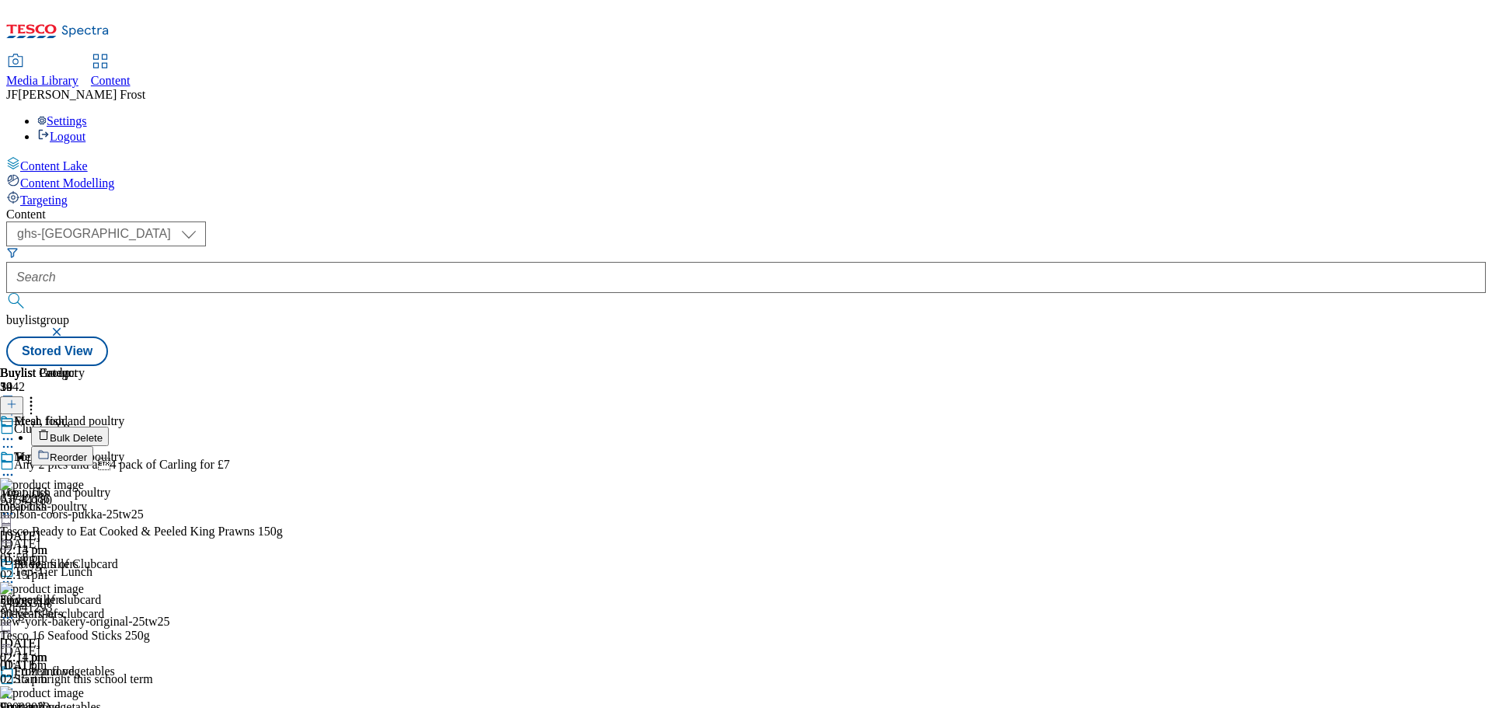
click at [93, 446] on button "Reorder" at bounding box center [62, 455] width 62 height 19
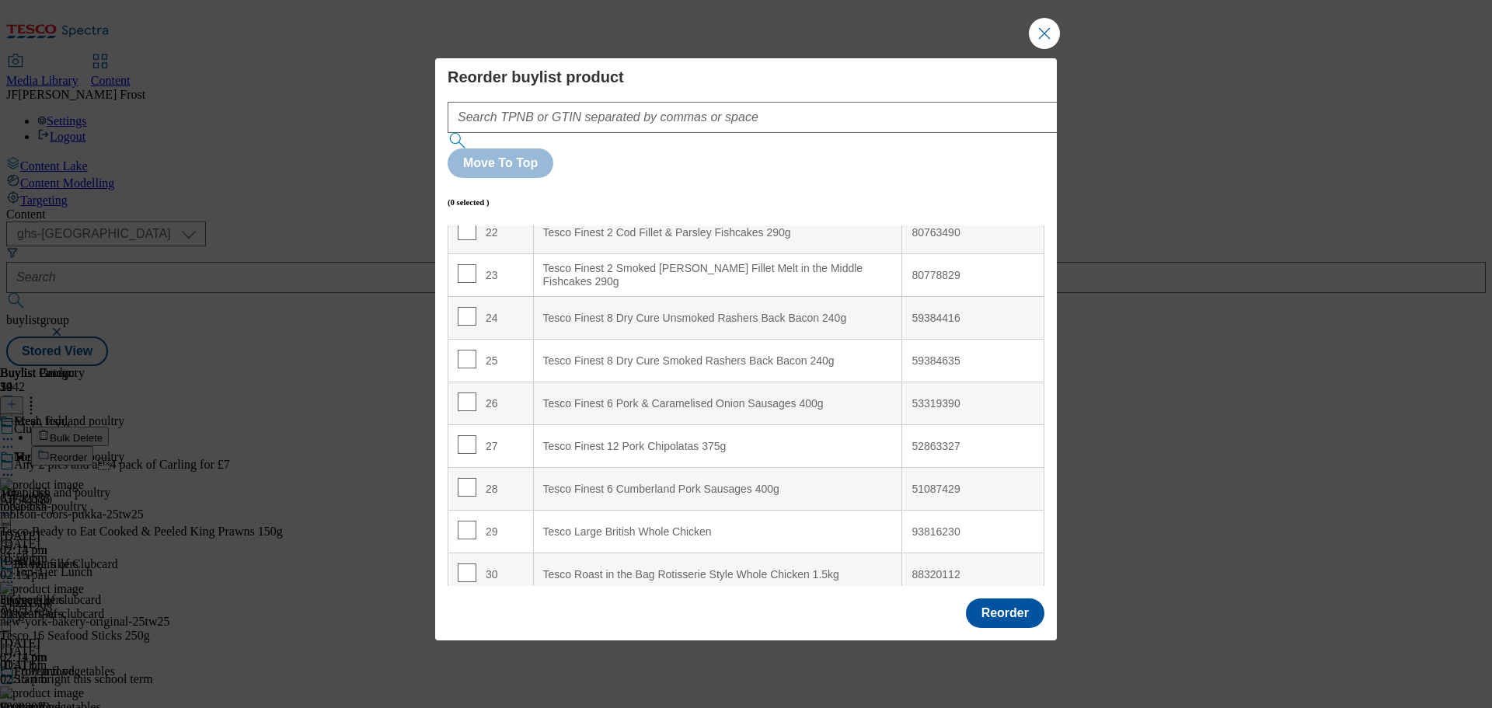
scroll to position [965, 0]
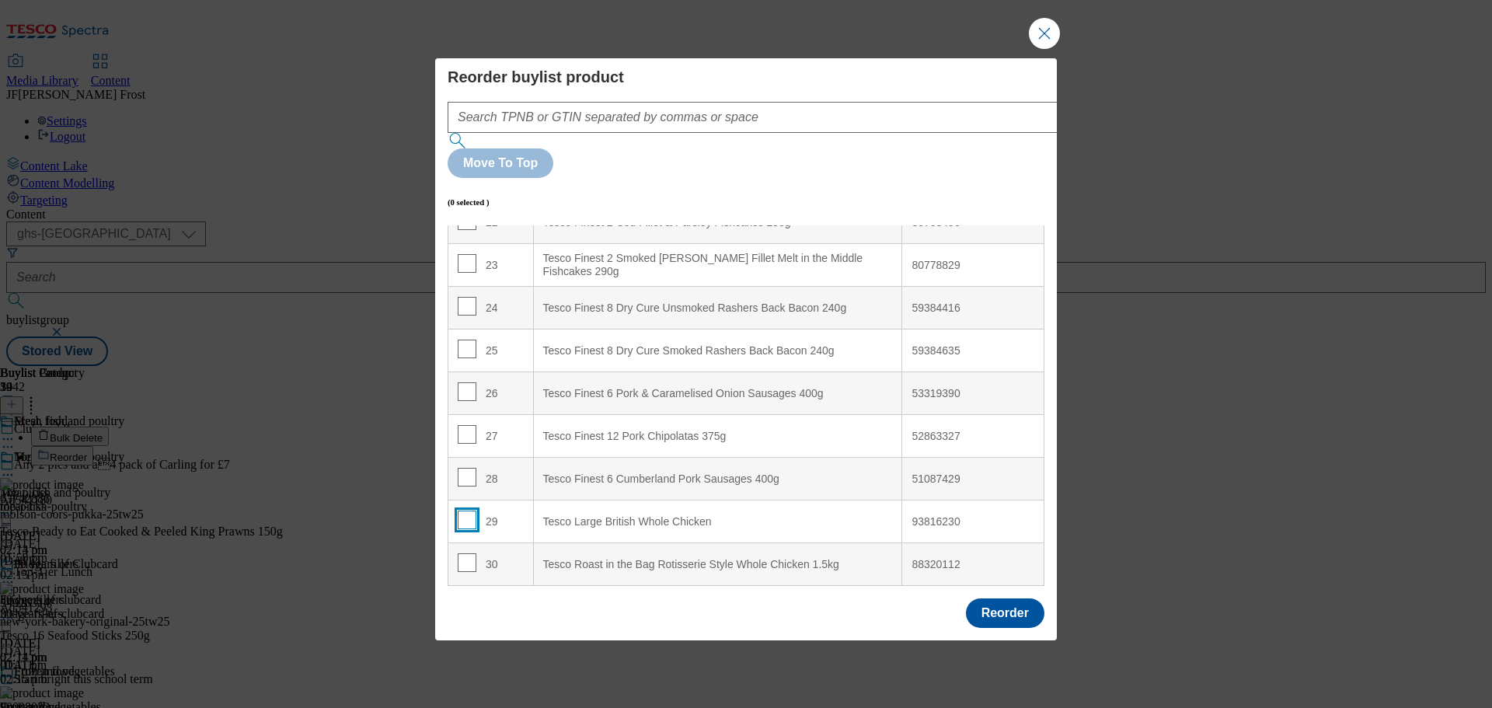
click at [468, 510] on input "Modal" at bounding box center [467, 519] width 19 height 19
checkbox input "true"
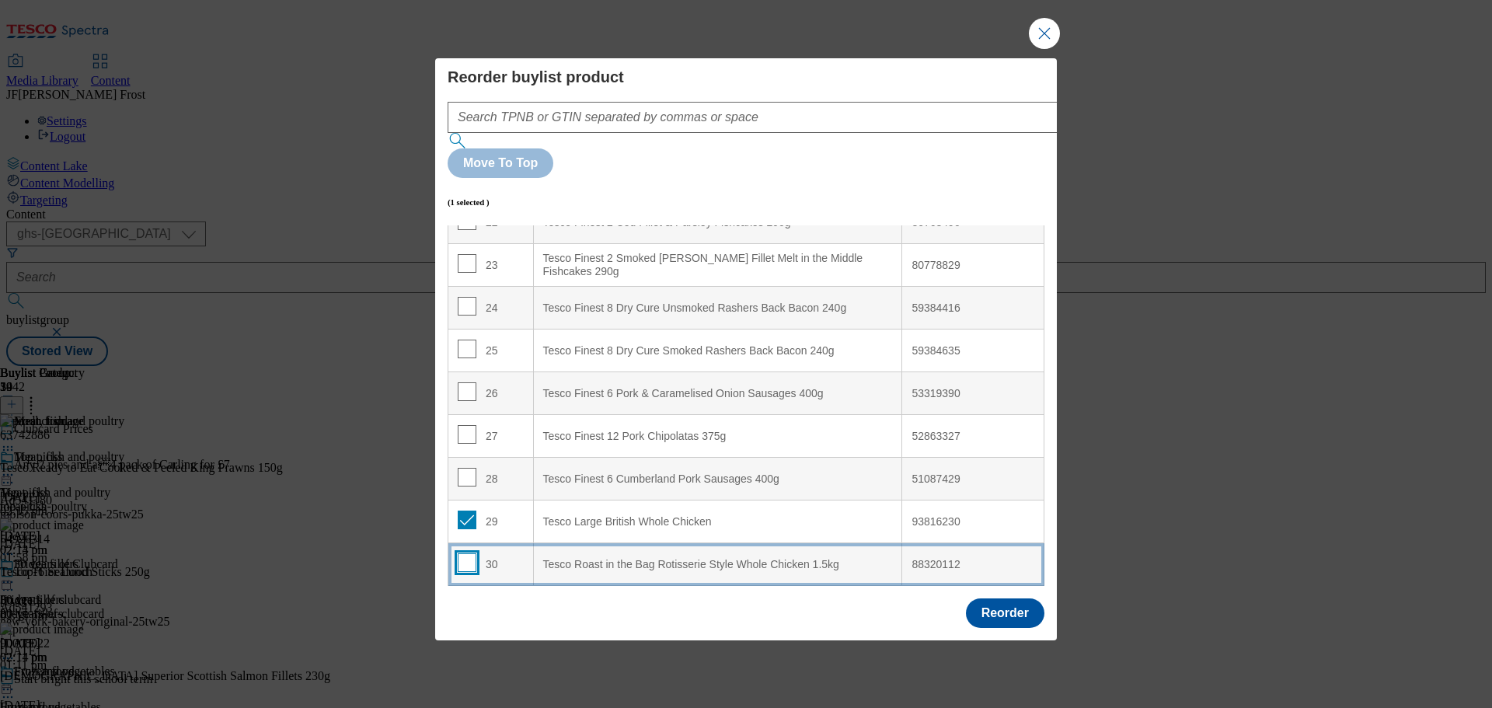
click at [466, 553] on input "Modal" at bounding box center [467, 562] width 19 height 19
checkbox input "true"
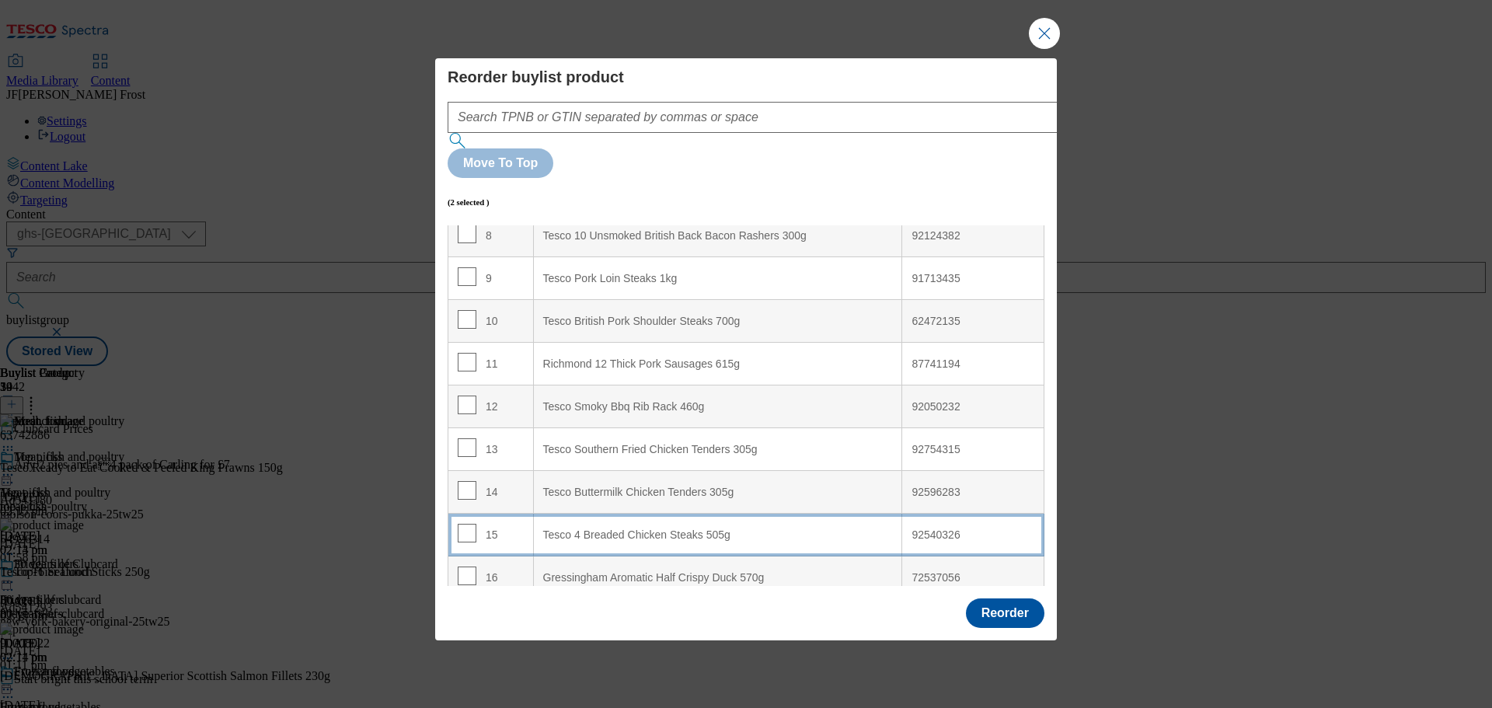
scroll to position [0, 0]
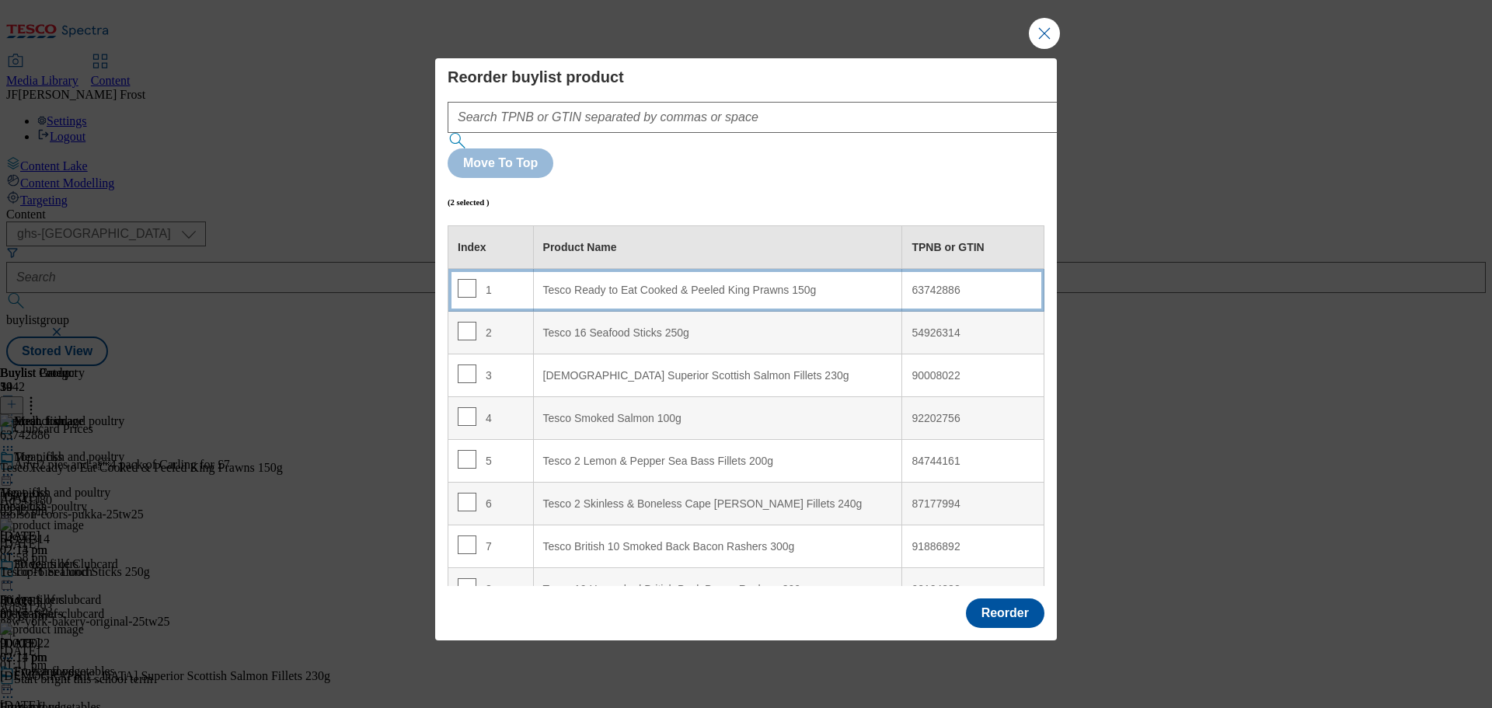
click at [597, 269] on 150g "Tesco Ready to Eat Cooked & Peeled King Prawns 150g" at bounding box center [717, 290] width 369 height 43
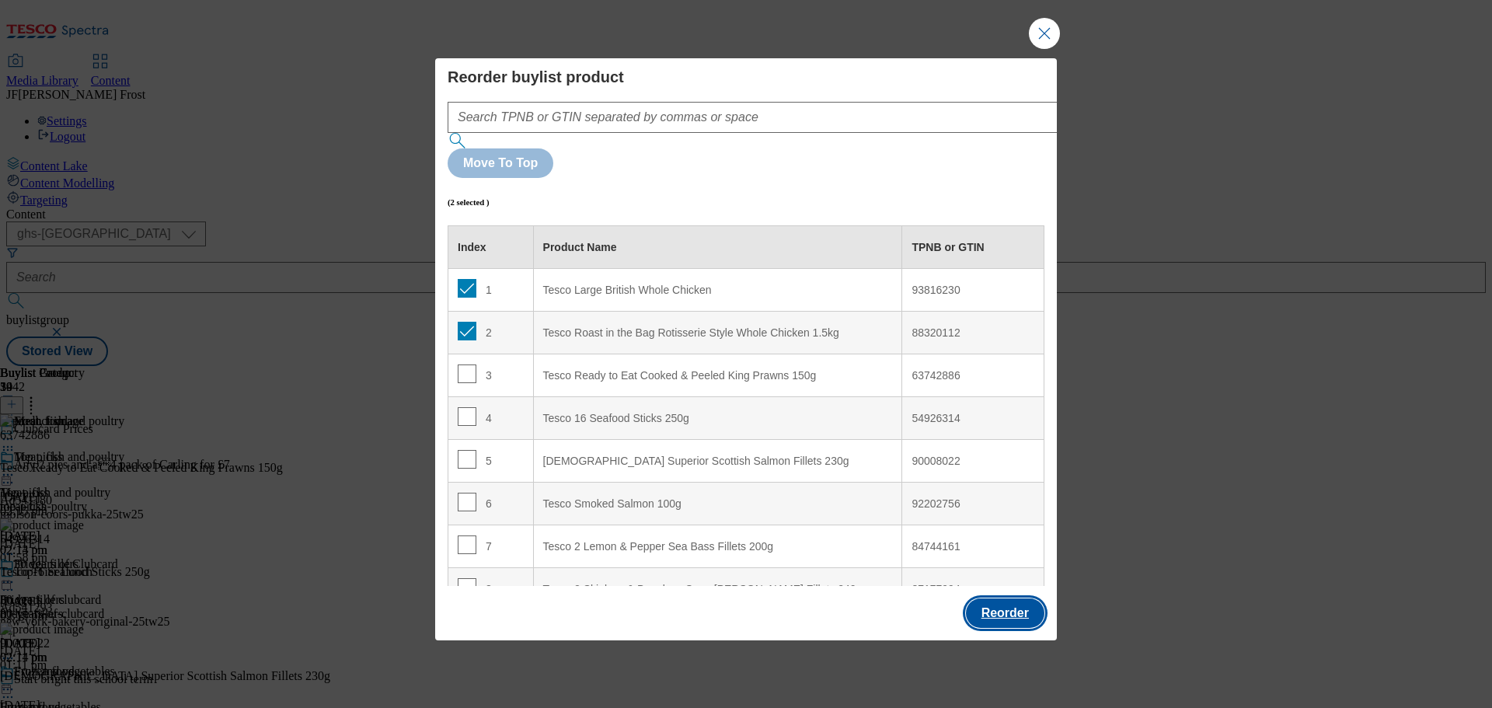
click at [999, 598] on button "Reorder" at bounding box center [1005, 613] width 78 height 30
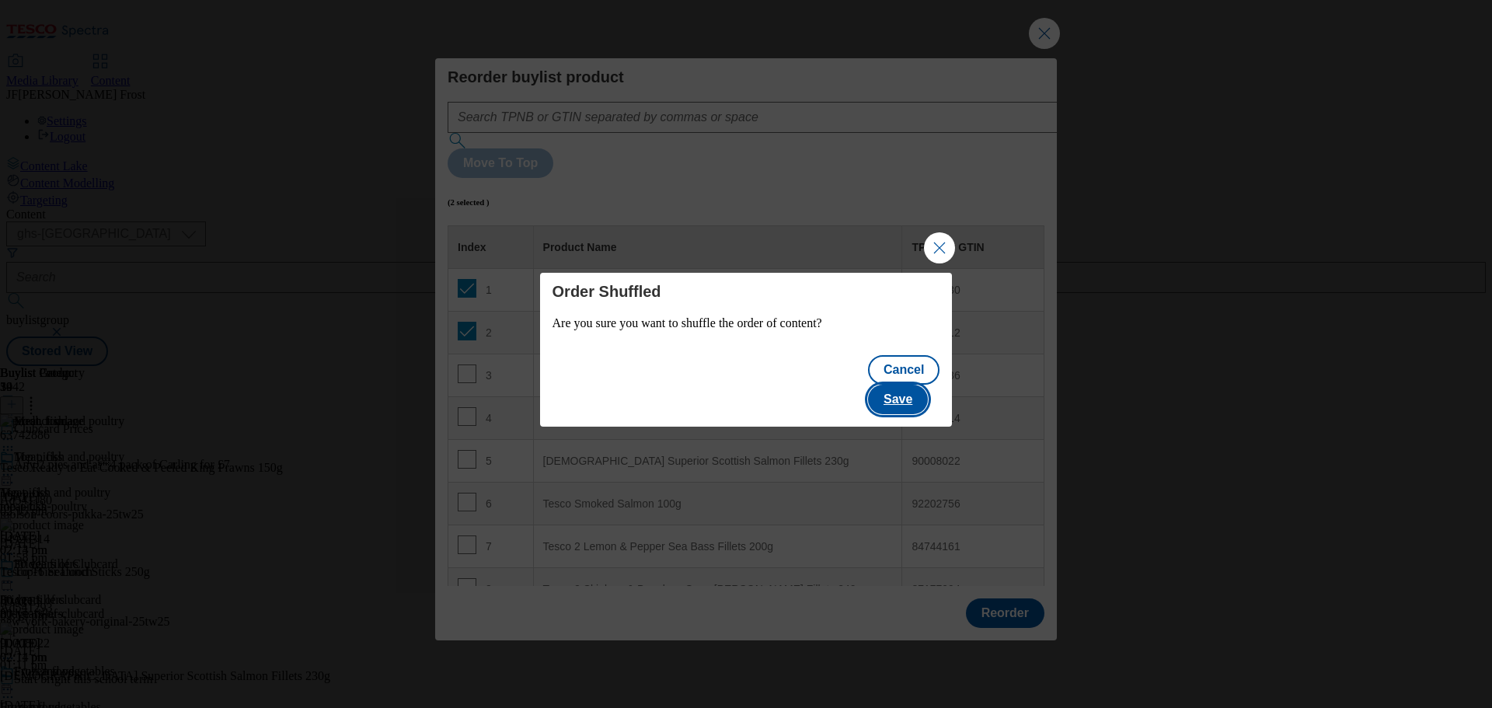
click at [904, 385] on button "Save" at bounding box center [898, 400] width 60 height 30
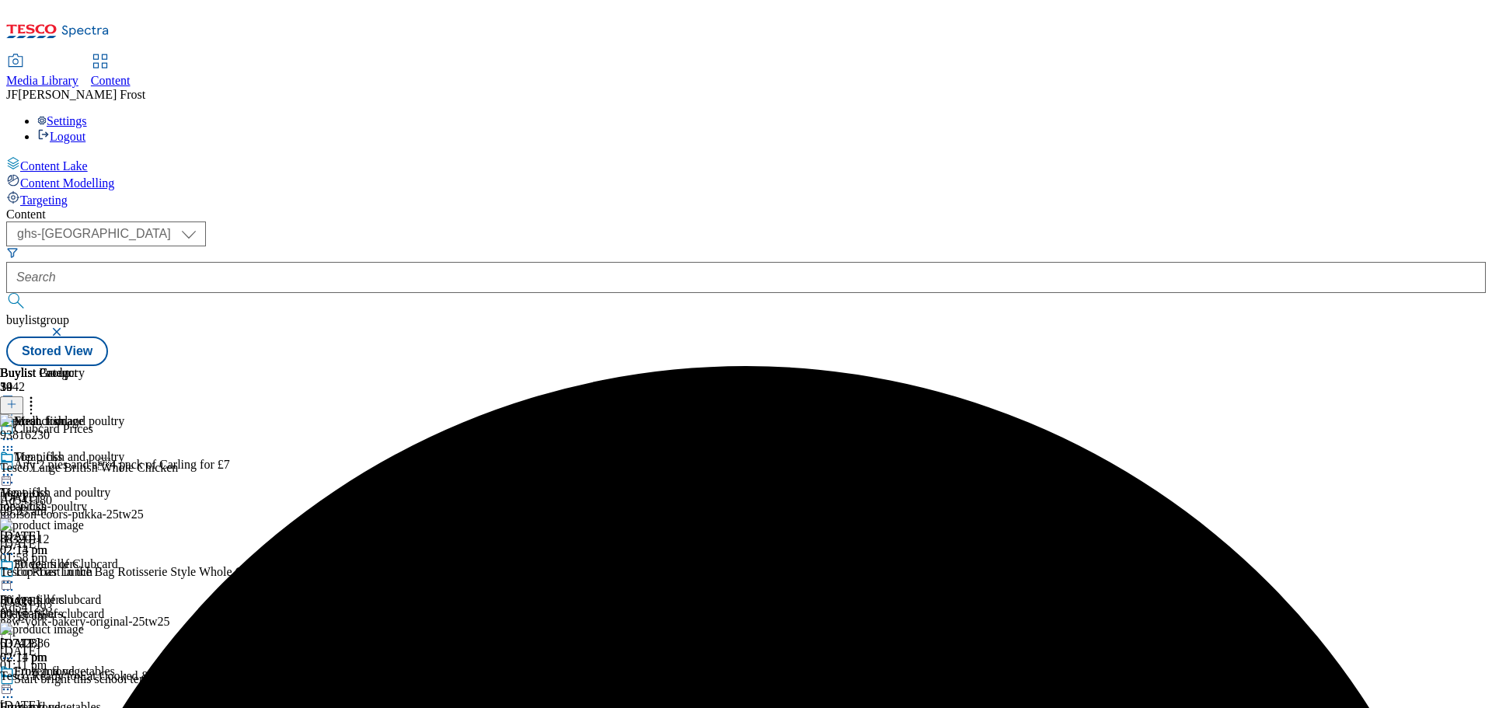
click at [16, 467] on icon at bounding box center [8, 475] width 16 height 16
click at [91, 569] on button "Preview" at bounding box center [61, 578] width 60 height 18
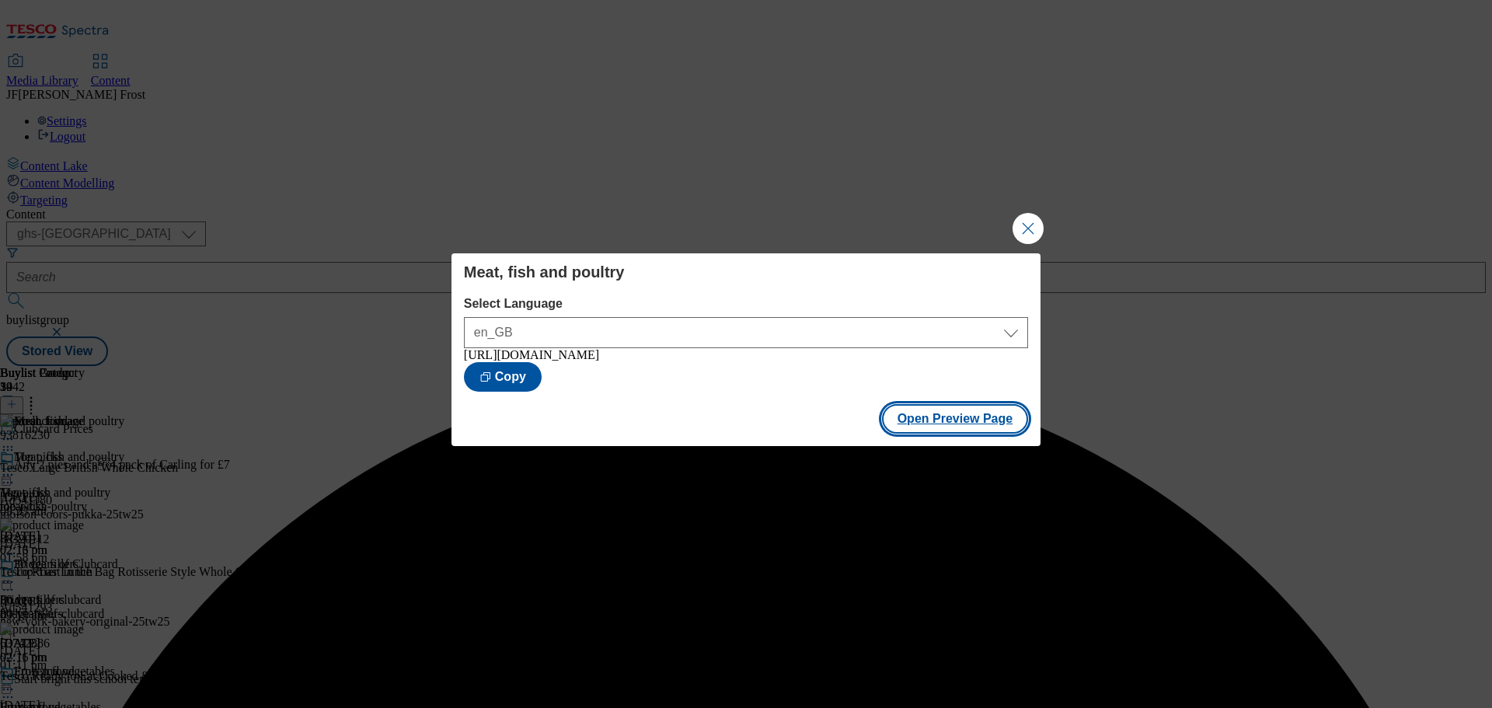
click at [1002, 422] on button "Open Preview Page" at bounding box center [955, 419] width 147 height 30
click at [1030, 217] on button "Close Modal" at bounding box center [1027, 228] width 31 height 31
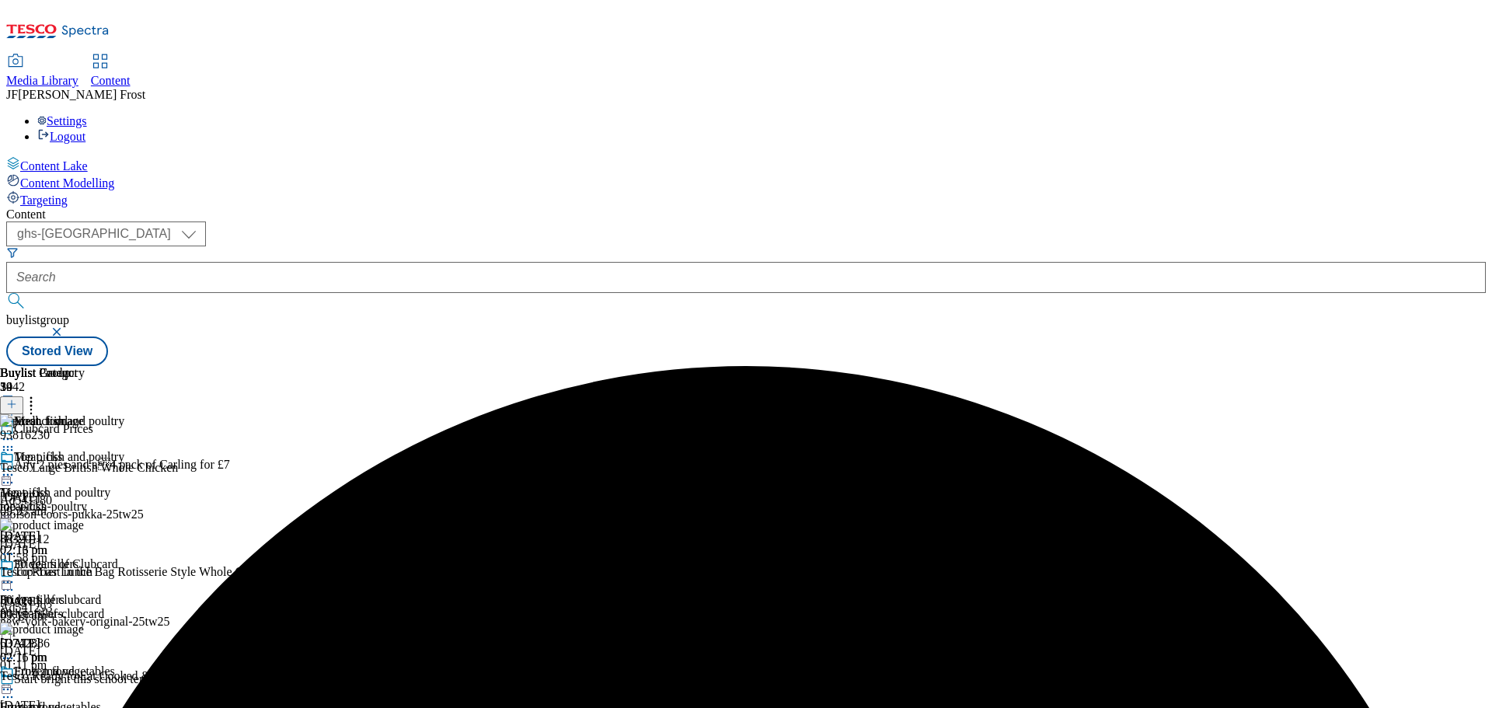
click at [16, 467] on icon at bounding box center [8, 475] width 16 height 16
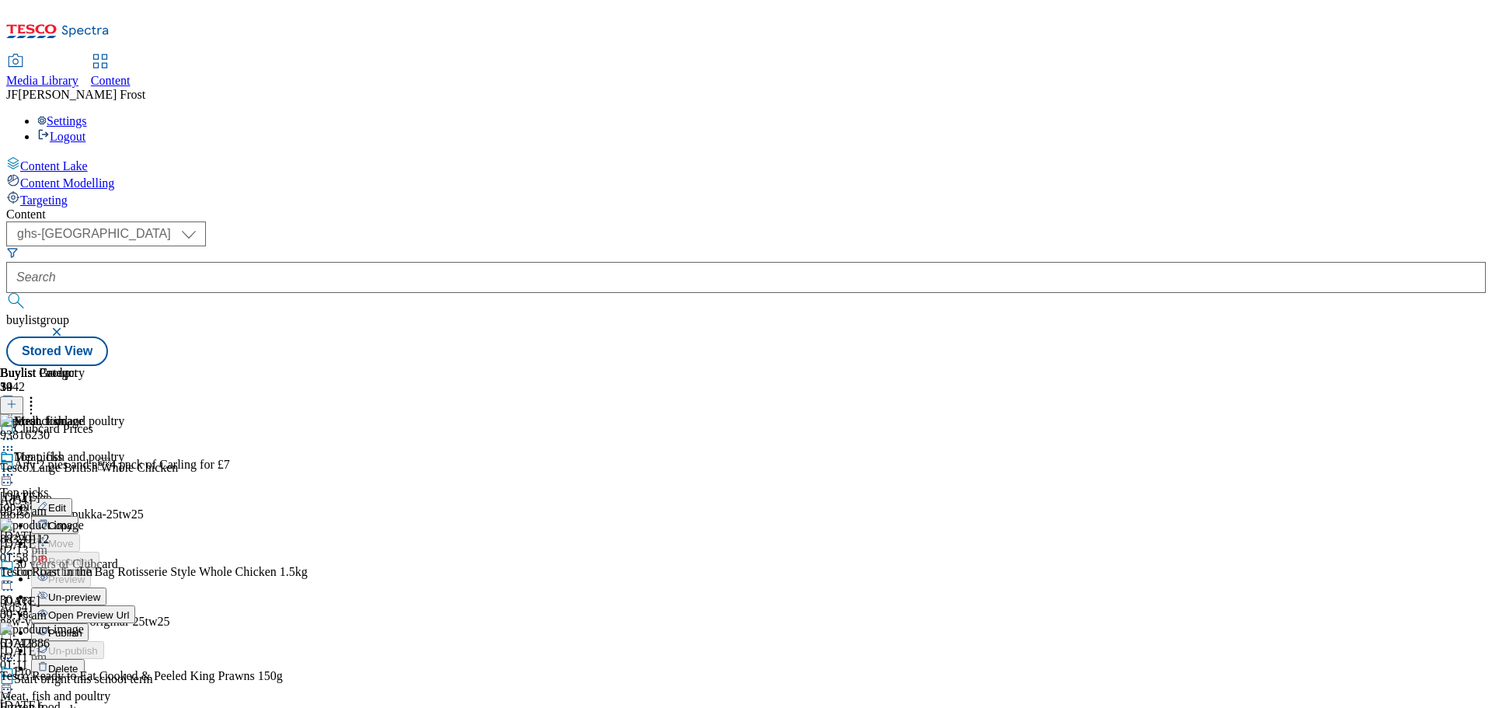
click at [82, 627] on span "Publish" at bounding box center [65, 633] width 34 height 12
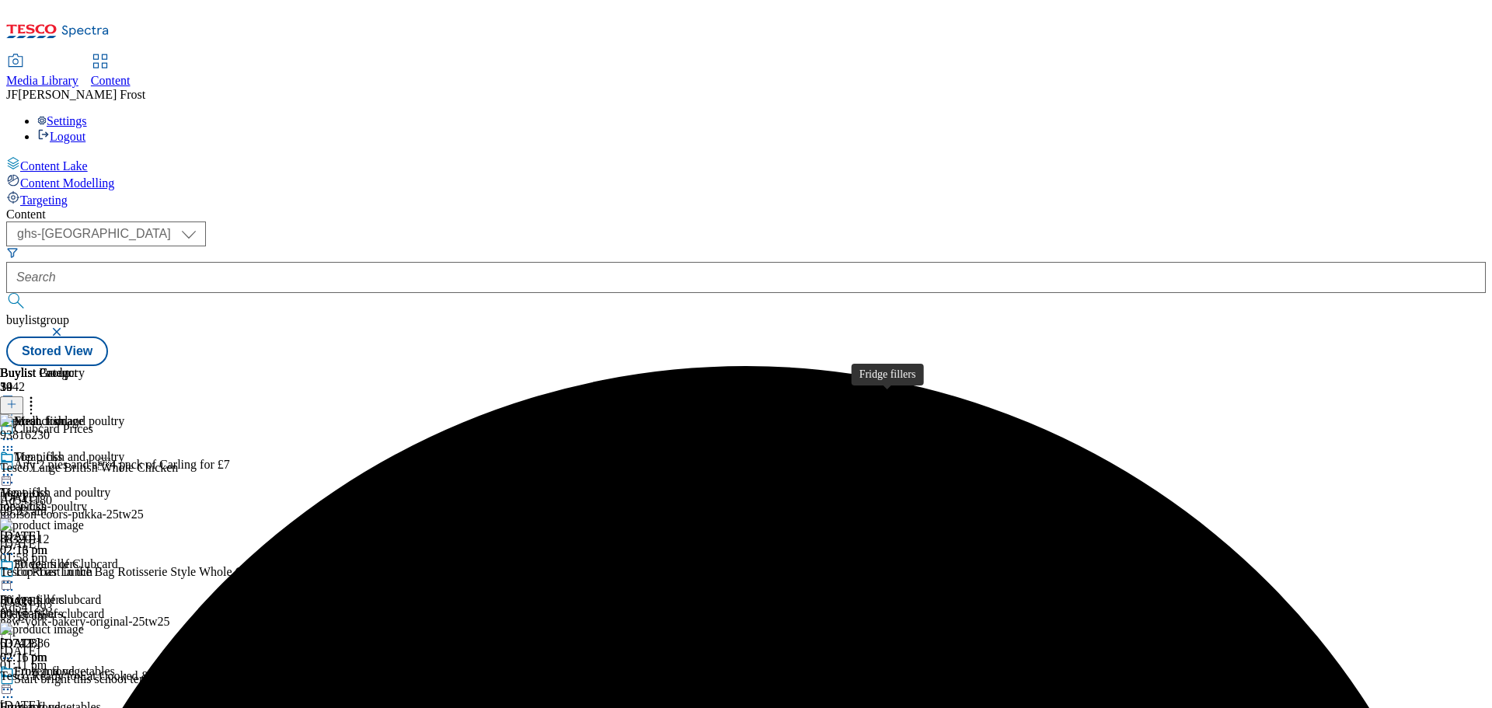
click at [78, 557] on span "Fridge fillers" at bounding box center [46, 565] width 64 height 17
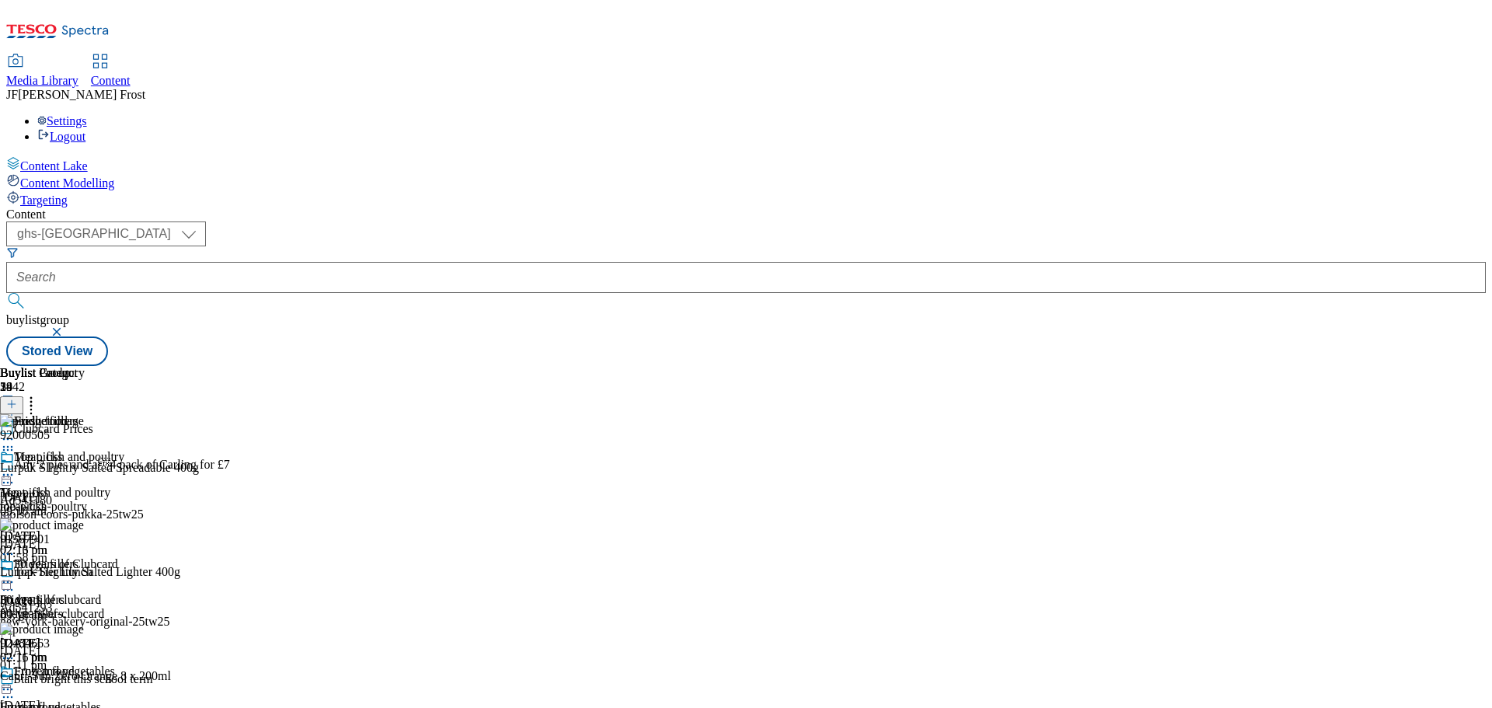
click at [16, 574] on icon at bounding box center [8, 582] width 16 height 16
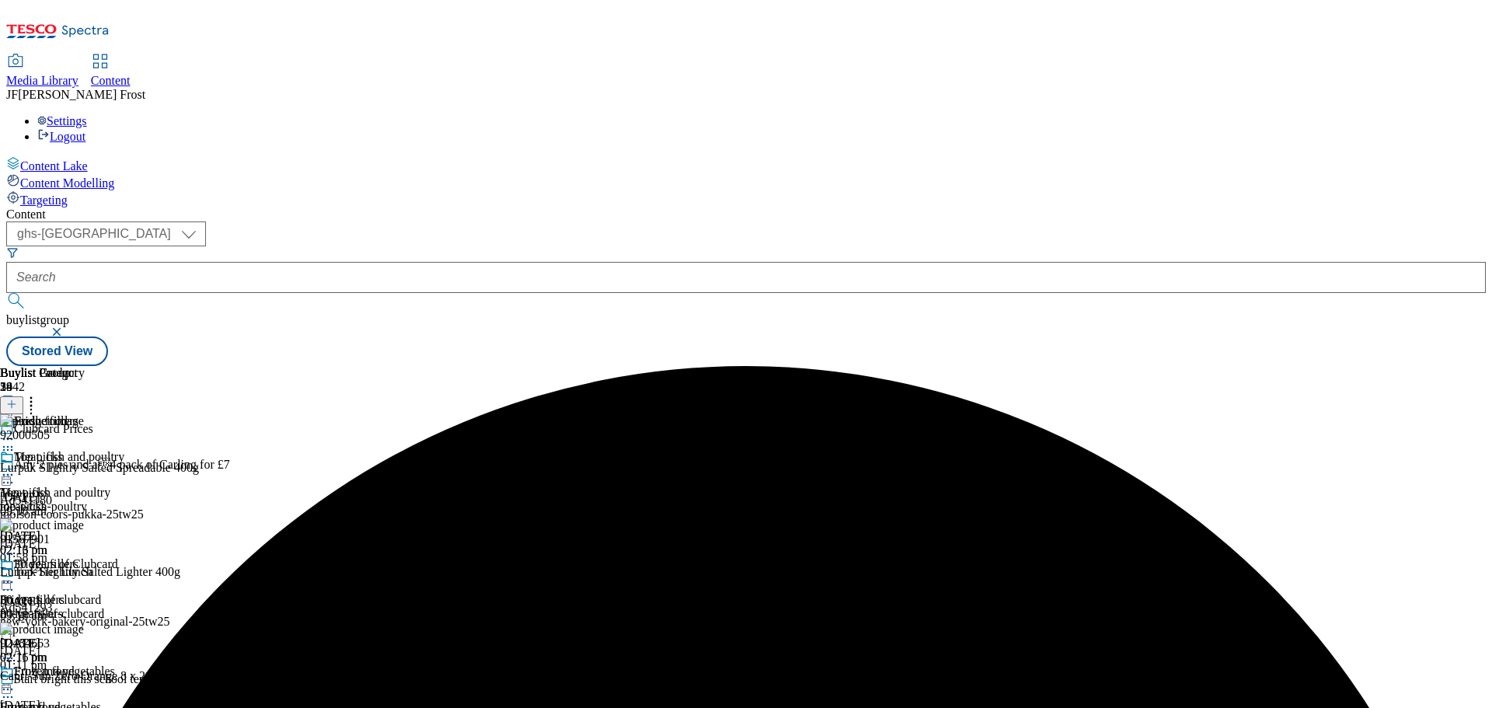
click at [16, 574] on icon at bounding box center [8, 582] width 16 height 16
click at [100, 698] on span "Un-preview" at bounding box center [74, 704] width 52 height 12
click at [39, 394] on icon at bounding box center [31, 402] width 16 height 16
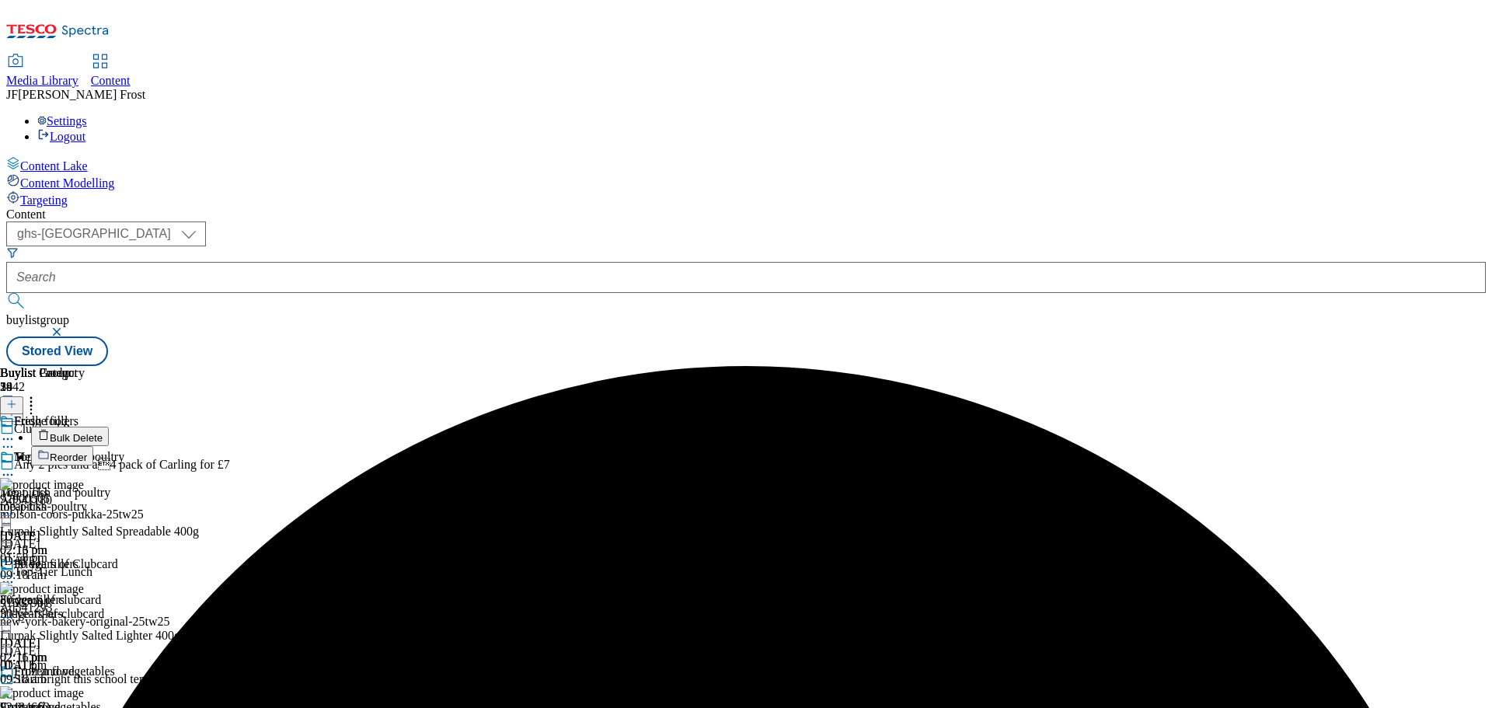
click at [109, 427] on button "Bulk Delete" at bounding box center [70, 436] width 78 height 19
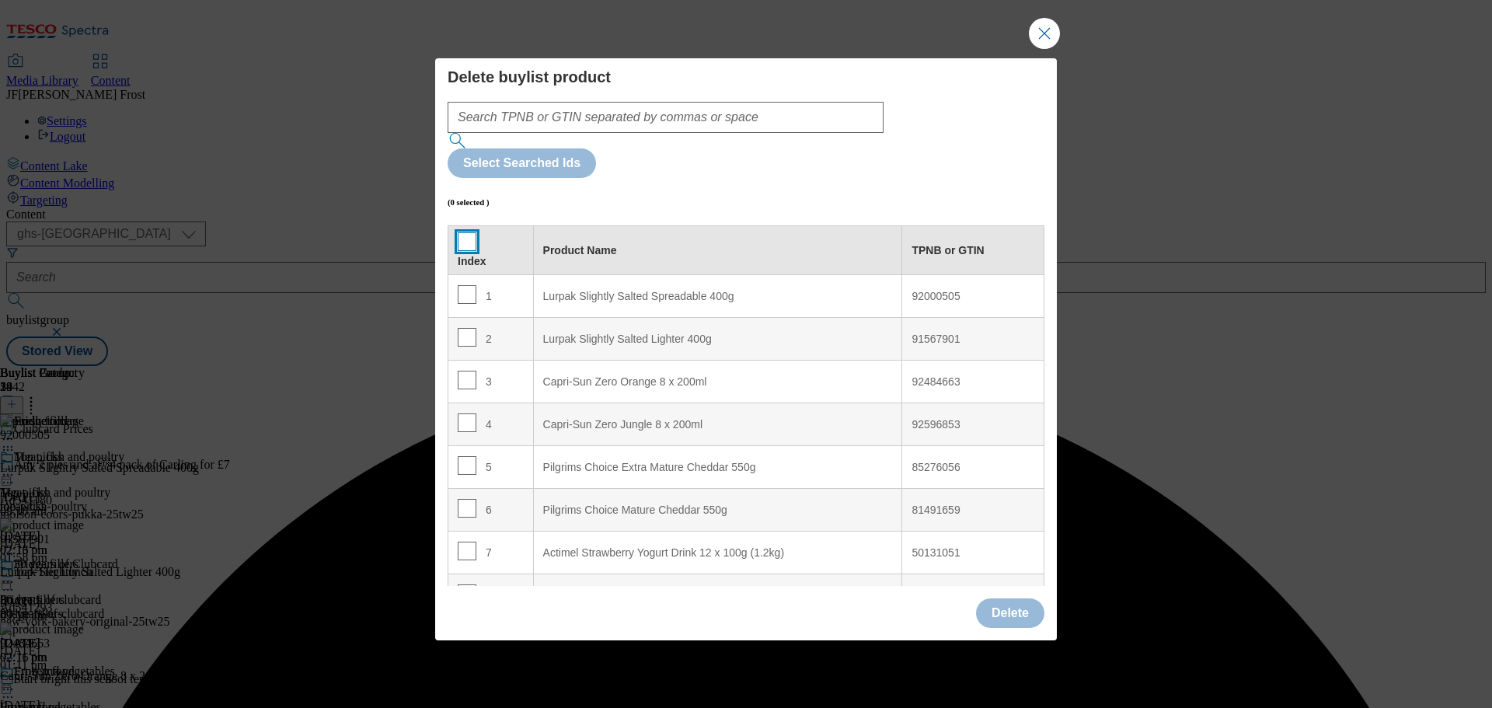
click at [464, 232] on input "Modal" at bounding box center [467, 241] width 19 height 19
checkbox input "true"
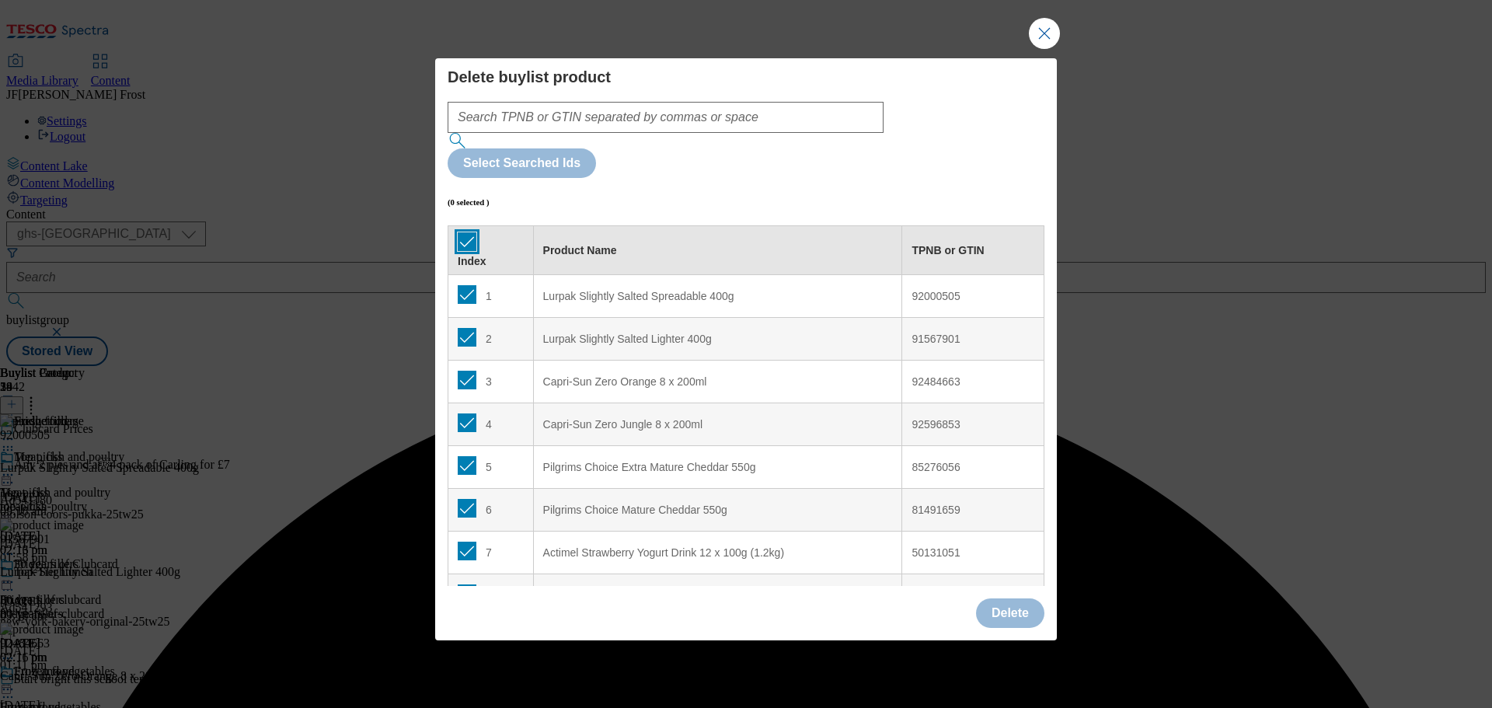
checkbox input "true"
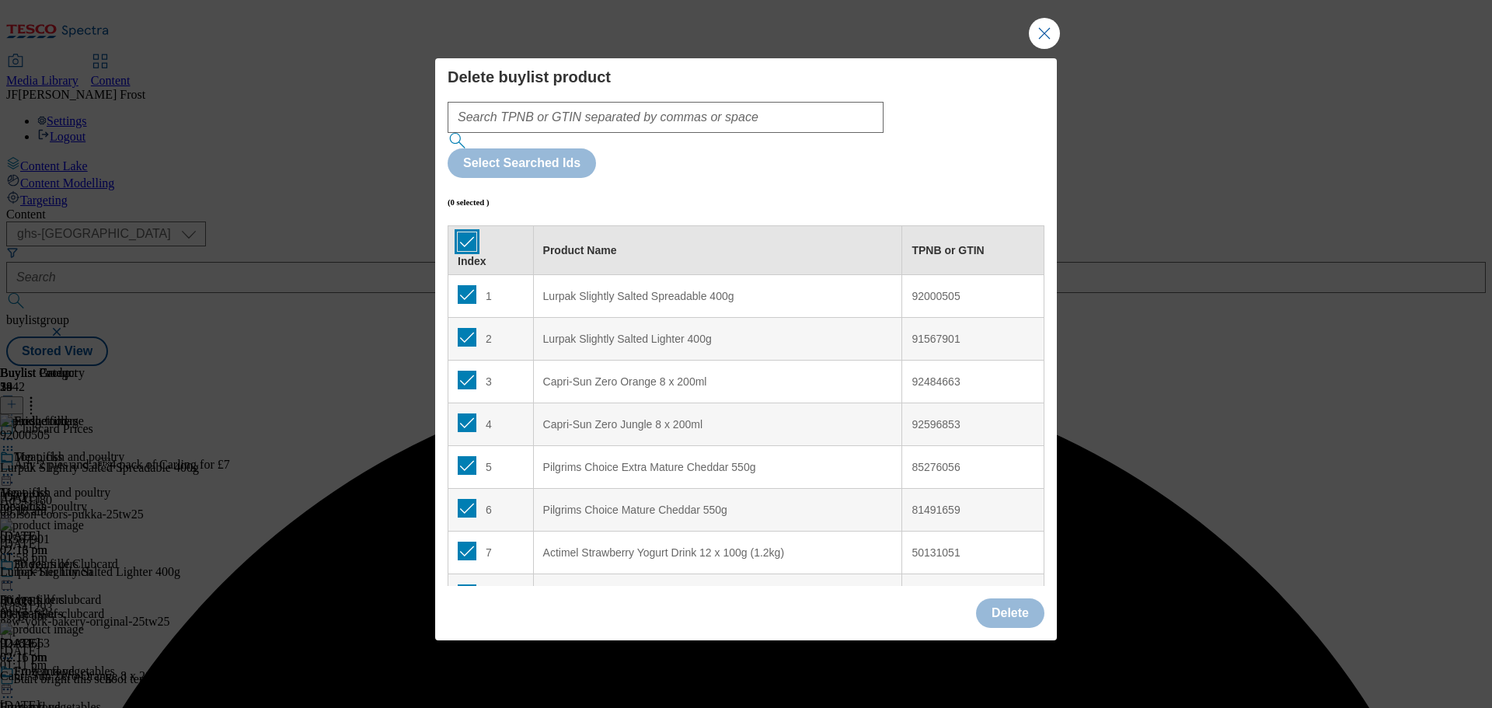
checkbox input "true"
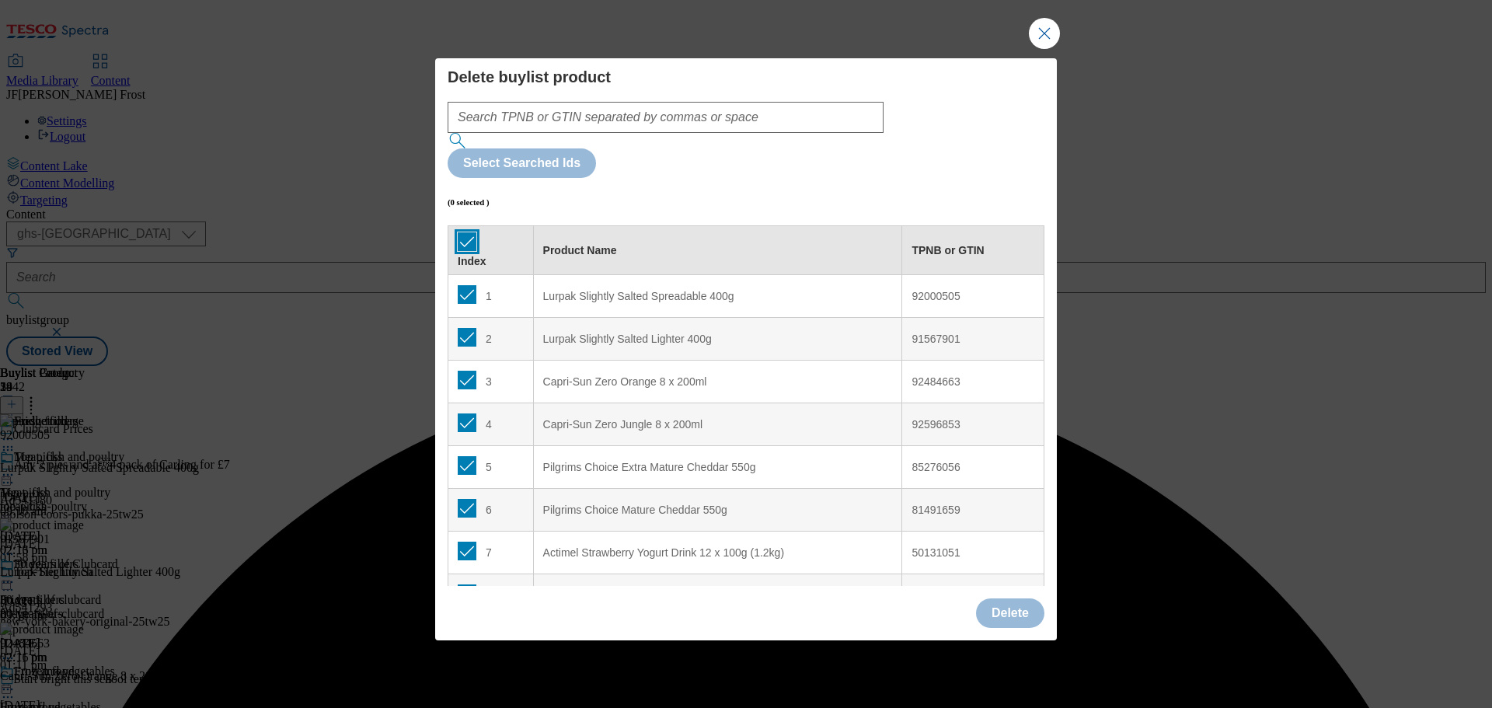
checkbox input "true"
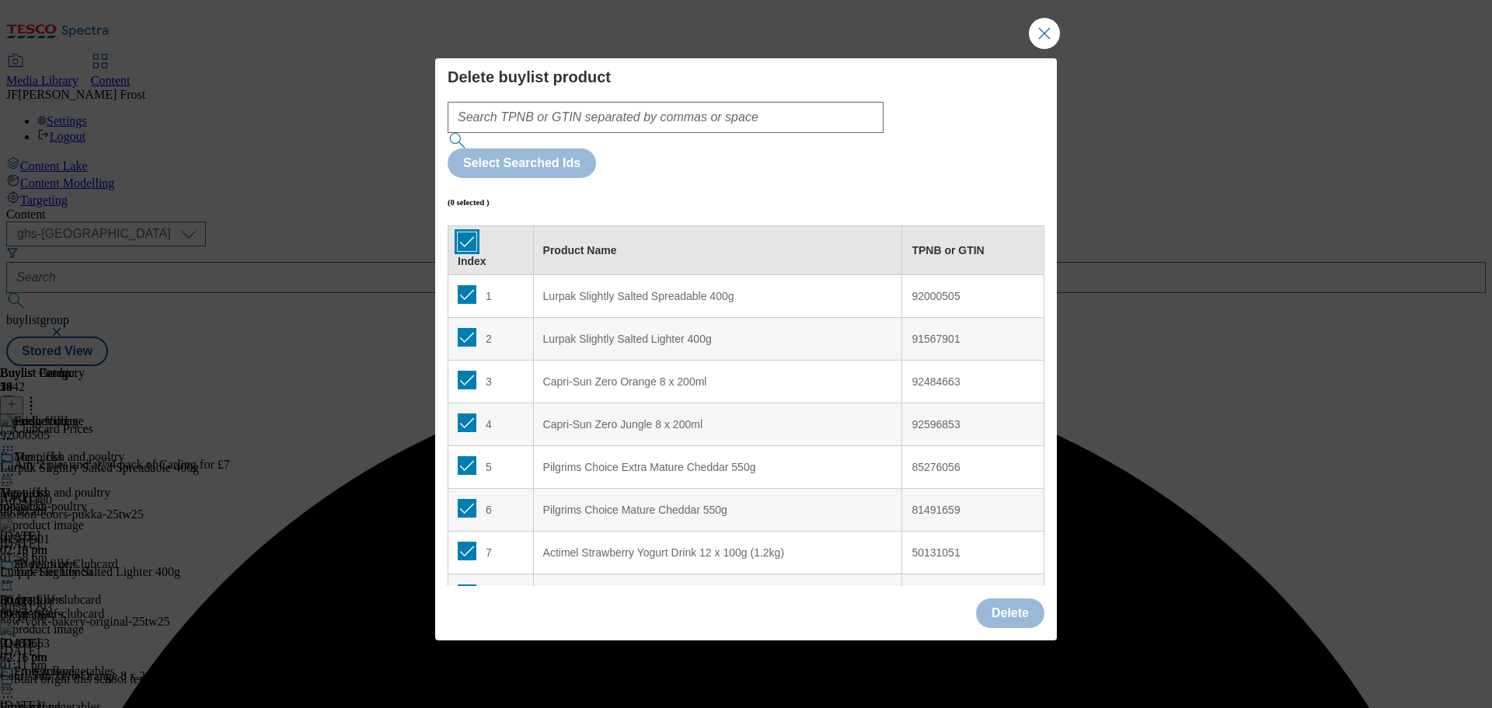
checkbox input "true"
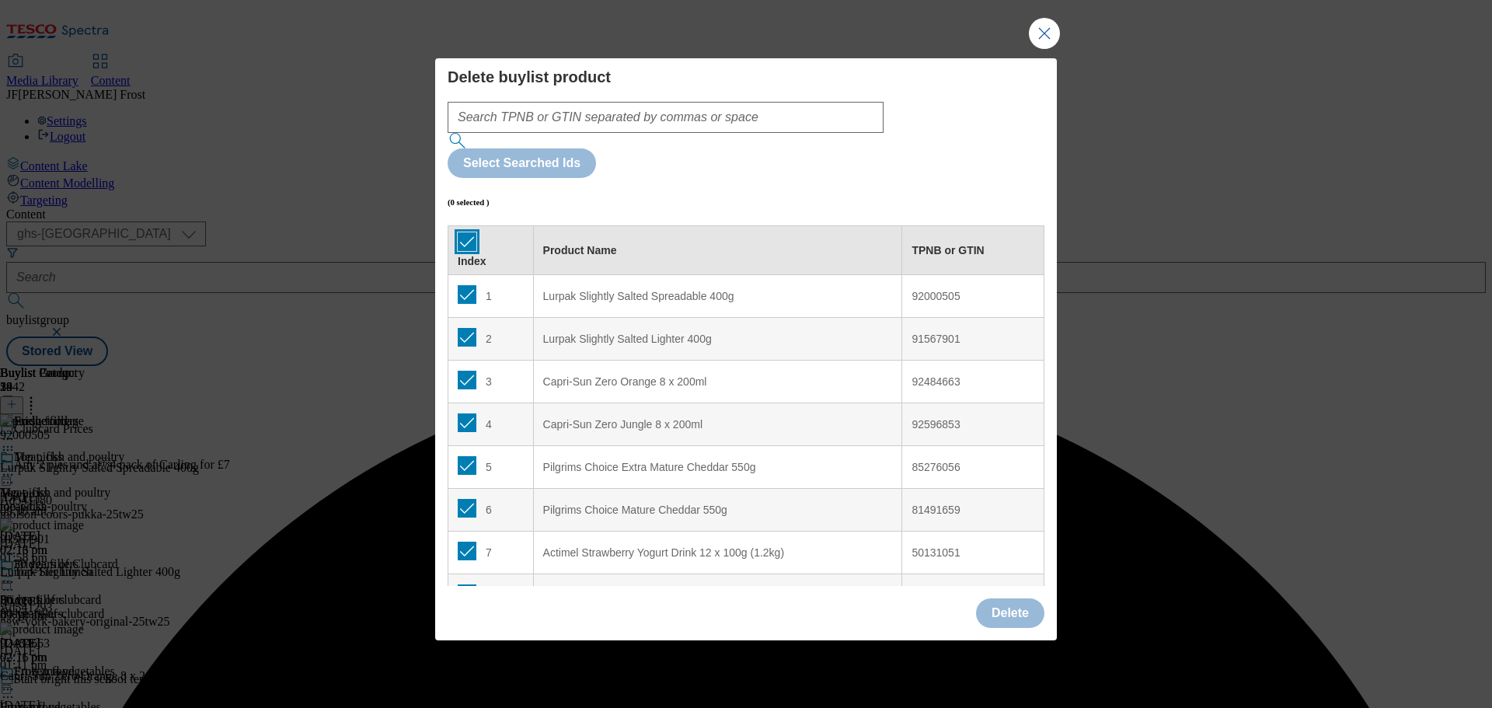
checkbox input "true"
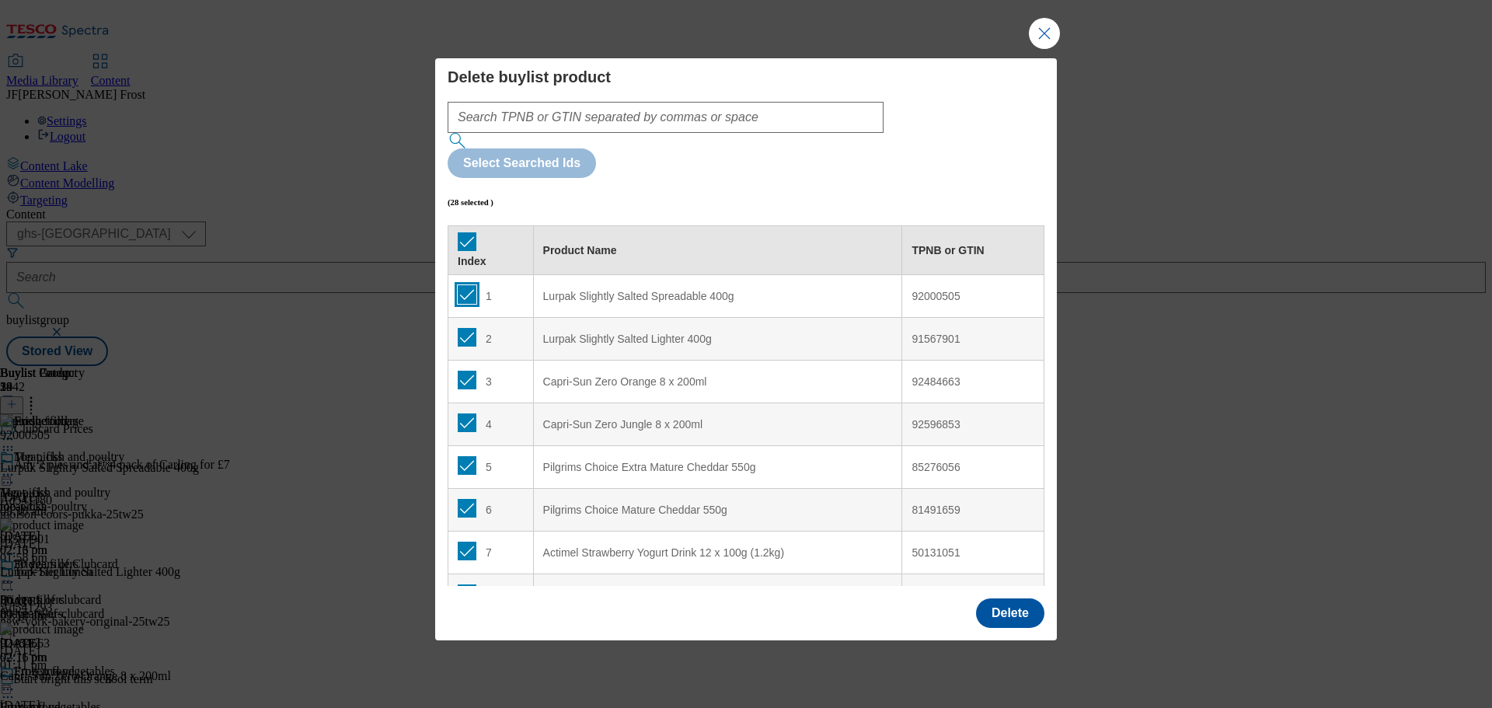
click at [465, 285] on input "Modal" at bounding box center [467, 294] width 19 height 19
checkbox input "false"
click at [465, 328] on input "Modal" at bounding box center [467, 337] width 19 height 19
checkbox input "false"
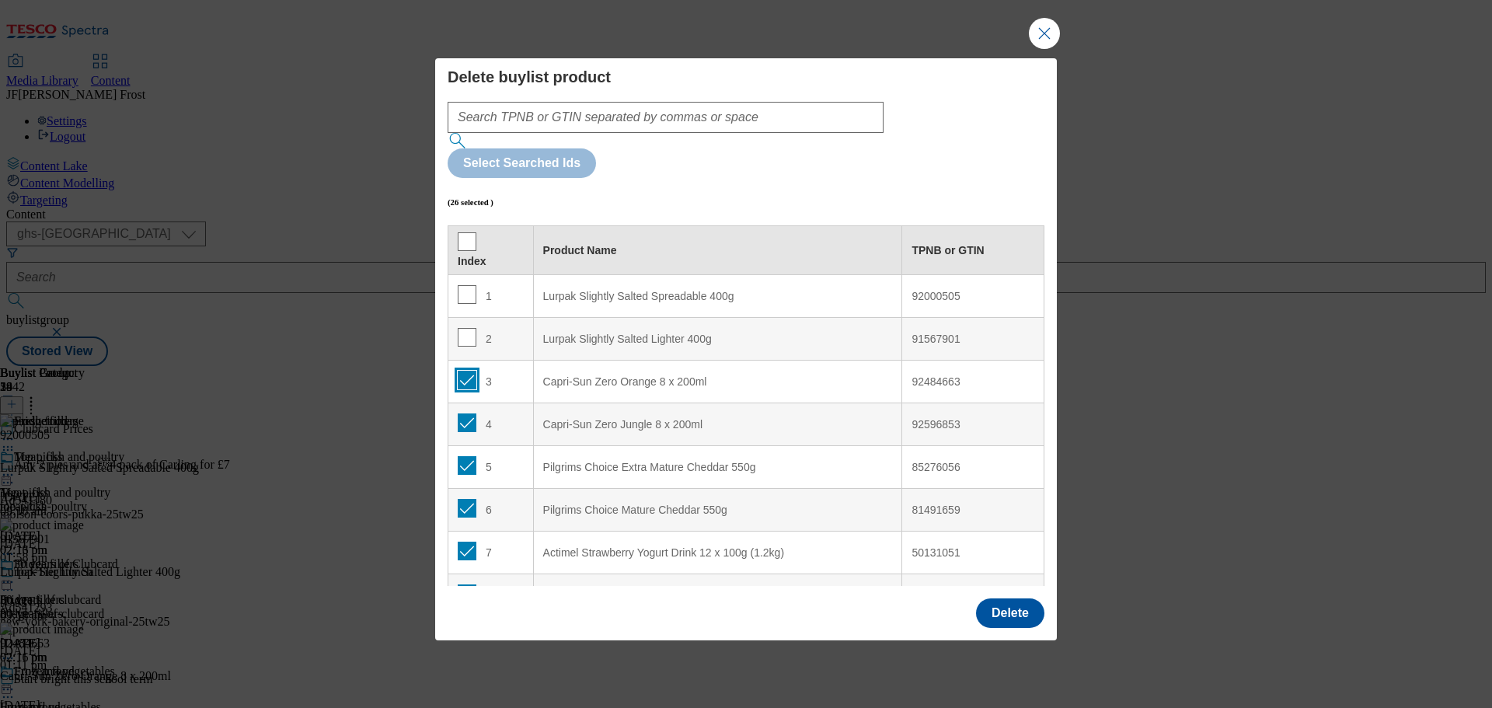
click at [468, 371] on input "Modal" at bounding box center [467, 380] width 19 height 19
checkbox input "false"
click at [465, 413] on input "Modal" at bounding box center [467, 422] width 19 height 19
checkbox input "false"
click at [1014, 598] on button "Delete" at bounding box center [1010, 613] width 68 height 30
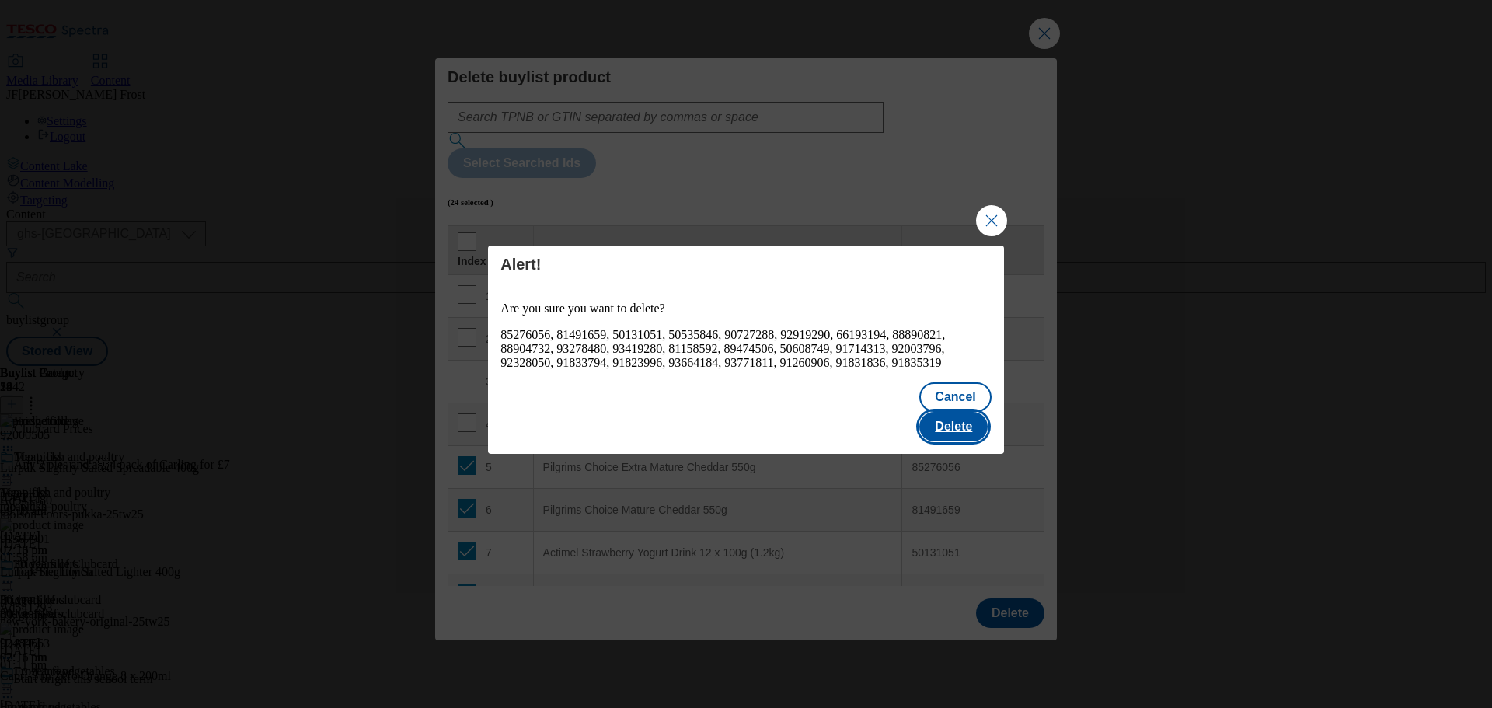
click at [973, 412] on button "Delete" at bounding box center [953, 427] width 68 height 30
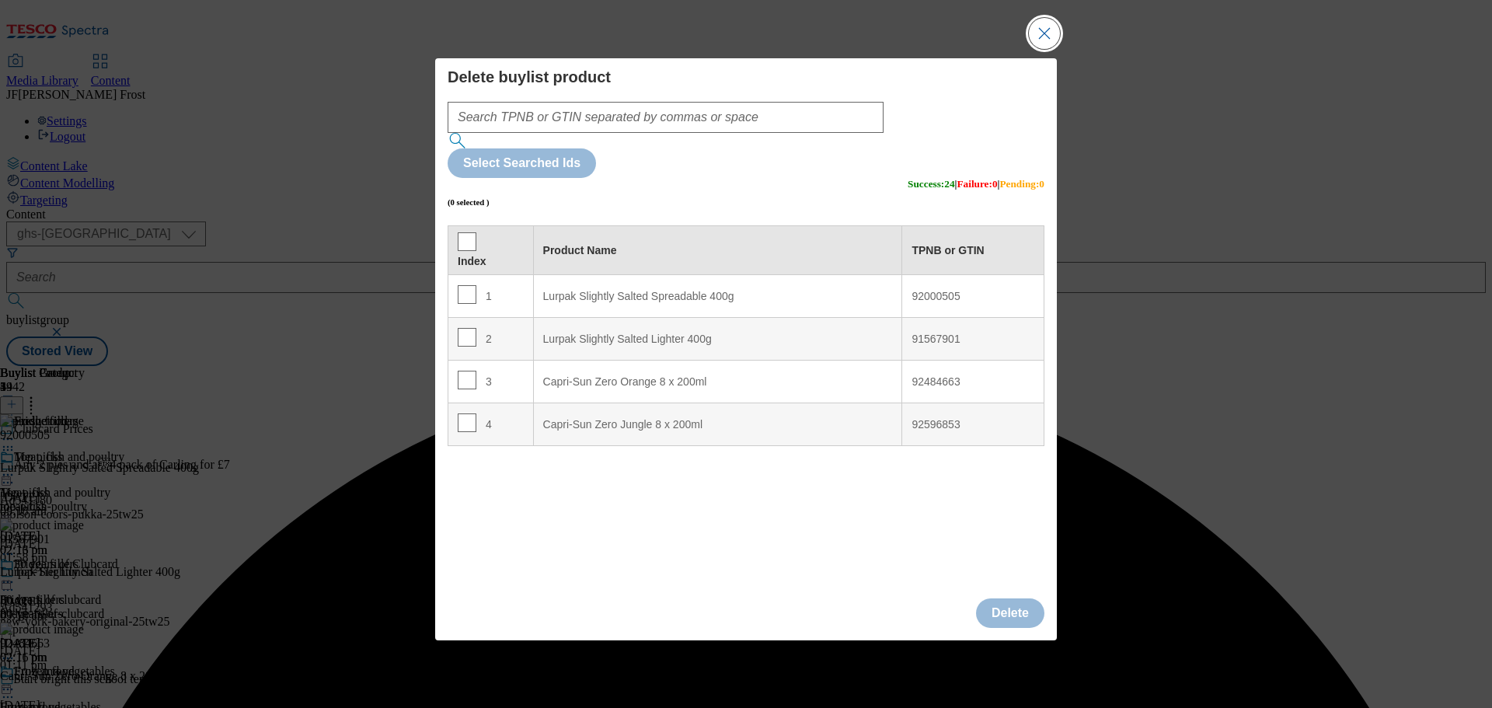
click at [1047, 49] on button "Close Modal" at bounding box center [1044, 33] width 31 height 31
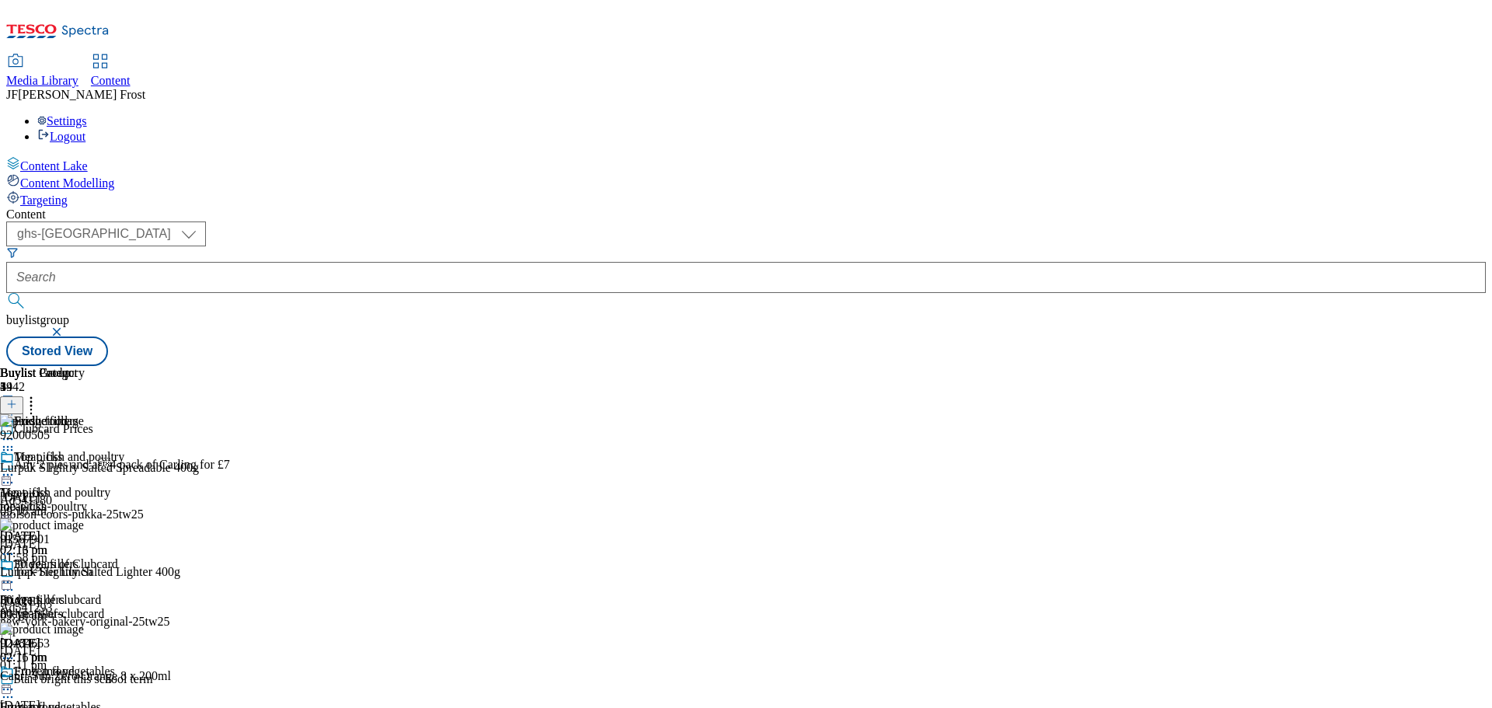
click at [17, 399] on icon at bounding box center [11, 404] width 11 height 11
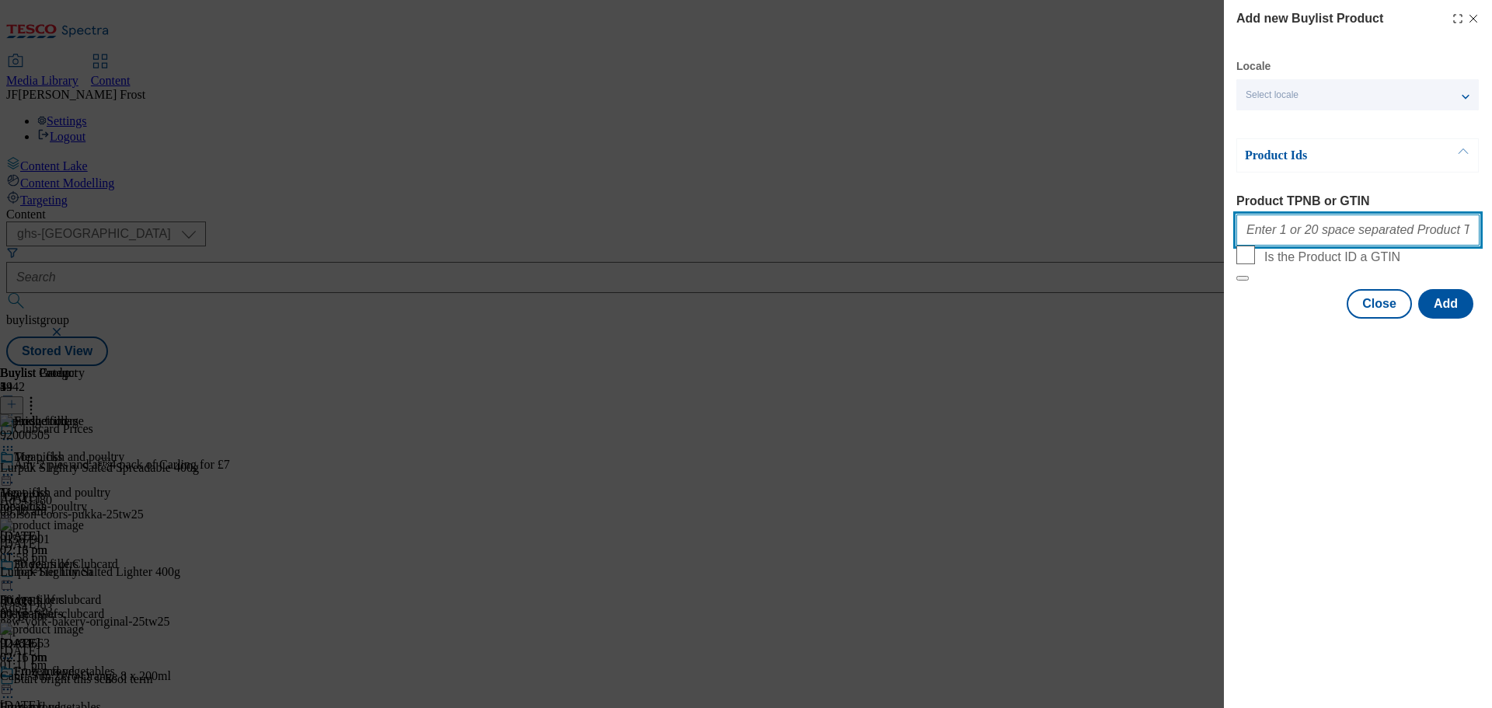
click at [1323, 239] on input "Product TPNB or GTIN" at bounding box center [1357, 229] width 243 height 31
paste input "89960081 89984110 96174760 96183805 51644220 71205036 57274538 51016837 5677209…"
type input "89960081 89984110 96174760 96183805 51644220 71205036 57274538 51016837 5677209…"
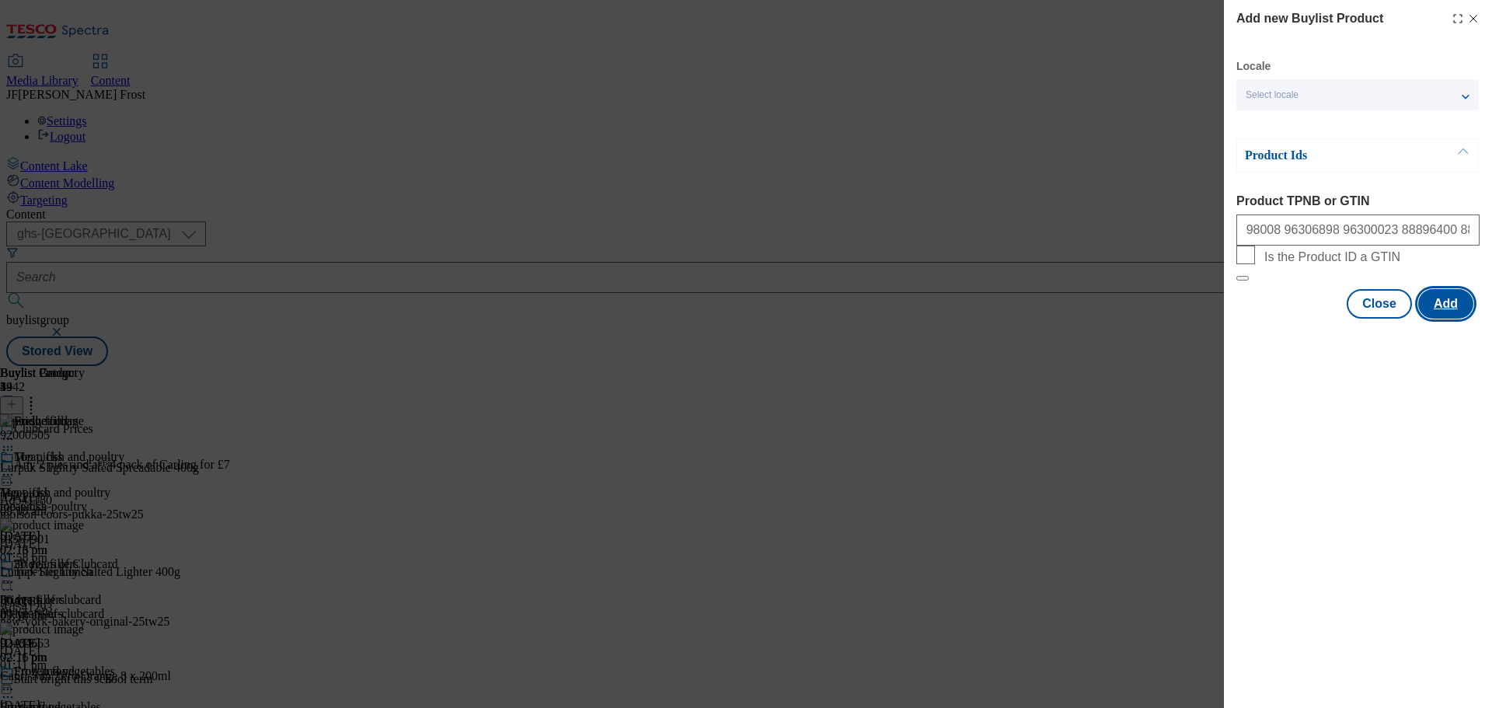
click at [1454, 319] on button "Add" at bounding box center [1445, 304] width 55 height 30
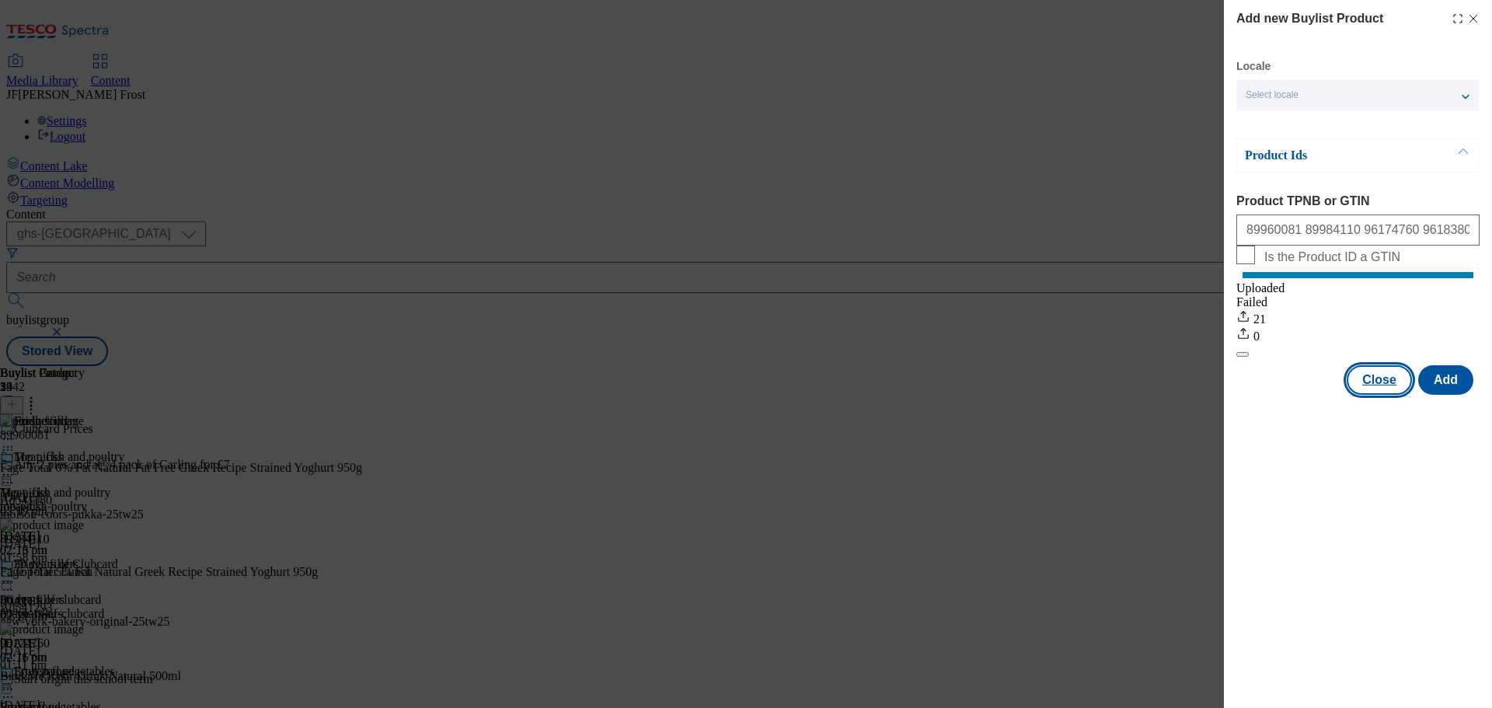
click at [1380, 395] on button "Close" at bounding box center [1378, 380] width 65 height 30
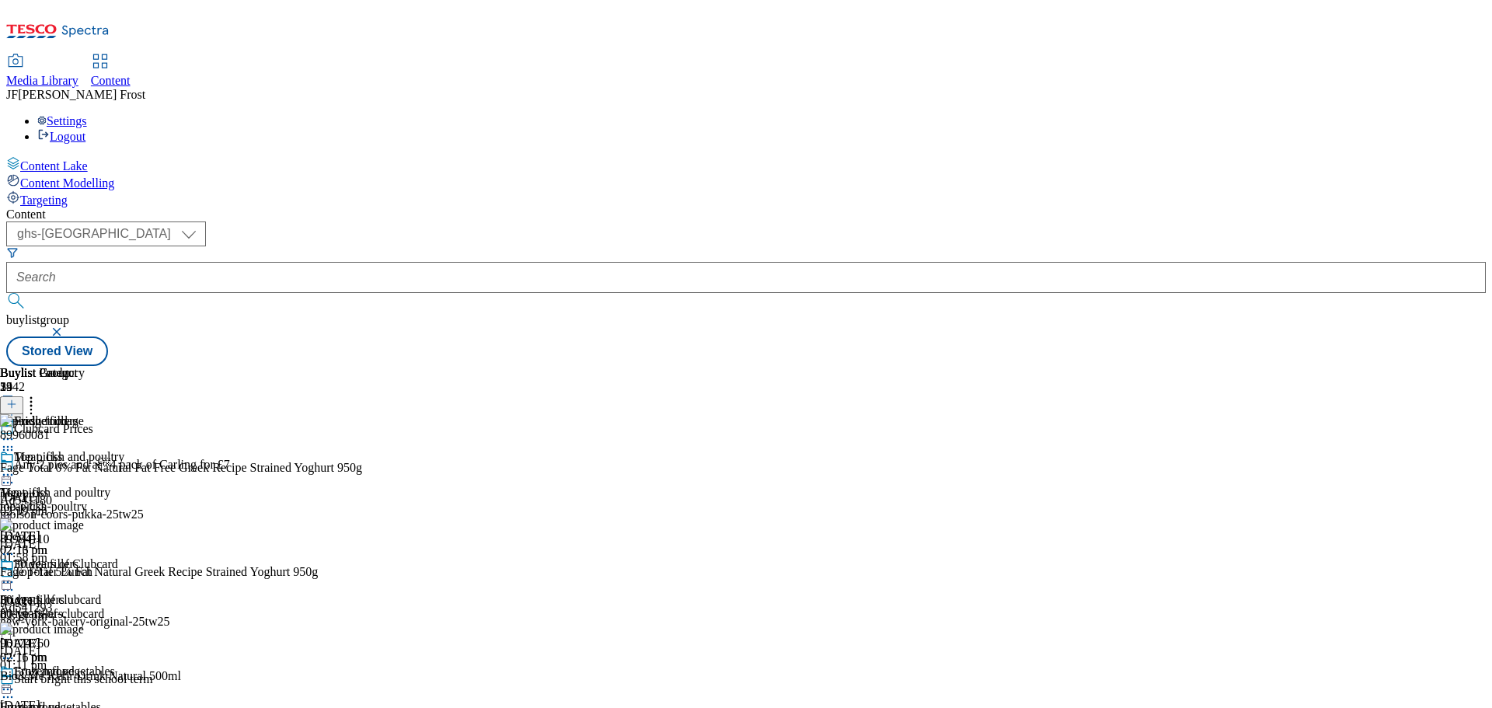
click at [16, 404] on line at bounding box center [12, 404] width 8 height 0
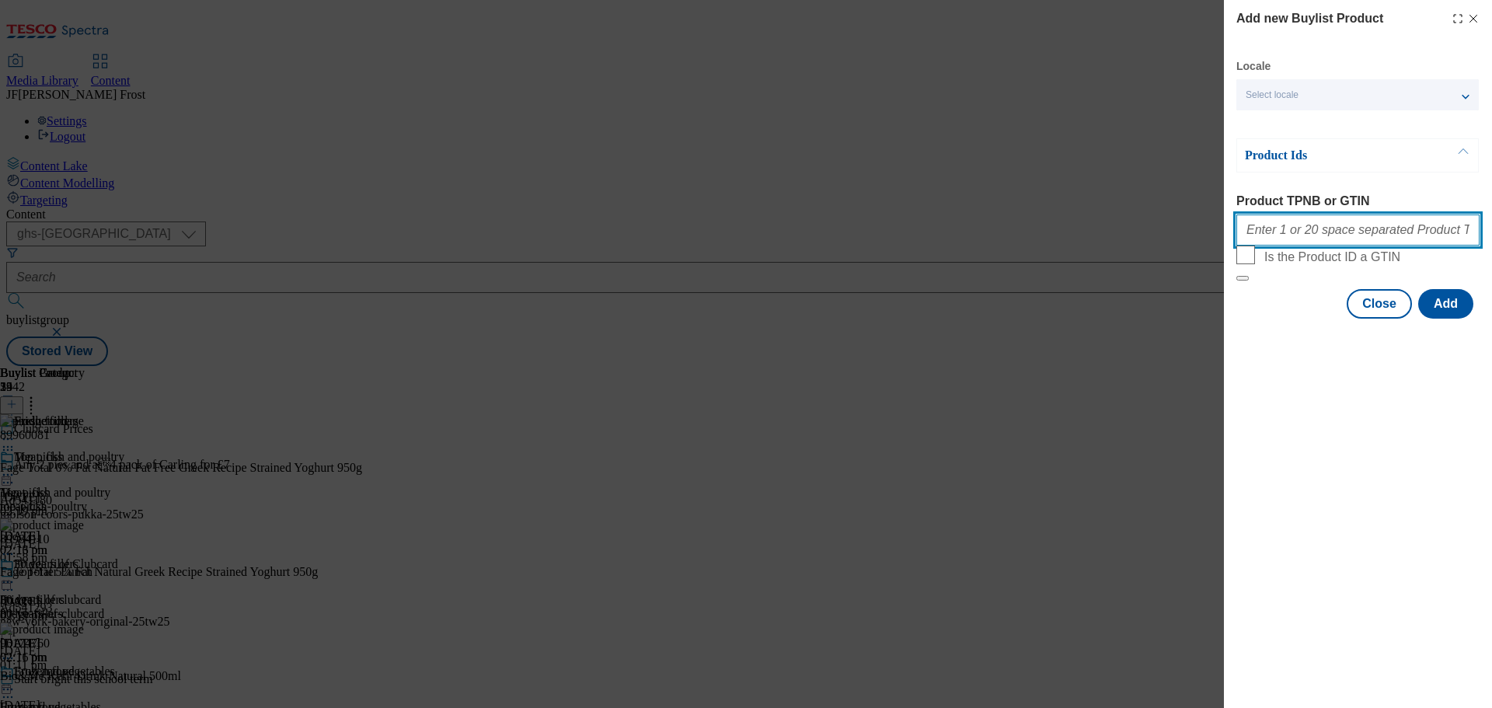
click at [1346, 235] on input "Product TPNB or GTIN" at bounding box center [1357, 229] width 243 height 31
paste input "56367085 79338298 79338281 81953603 81953612 93606830 88903946 89252746"
type input "56367085 79338298 79338281 81953603 81953612 93606830 88903946 89252746"
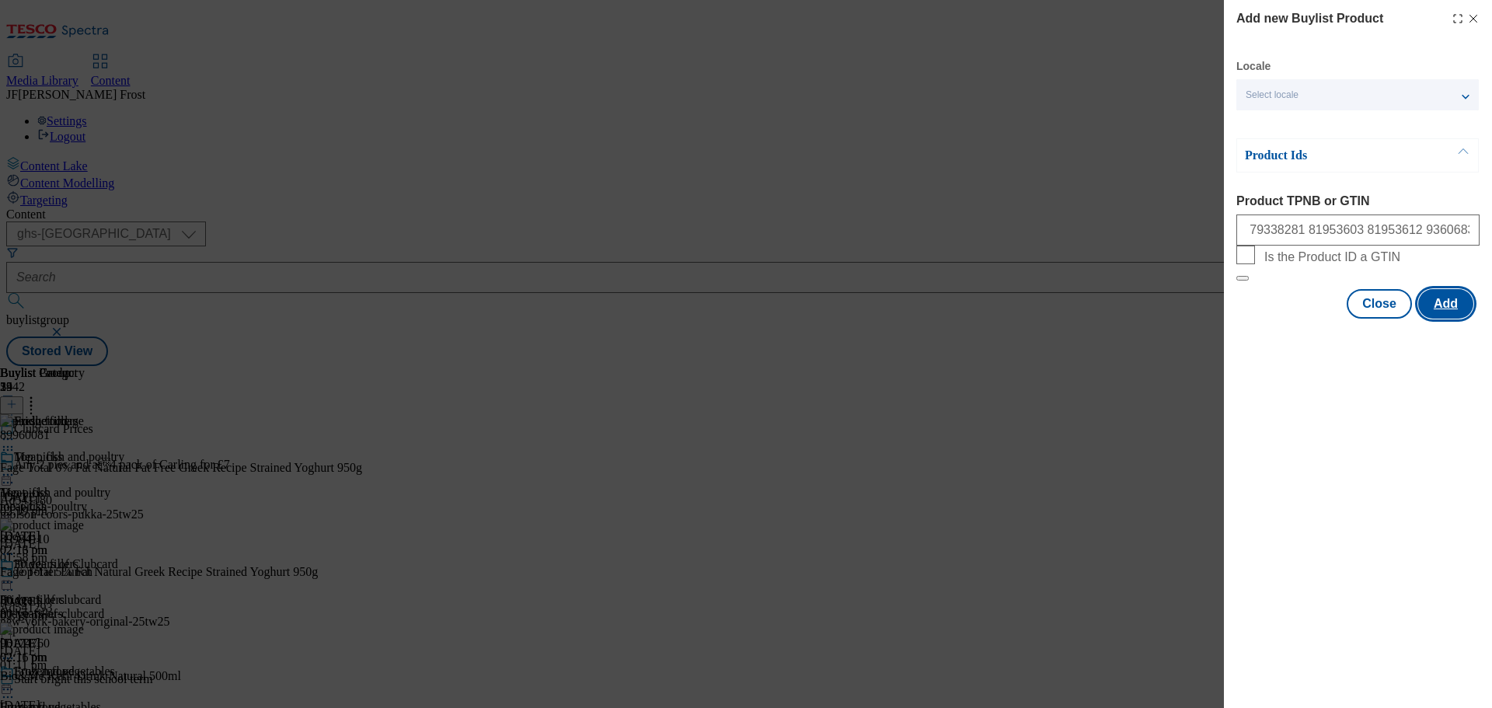
click at [1440, 319] on button "Add" at bounding box center [1445, 304] width 55 height 30
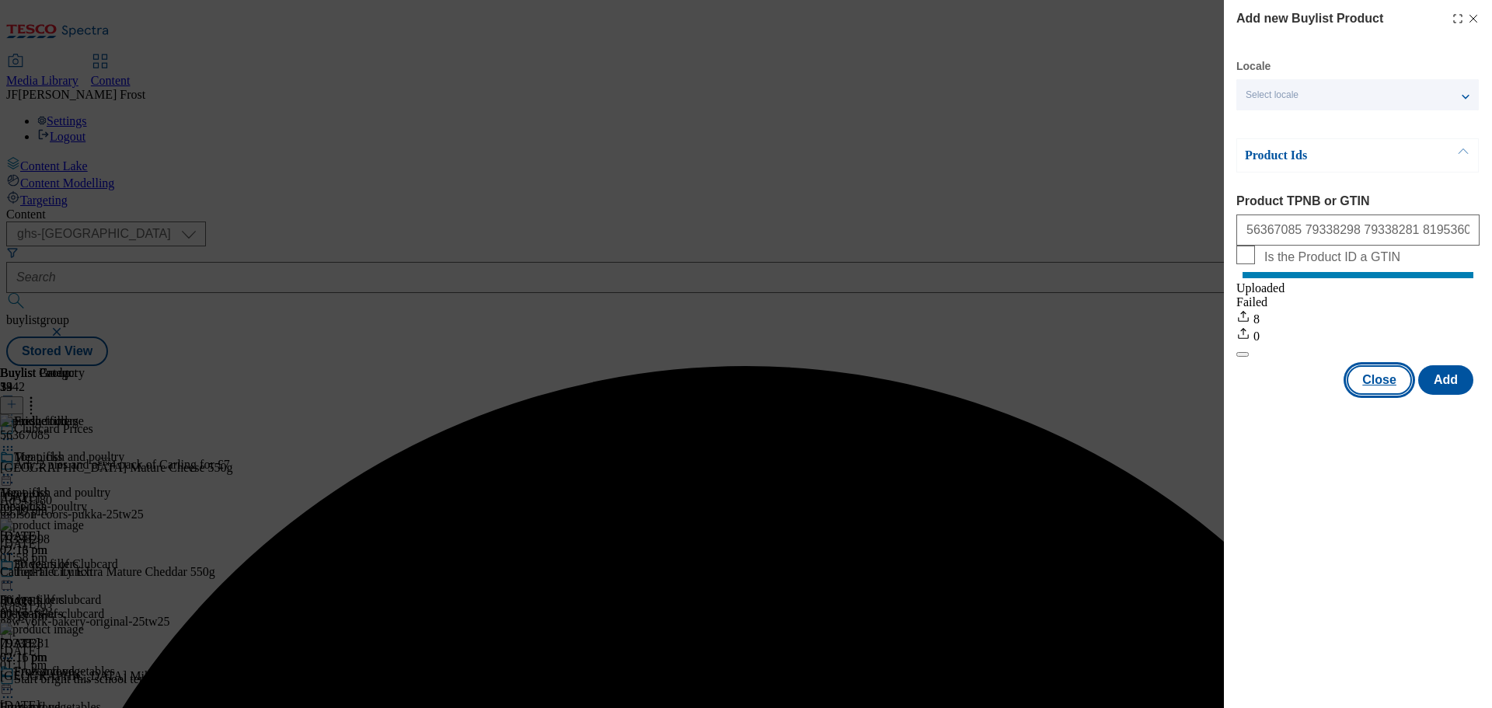
click at [1383, 393] on button "Close" at bounding box center [1378, 380] width 65 height 30
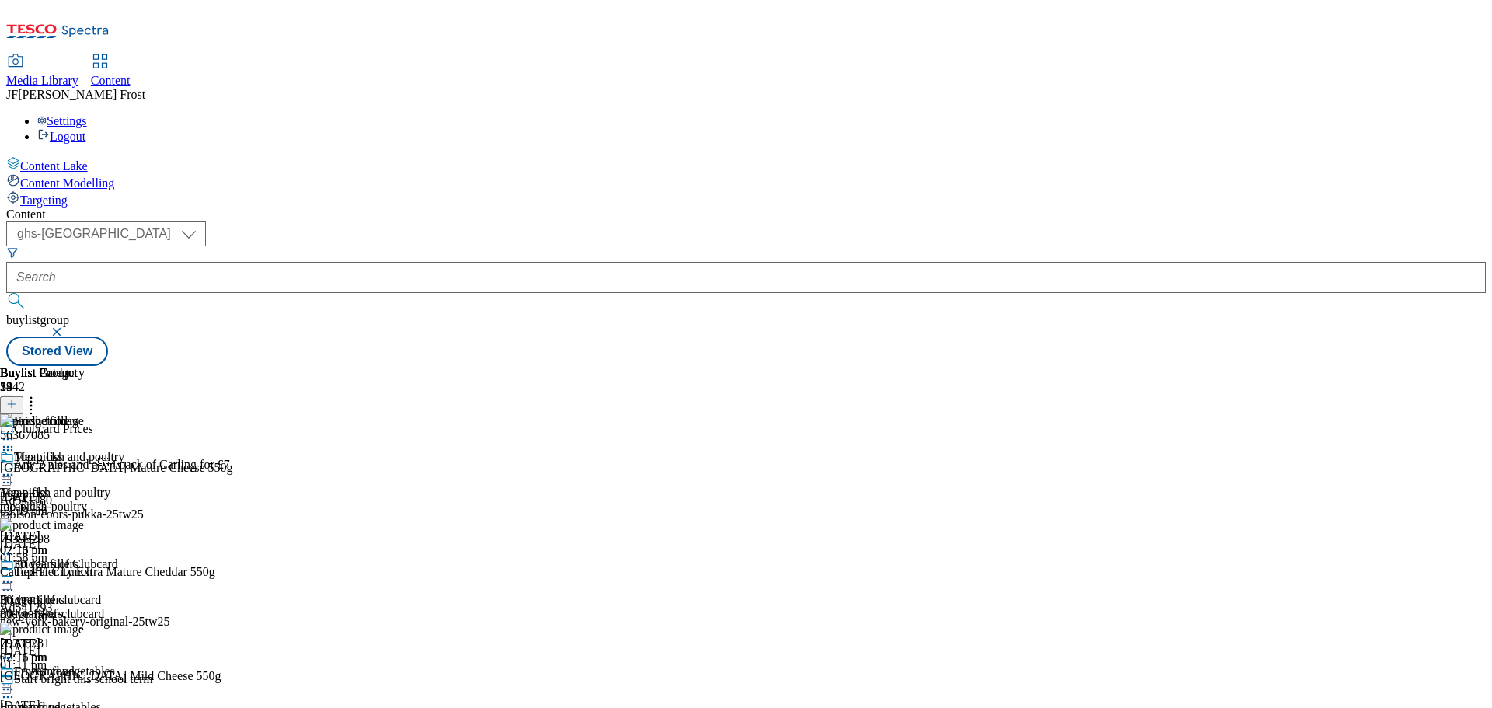
click at [39, 394] on icon at bounding box center [31, 402] width 16 height 16
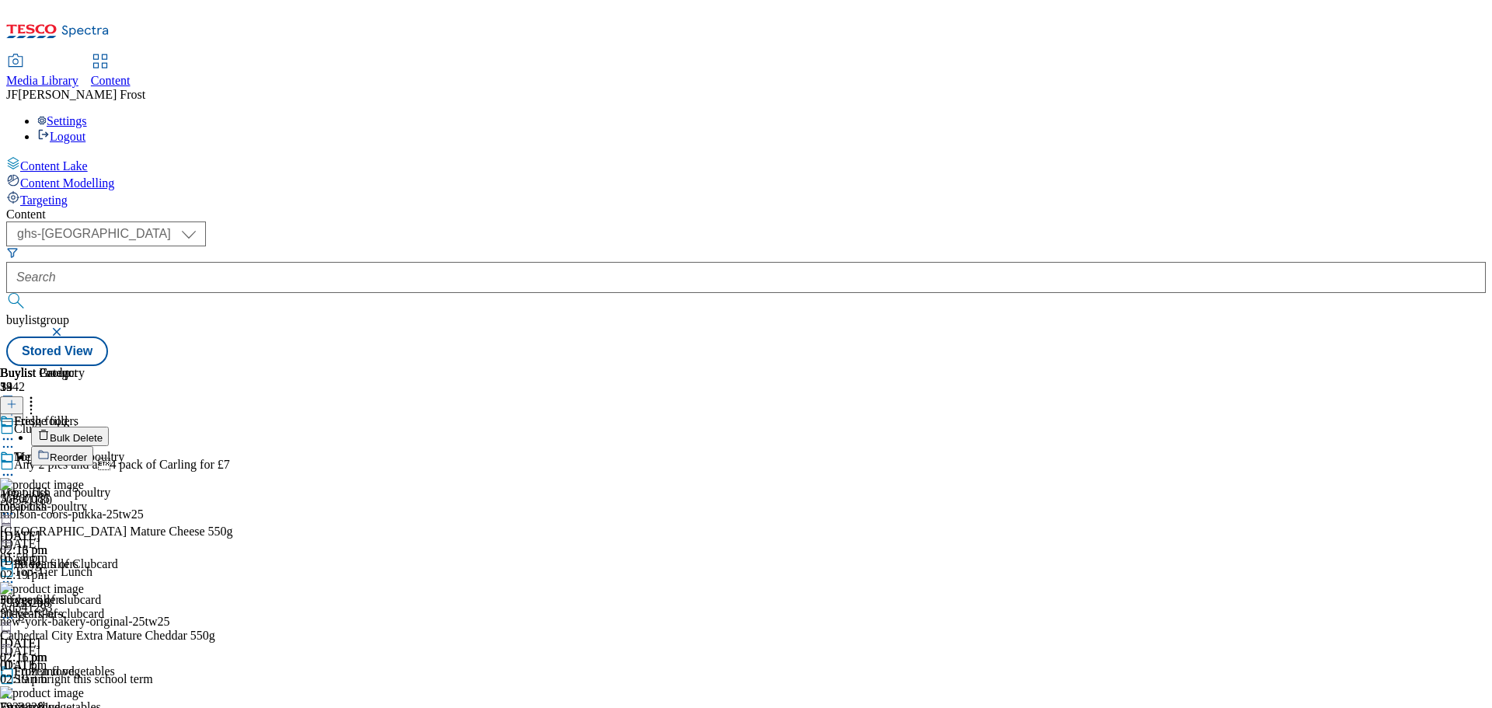
click at [93, 446] on button "Reorder" at bounding box center [62, 455] width 62 height 19
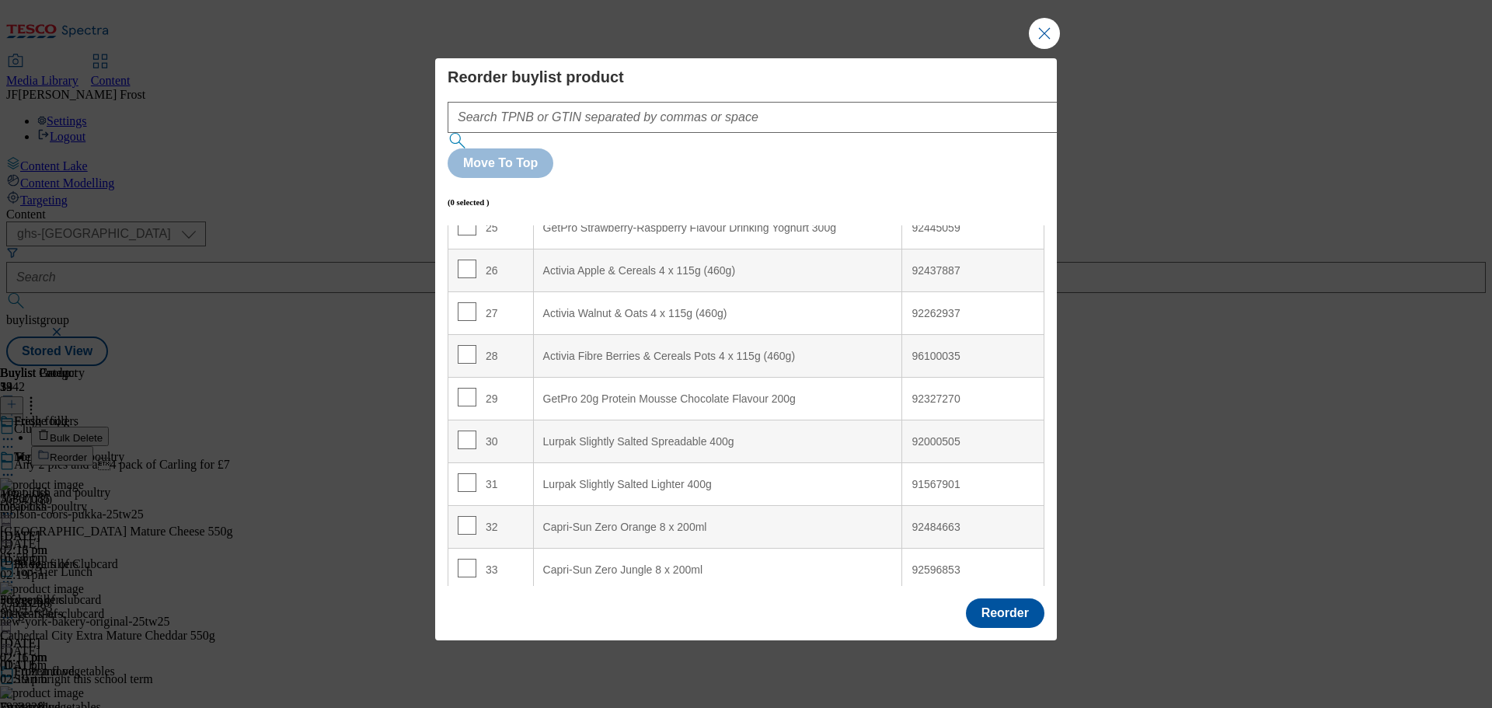
scroll to position [1093, 0]
click at [470, 425] on input "Modal" at bounding box center [467, 434] width 19 height 19
checkbox input "true"
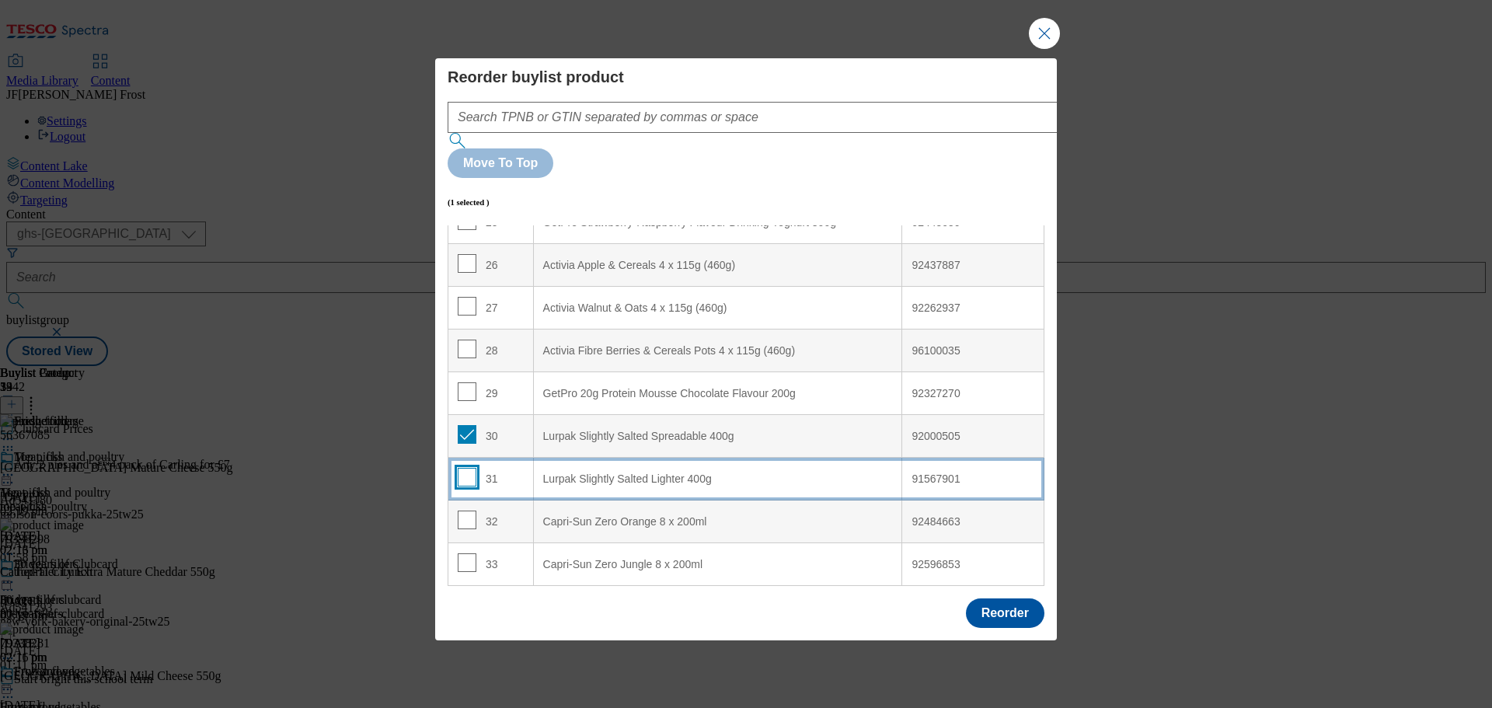
click at [467, 468] on input "Modal" at bounding box center [467, 477] width 19 height 19
checkbox input "true"
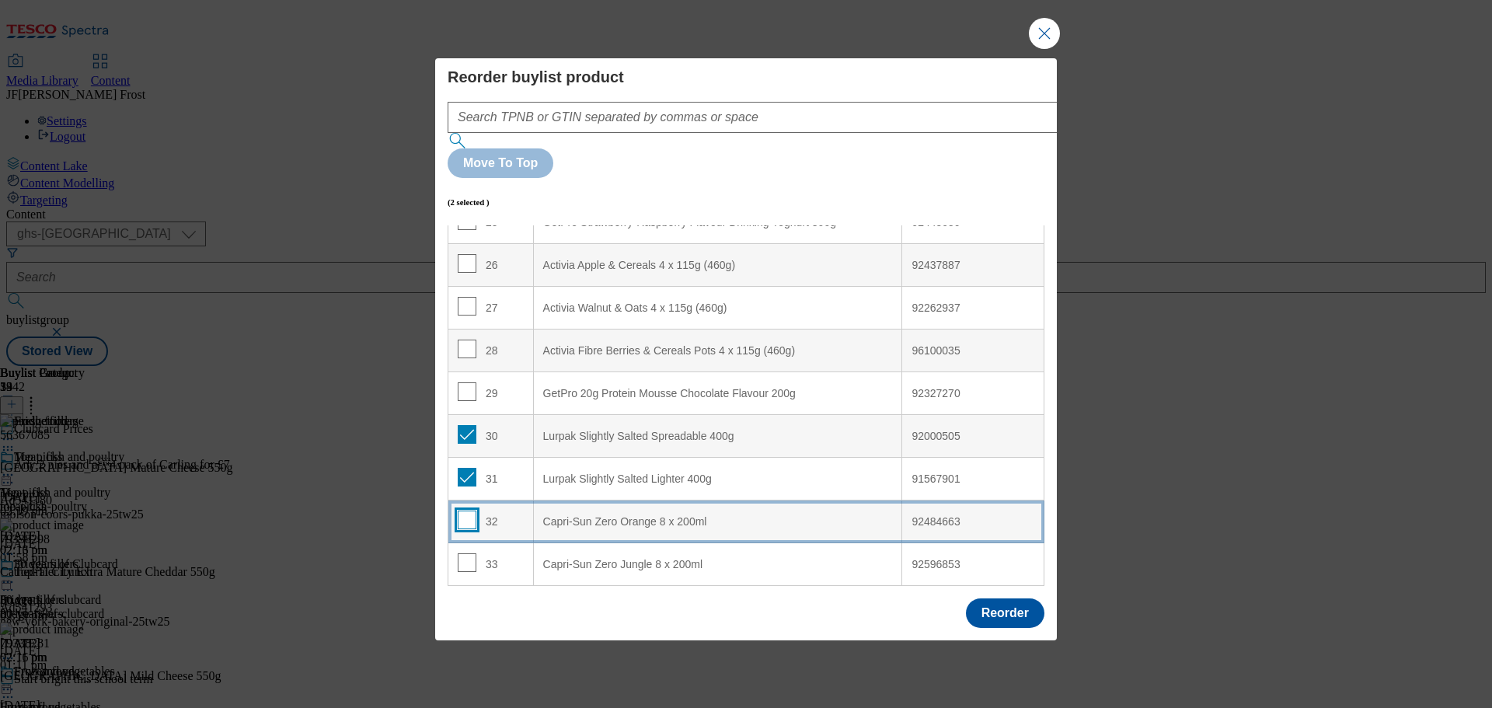
click at [465, 510] on input "Modal" at bounding box center [467, 519] width 19 height 19
checkbox input "true"
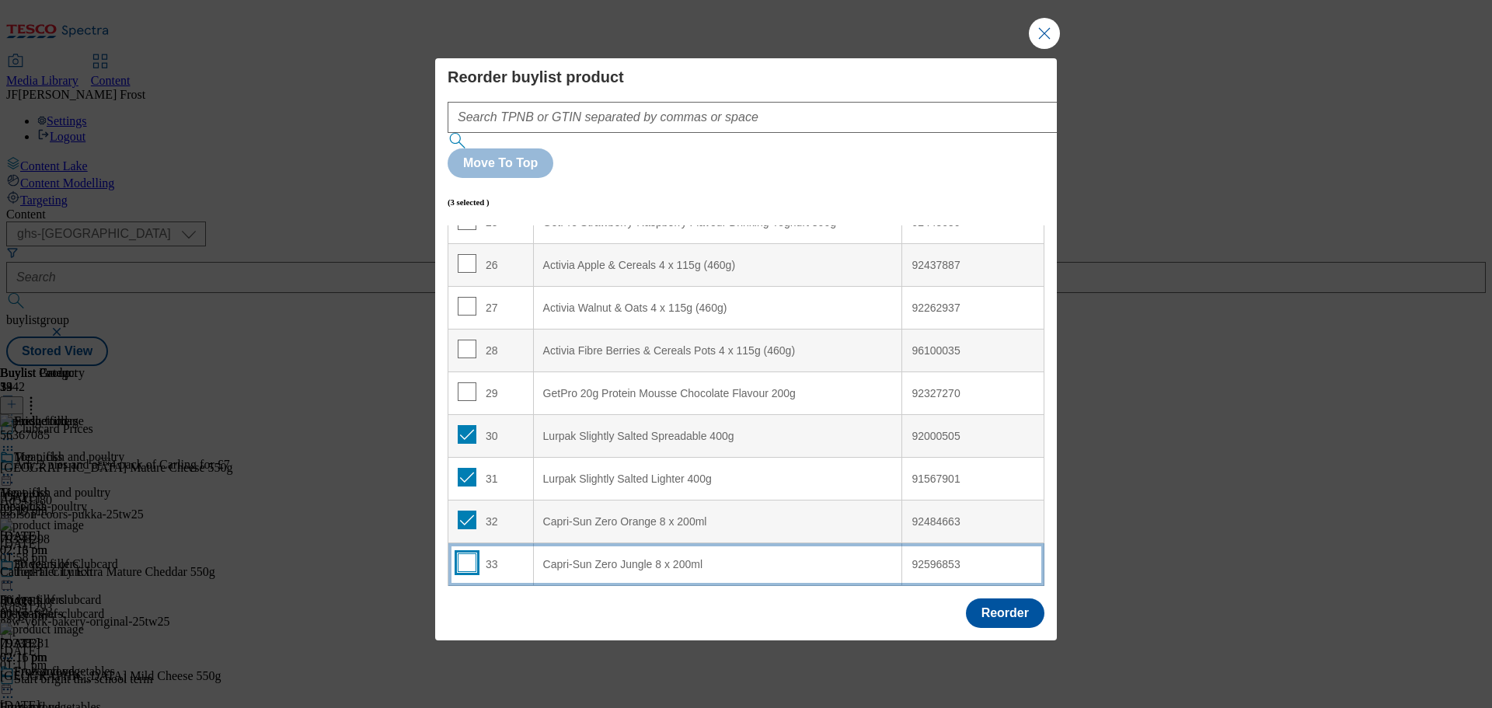
click at [470, 553] on input "Modal" at bounding box center [467, 562] width 19 height 19
checkbox input "true"
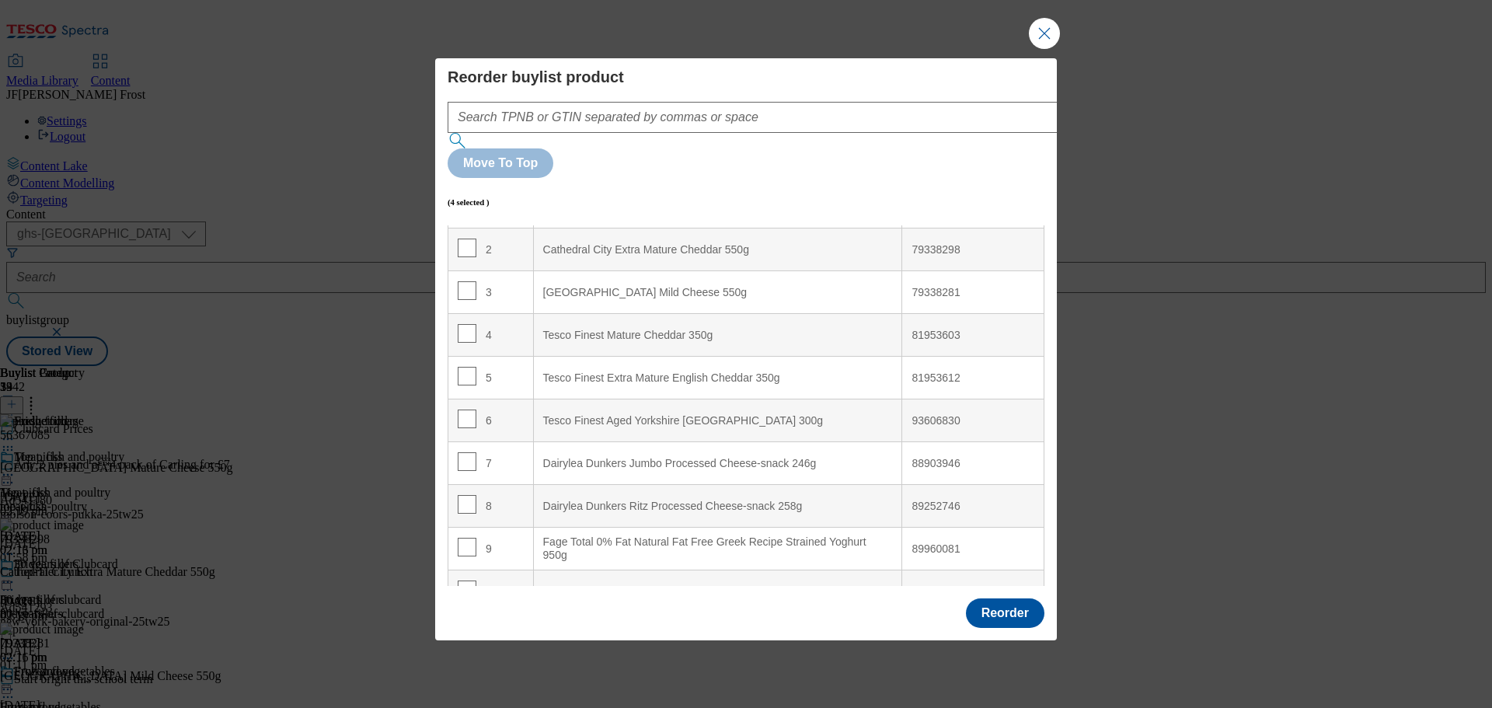
scroll to position [0, 0]
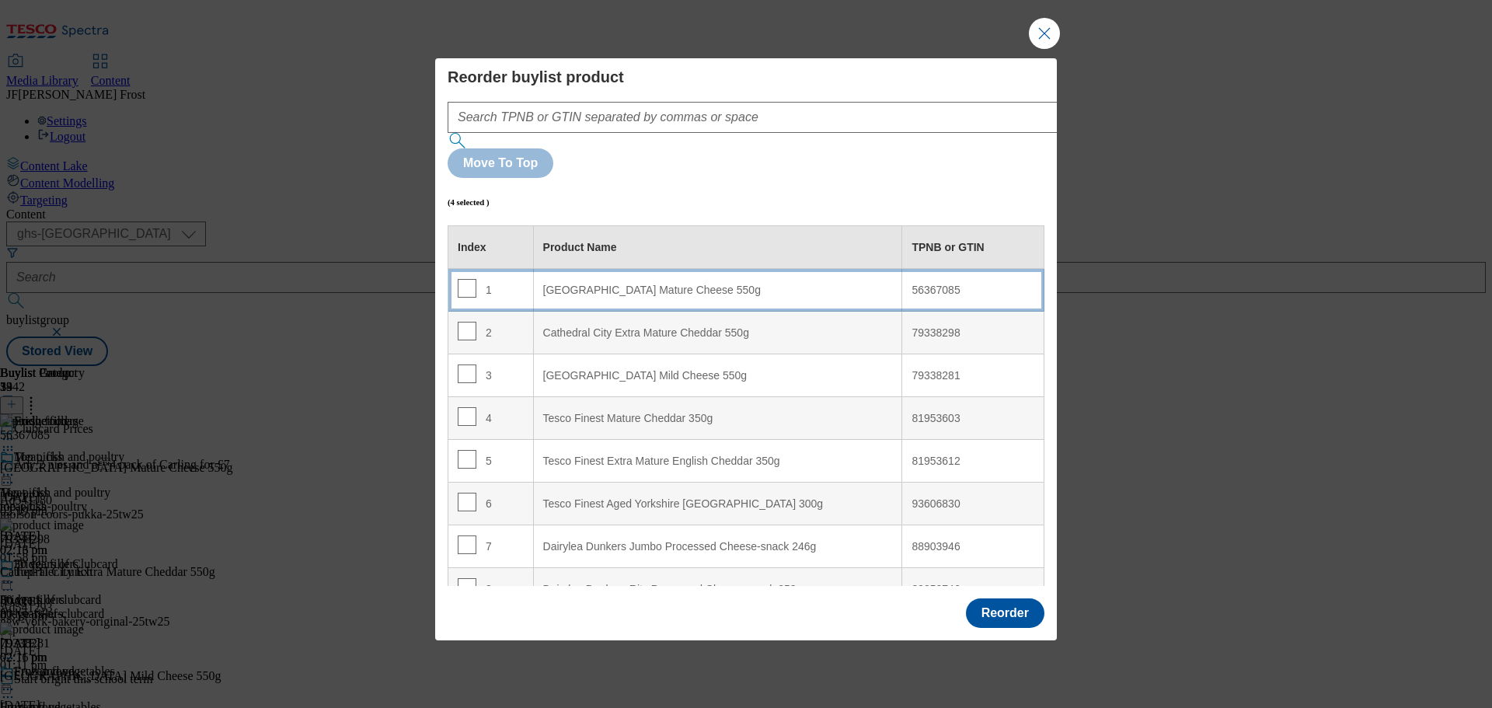
click at [654, 269] on 550g "[GEOGRAPHIC_DATA] Mature Cheese 550g" at bounding box center [717, 290] width 369 height 43
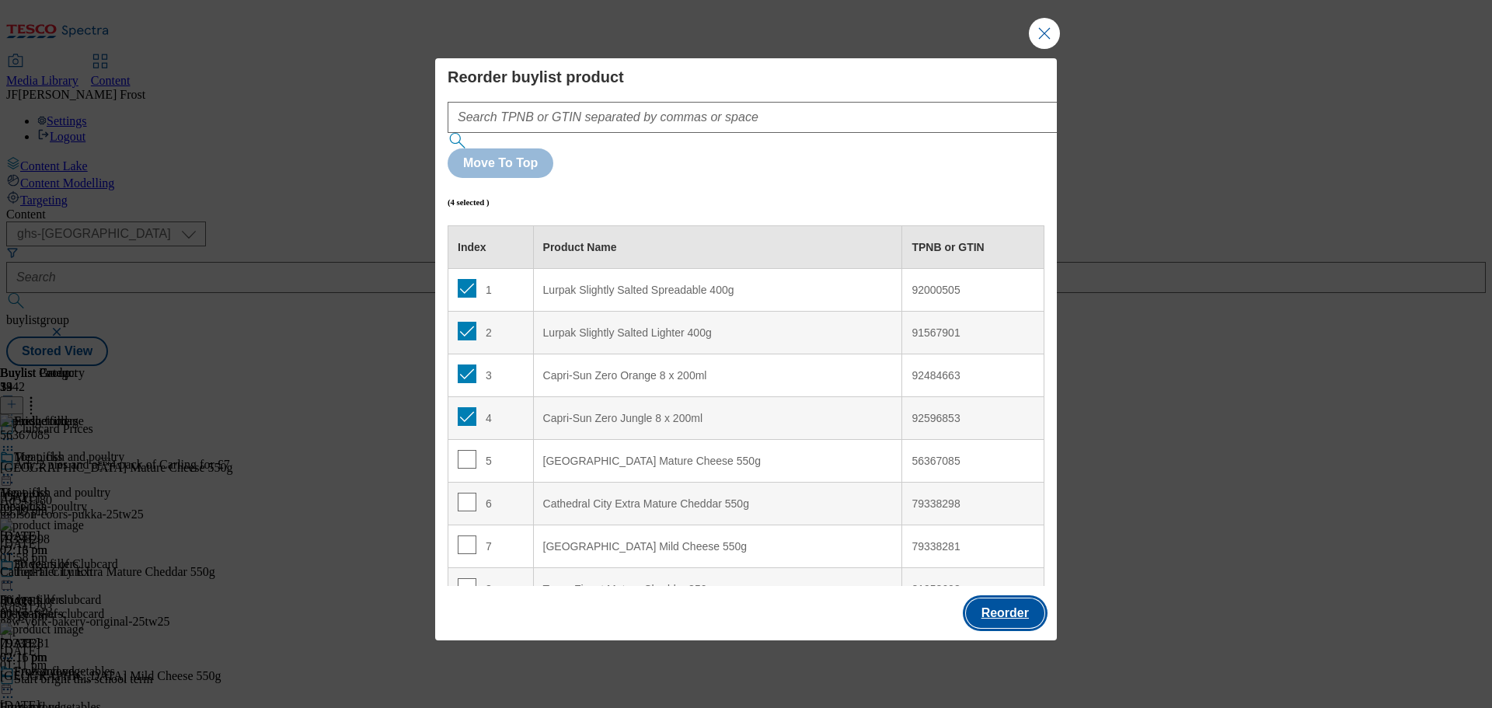
click at [1022, 598] on button "Reorder" at bounding box center [1005, 613] width 78 height 30
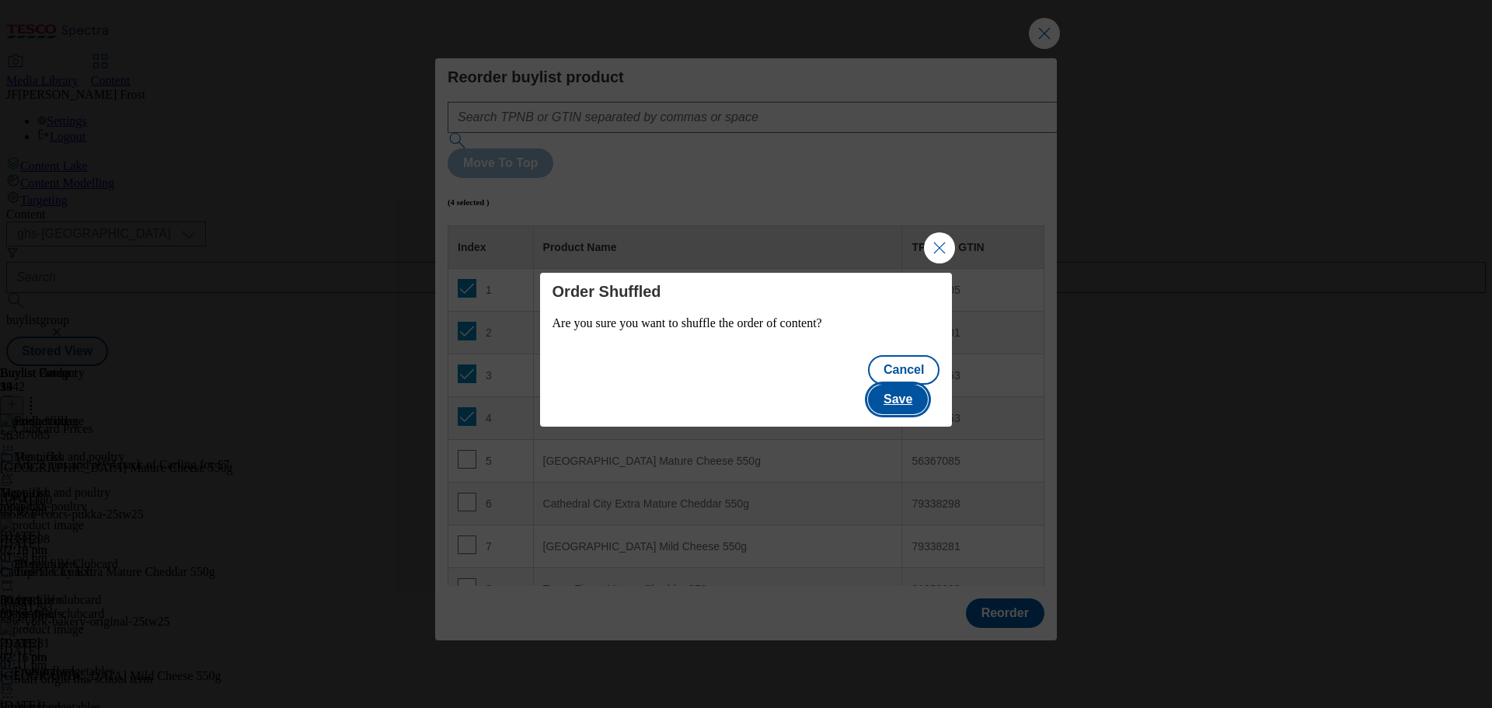
click at [917, 385] on button "Save" at bounding box center [898, 400] width 60 height 30
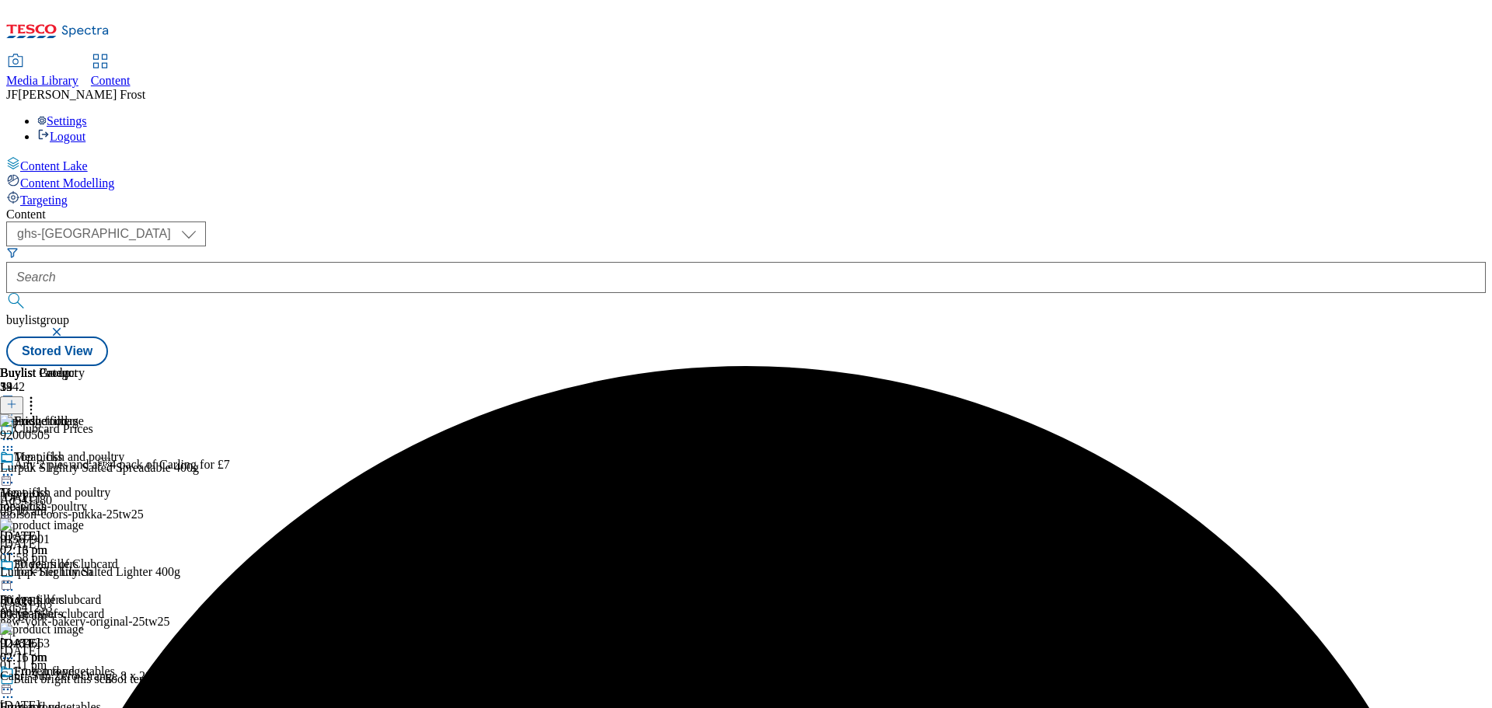
click at [13, 581] on circle at bounding box center [12, 582] width 2 height 2
click at [85, 681] on span "Preview" at bounding box center [66, 687] width 37 height 12
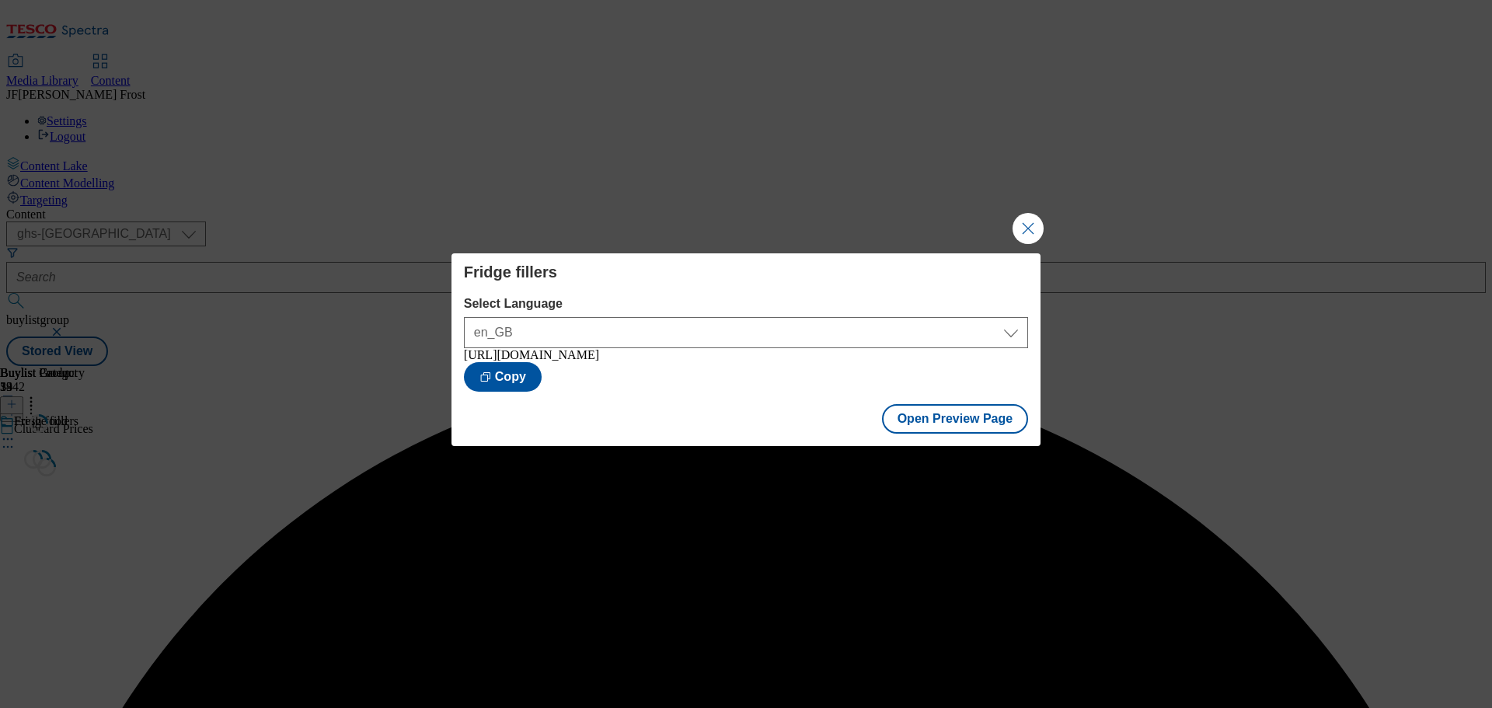
scroll to position [0, 0]
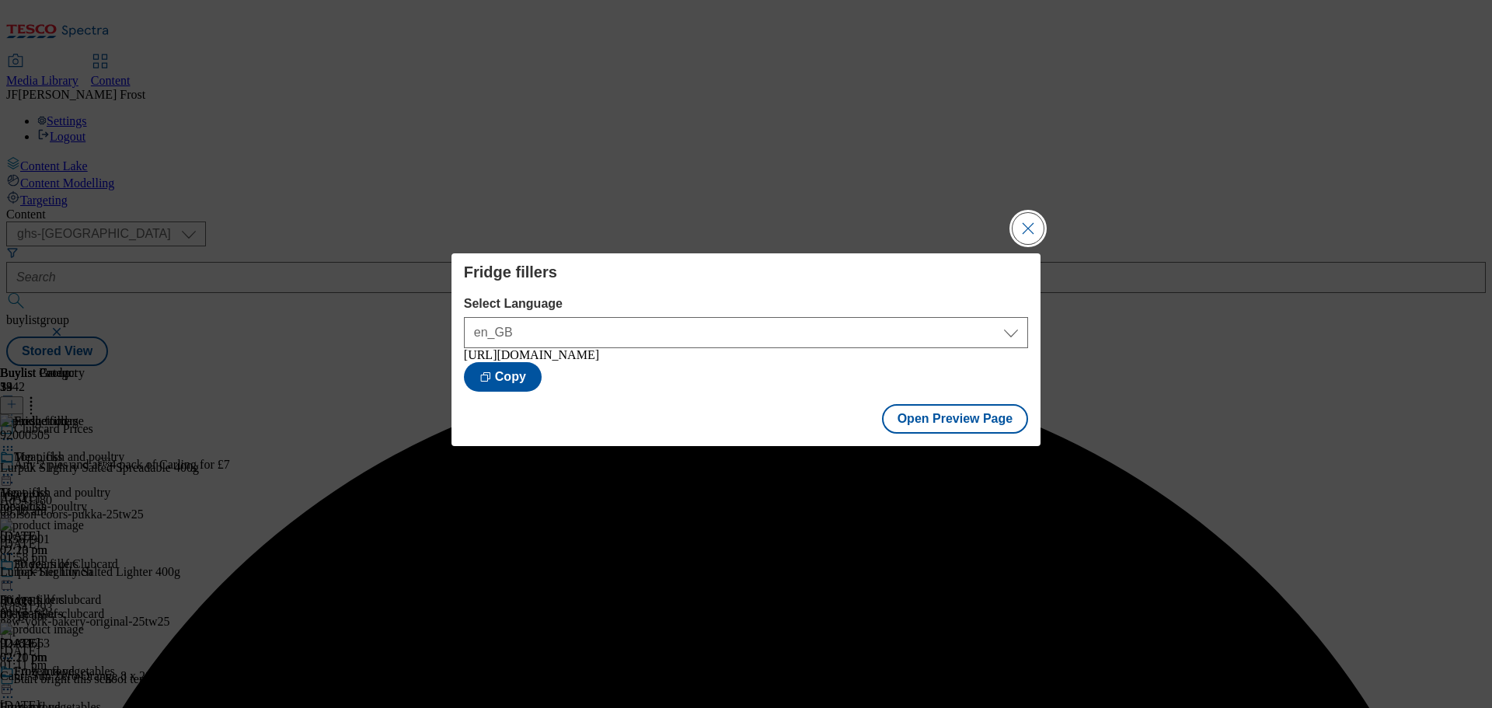
click at [1031, 225] on button "Close Modal" at bounding box center [1027, 228] width 31 height 31
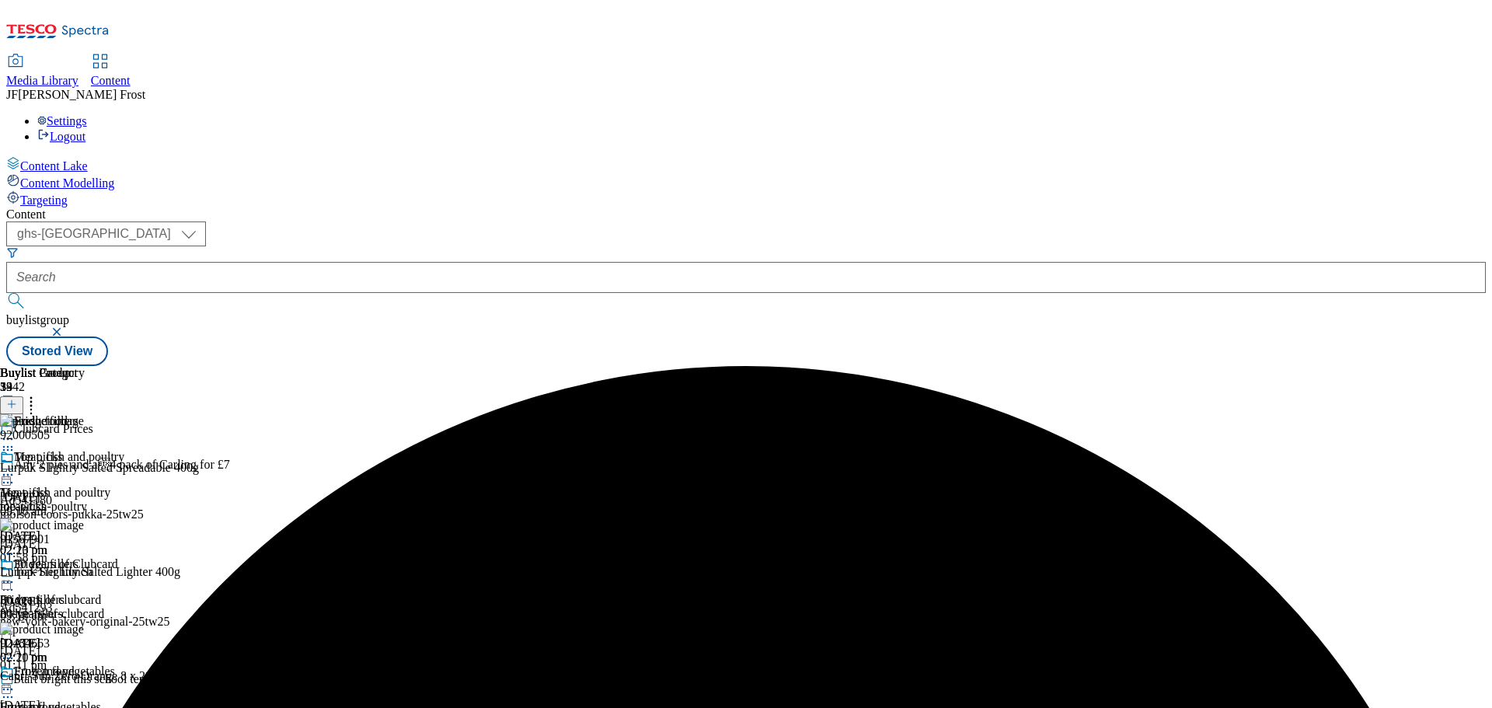
click at [16, 574] on icon at bounding box center [8, 582] width 16 height 16
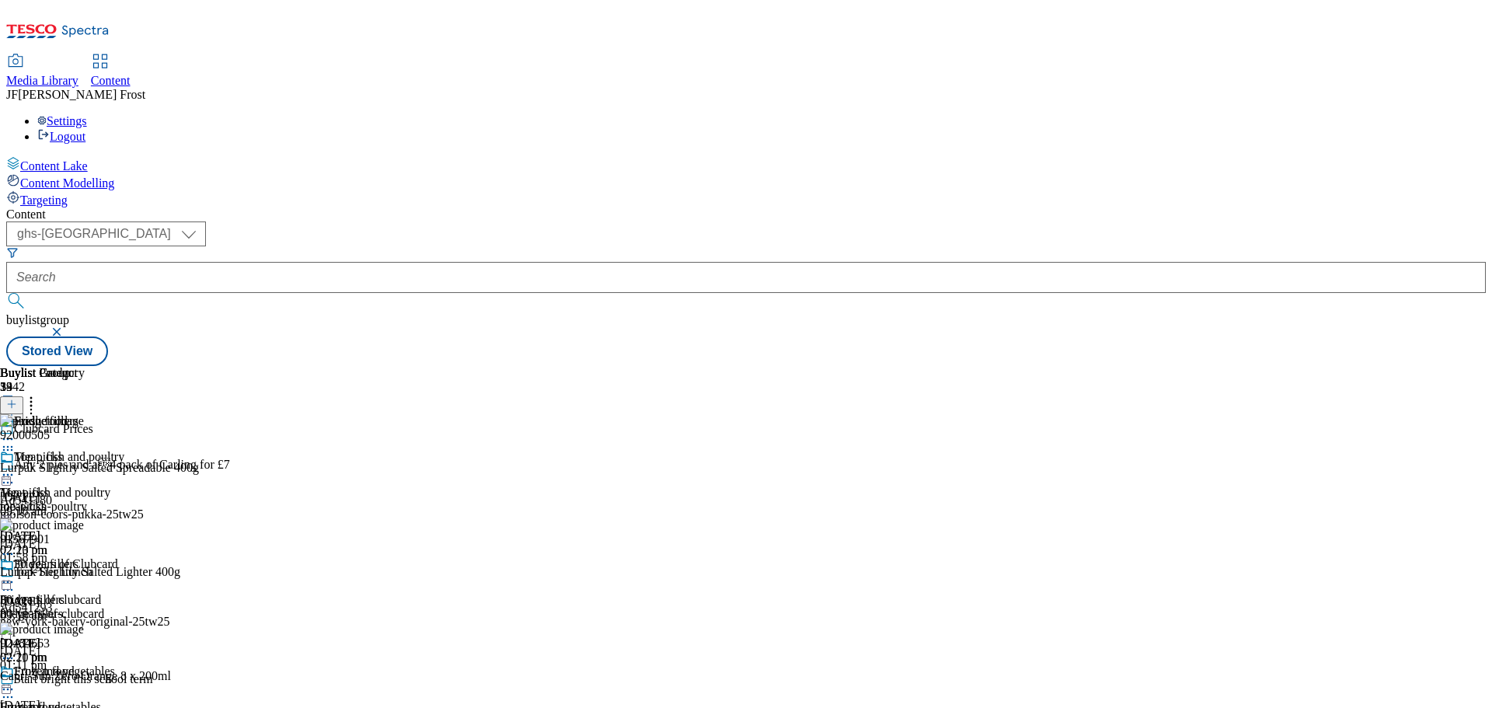
click at [16, 574] on icon at bounding box center [8, 582] width 16 height 16
click at [66, 327] on button "button" at bounding box center [59, 331] width 16 height 9
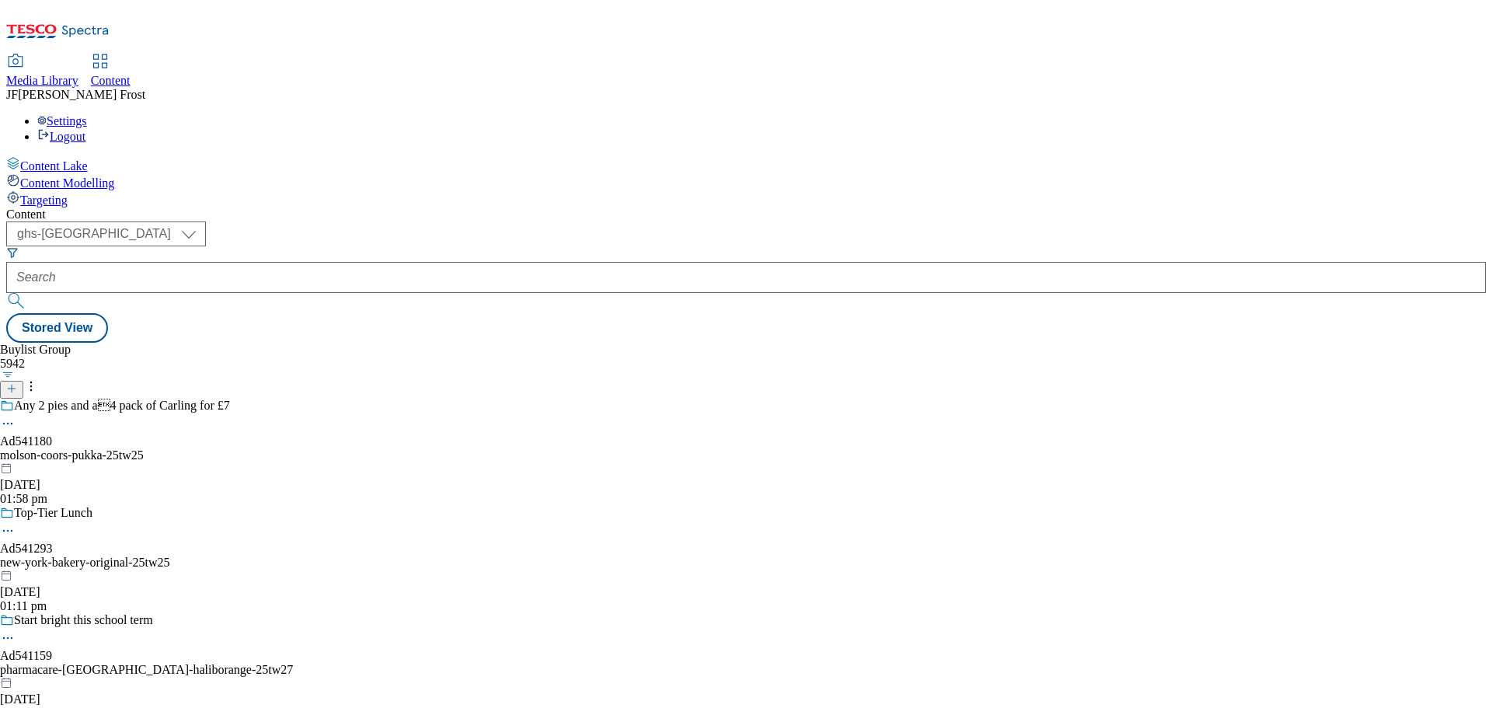
click at [1457, 114] on div "Settings Logout" at bounding box center [745, 129] width 1479 height 30
drag, startPoint x: 1360, startPoint y: 103, endPoint x: 1318, endPoint y: 102, distance: 41.2
click at [85, 130] on link "Logout" at bounding box center [61, 136] width 48 height 13
